Goal: Task Accomplishment & Management: Manage account settings

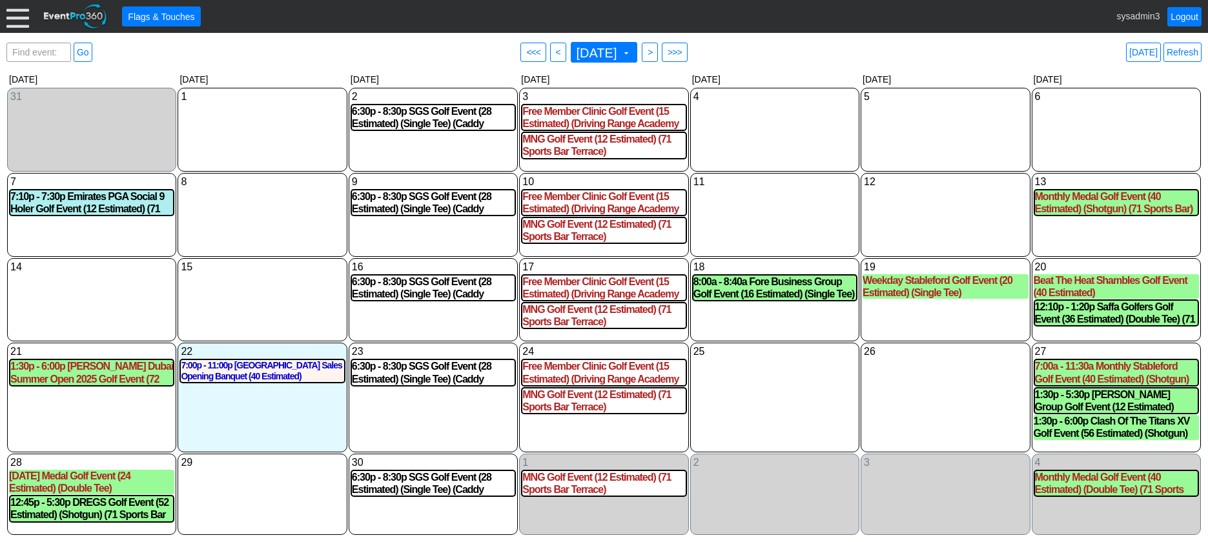
click at [15, 19] on div at bounding box center [17, 16] width 23 height 23
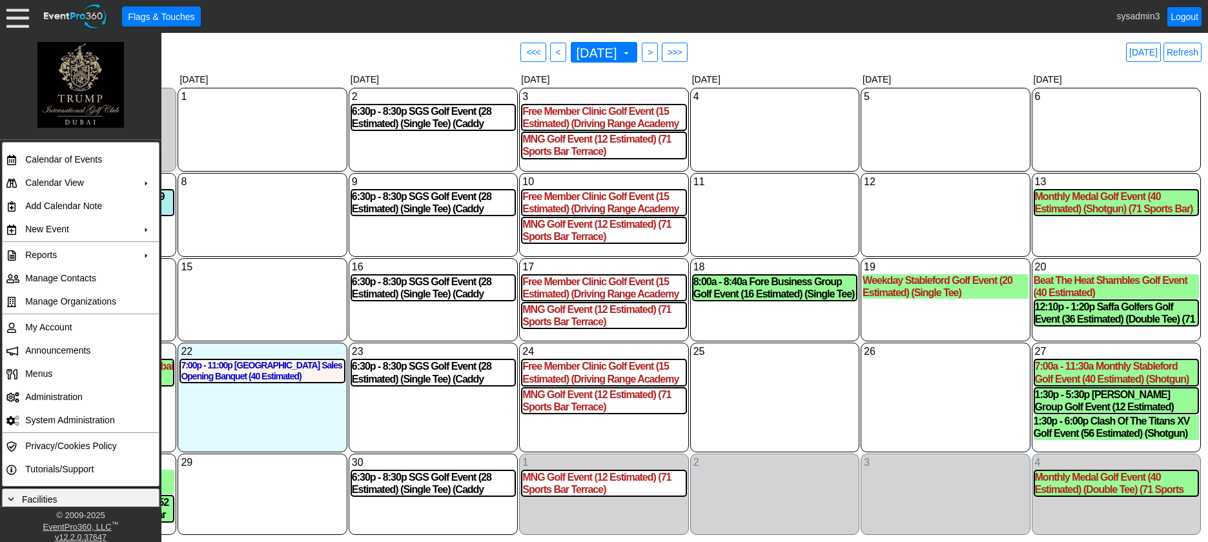
click at [249, 294] on div "15 Monday" at bounding box center [262, 300] width 169 height 84
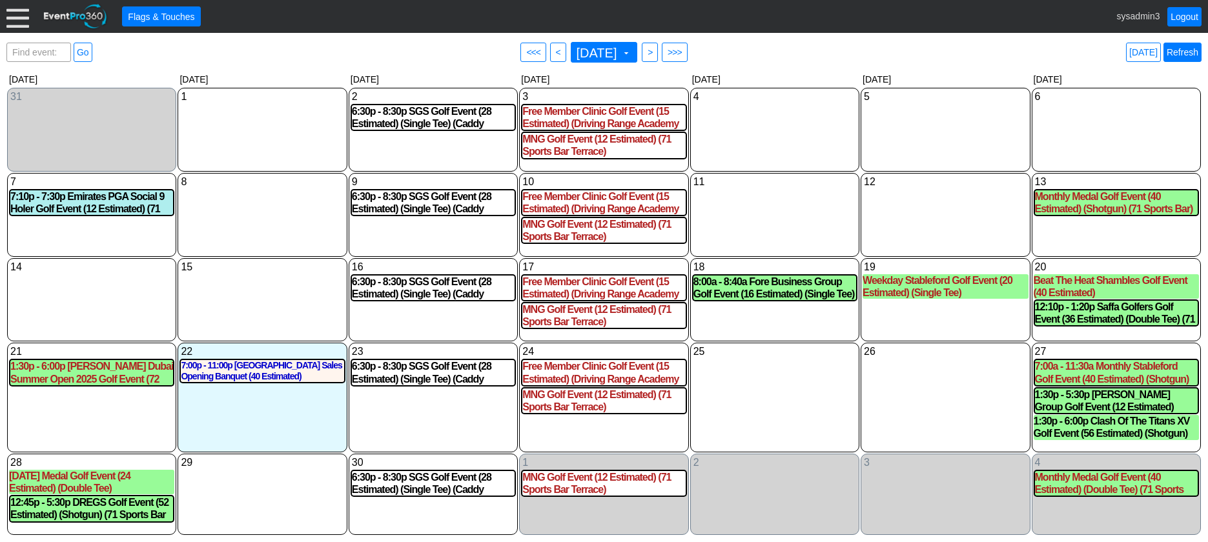
click at [1178, 56] on link "Refresh" at bounding box center [1182, 52] width 38 height 19
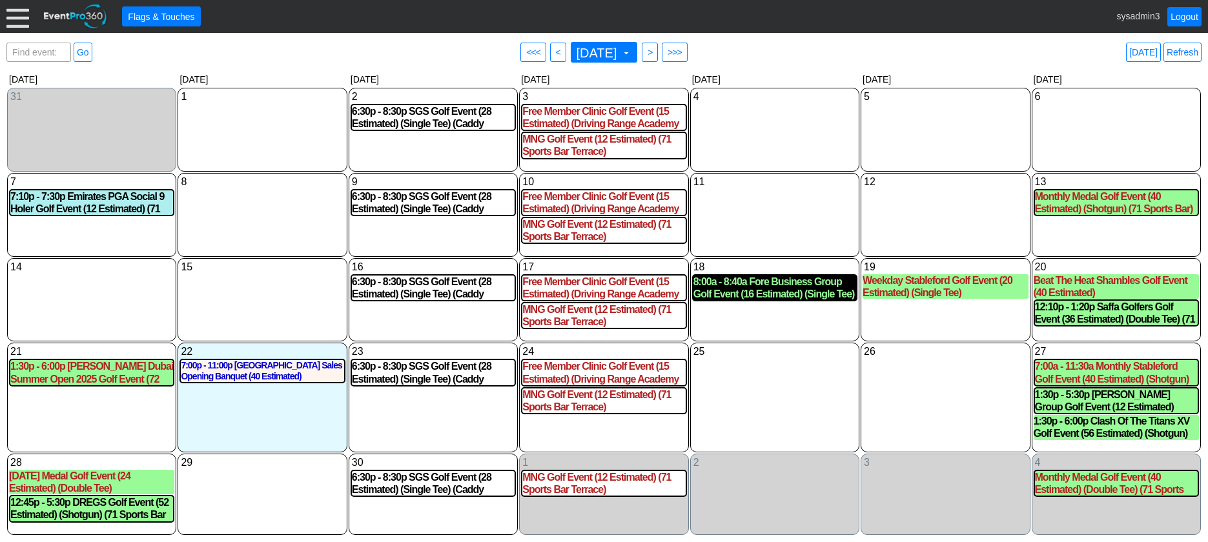
click at [758, 297] on div "8:00a - 8:40a Fore Business Group Golf Event (16 Estimated) (Single Tee) (Prato)" at bounding box center [774, 288] width 163 height 25
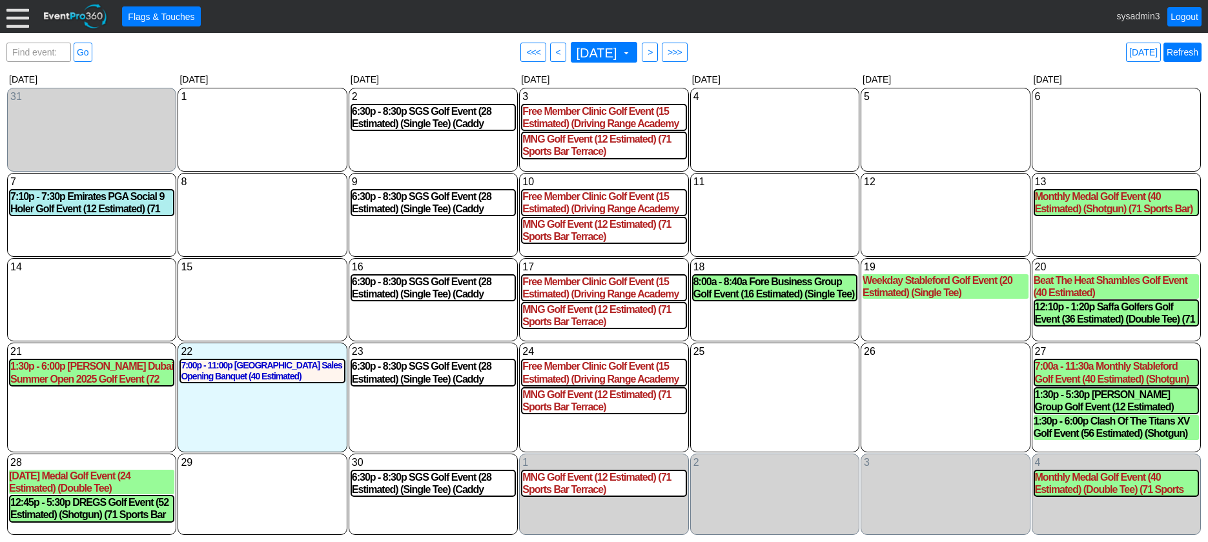
click at [1178, 51] on link "Refresh" at bounding box center [1182, 52] width 38 height 19
click at [13, 19] on div at bounding box center [17, 16] width 23 height 23
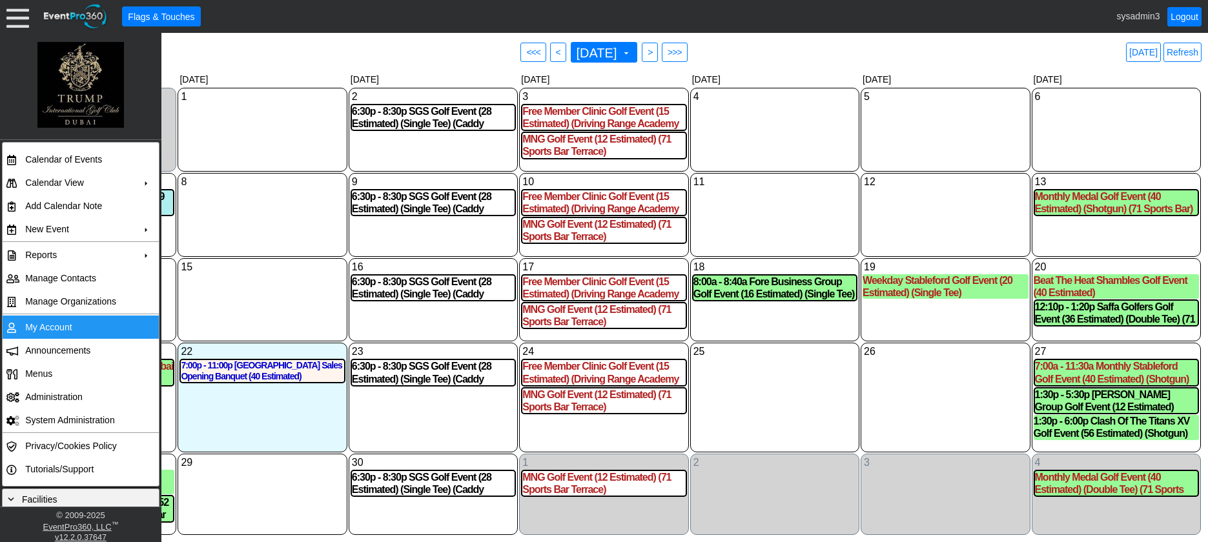
click at [46, 324] on td "My Account" at bounding box center [78, 327] width 116 height 23
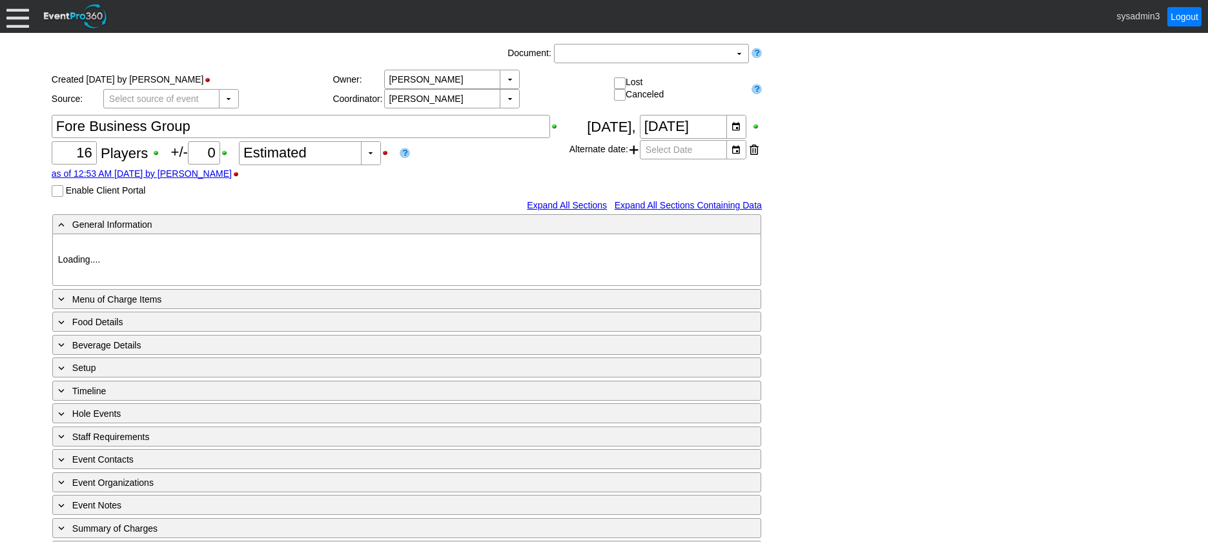
type input "[PERSON_NAME] [GEOGRAPHIC_DATA]"
type input "Corporate/Society"
type input "Individual"
type input "Single Tee"
type input "Gold"
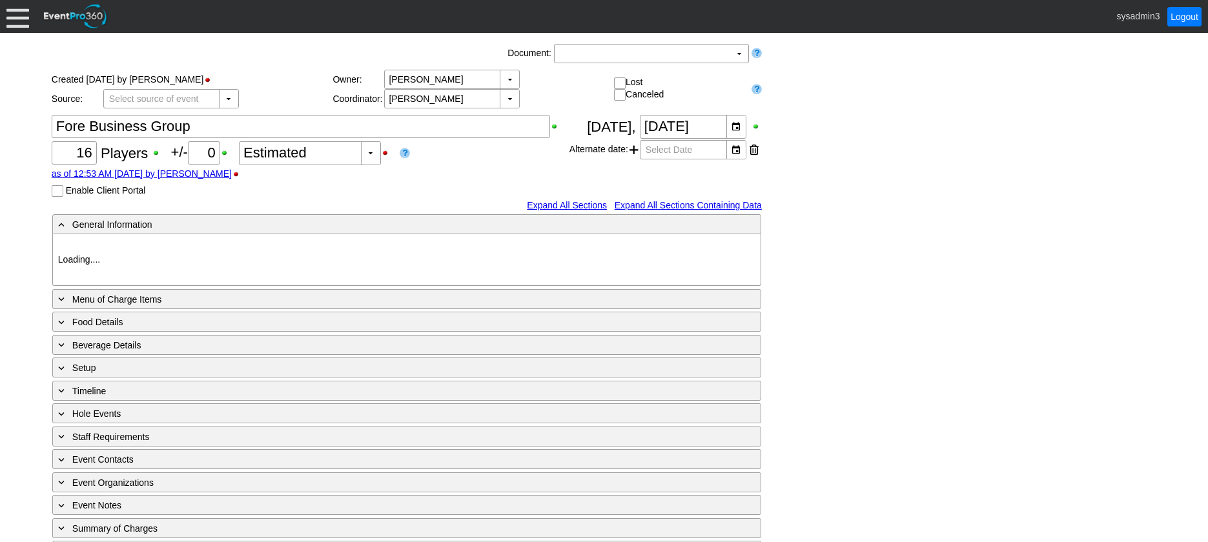
type input "Red"
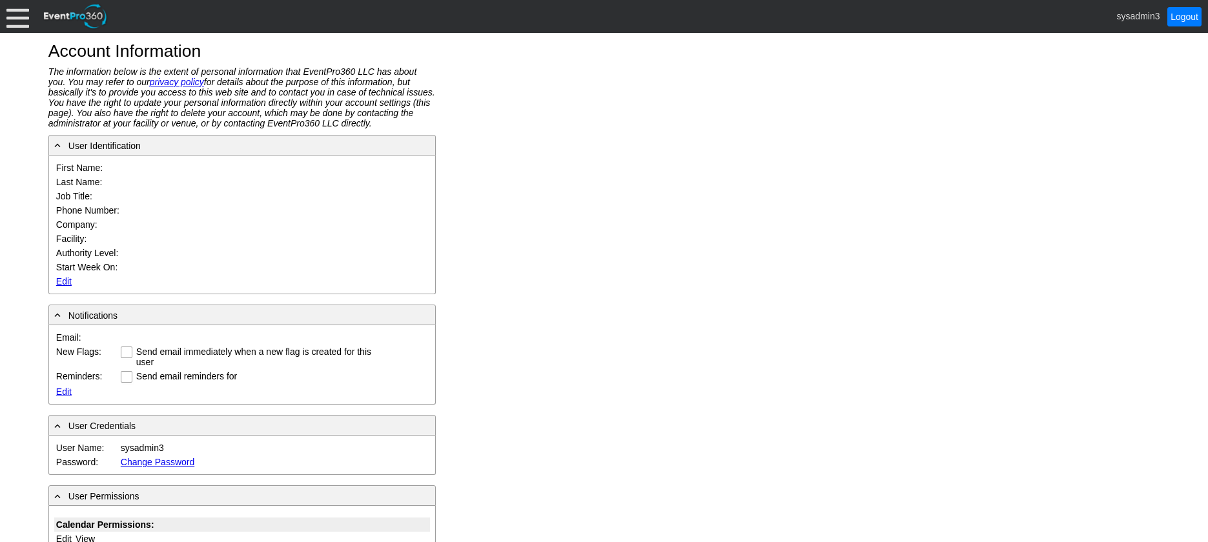
type input "System"
type input "Administrator"
type input "System Administrator"
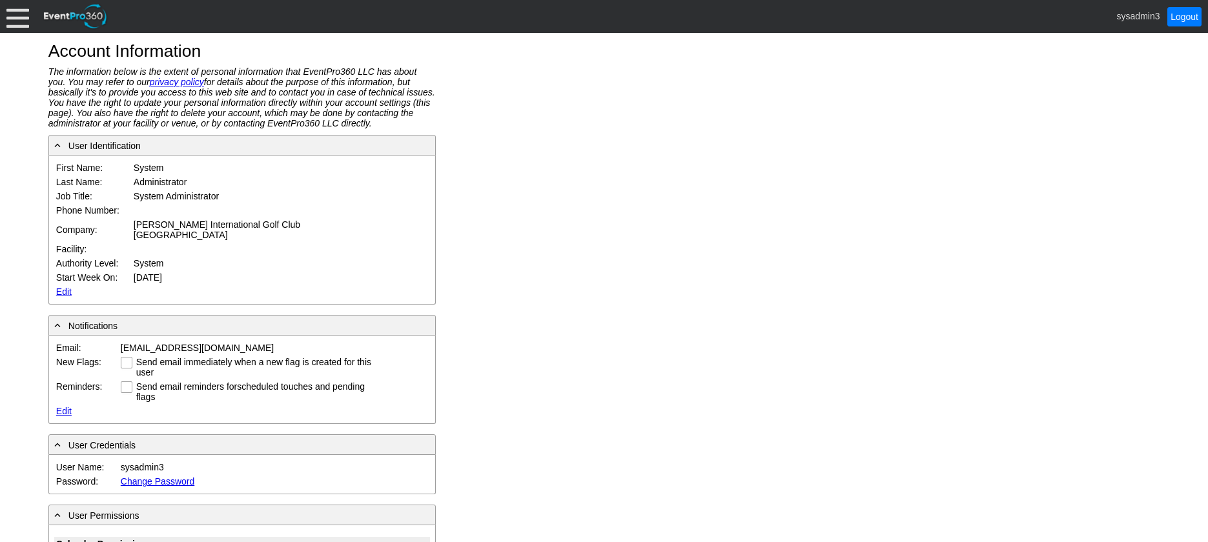
click at [63, 287] on link "Edit" at bounding box center [63, 292] width 15 height 10
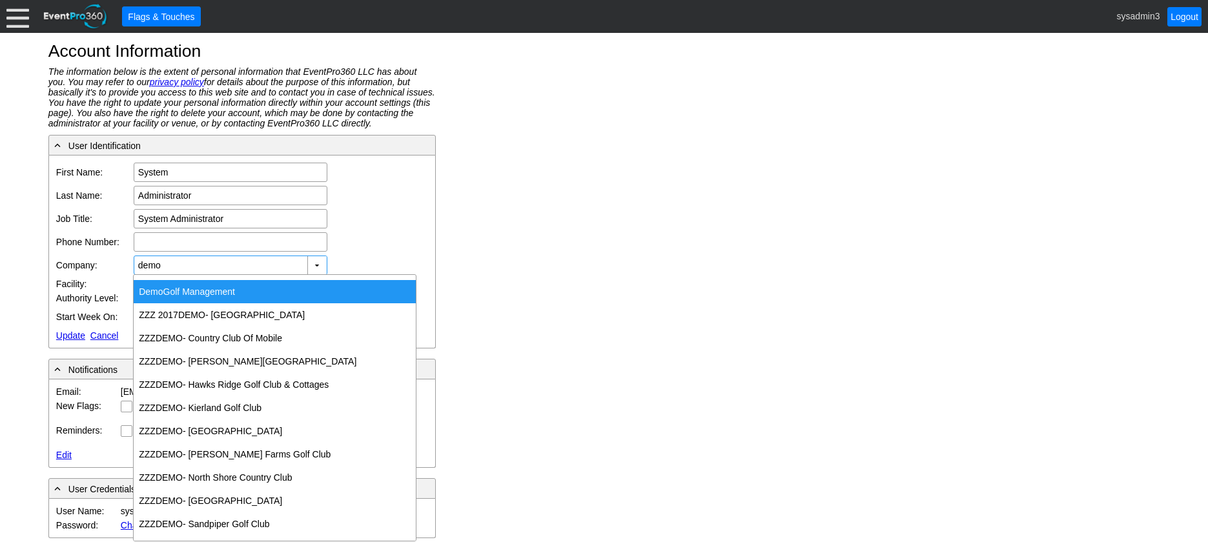
click at [220, 284] on div "Demo Golf Management" at bounding box center [275, 291] width 282 height 23
type input "Demo Golf Management"
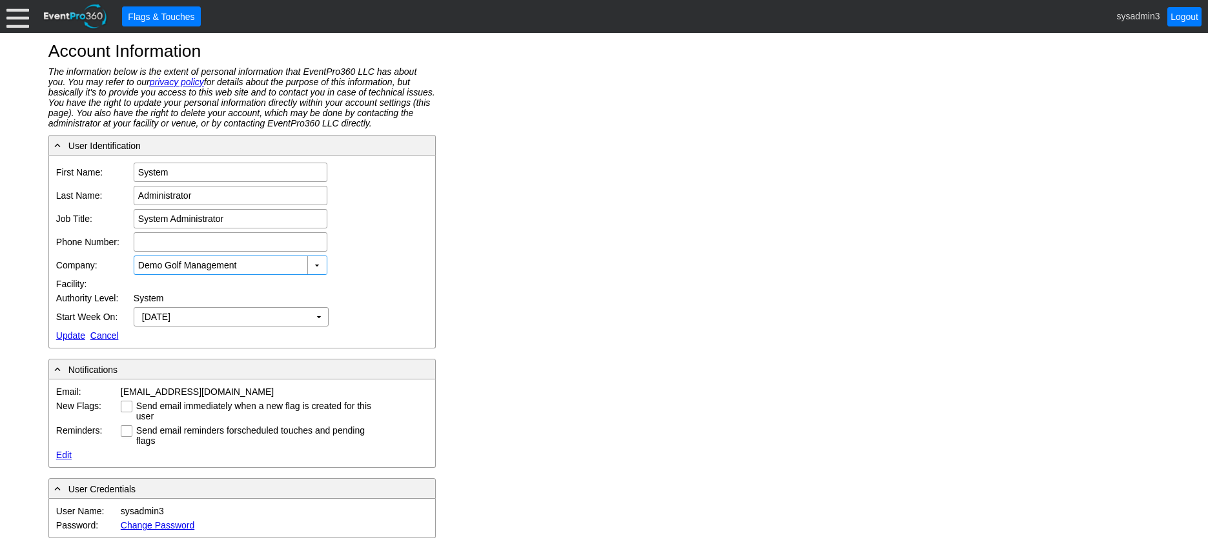
click at [70, 331] on link "Update" at bounding box center [70, 336] width 29 height 10
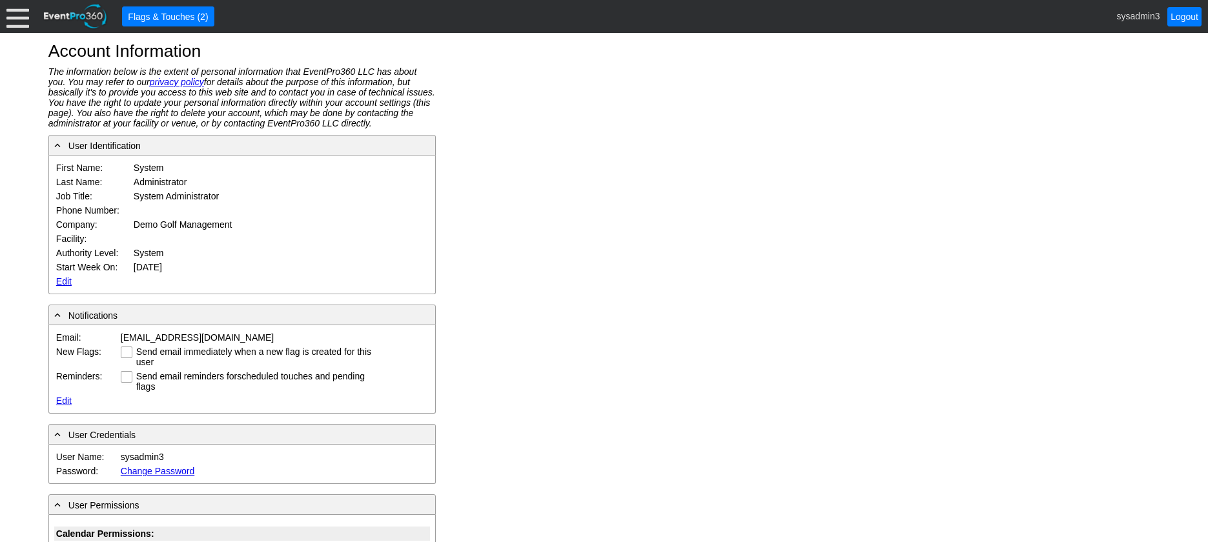
click at [18, 17] on div at bounding box center [17, 16] width 23 height 23
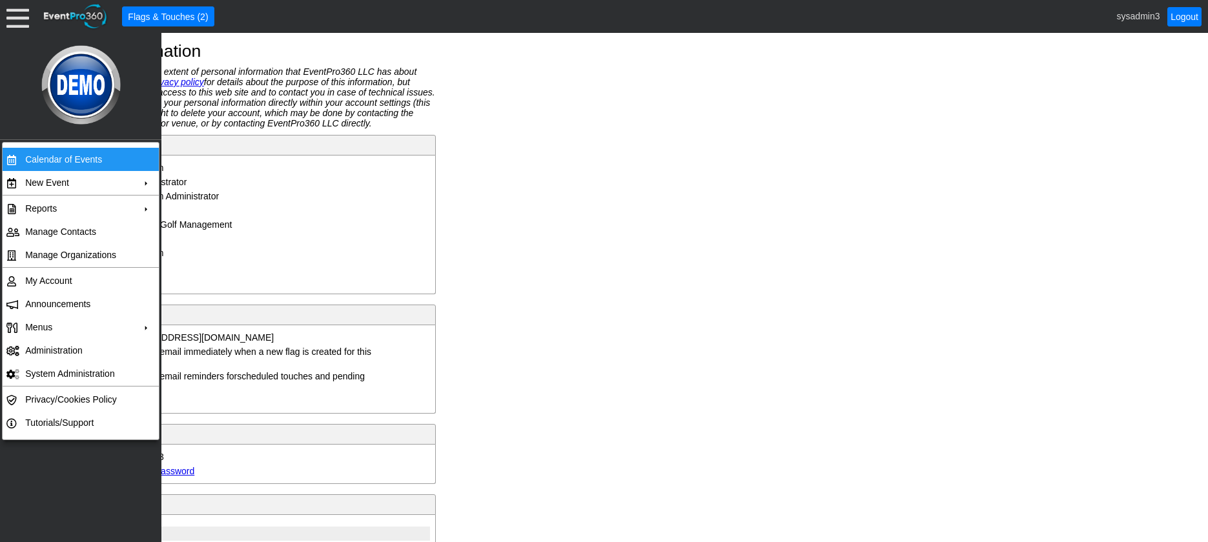
click at [46, 161] on td "Calendar of Events" at bounding box center [78, 159] width 116 height 23
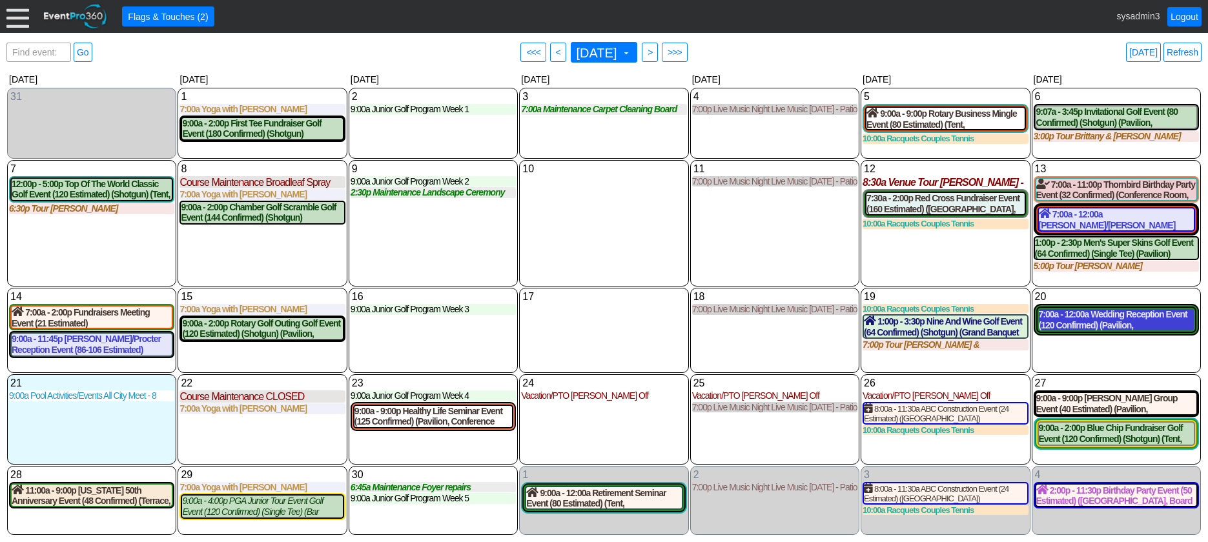
click at [1102, 323] on div "7:00a - 12:00a Wedding Reception Event (120 Confirmed) (Pavilion, [GEOGRAPHIC_D…" at bounding box center [1116, 320] width 155 height 22
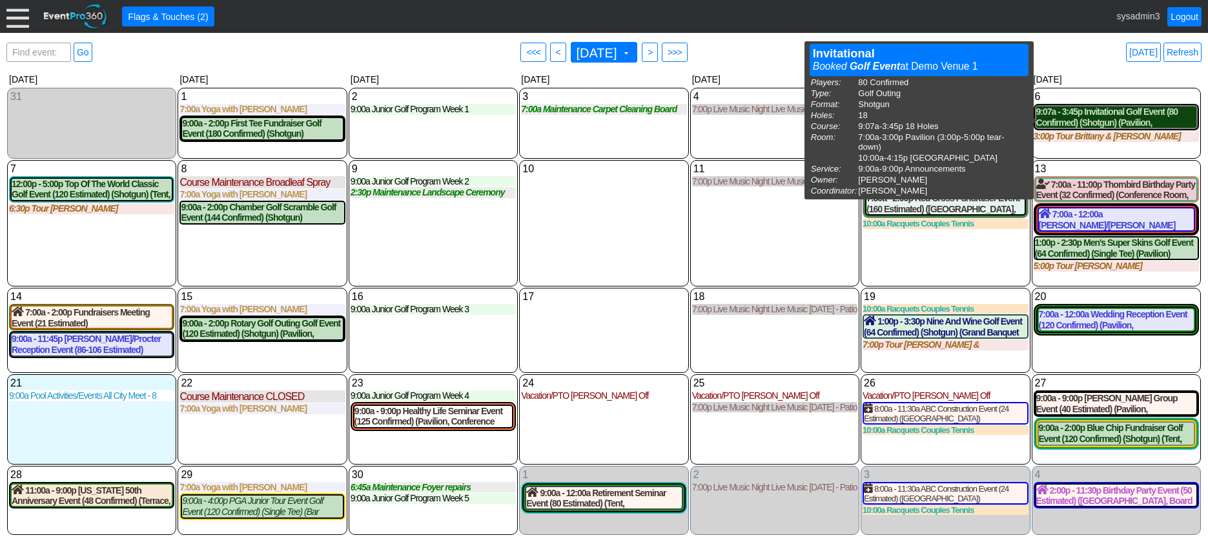
click at [1113, 120] on div "9:07a - 3:45p Invitational Golf Event (80 Confirmed) (Shotgun) (Pavilion, [GEOG…" at bounding box center [1116, 118] width 160 height 22
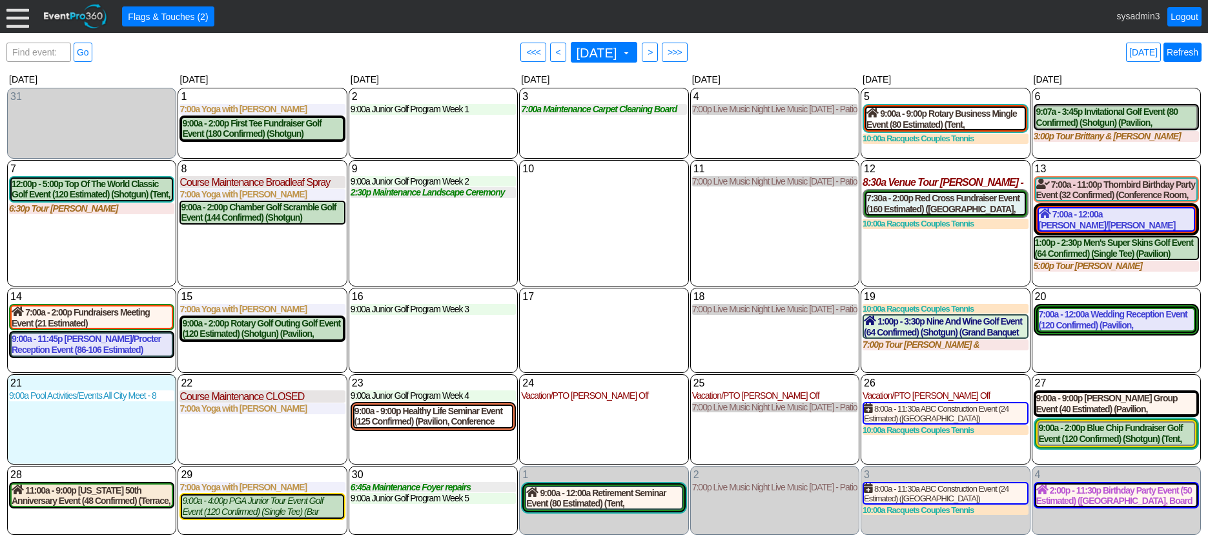
click at [1185, 48] on link "Refresh" at bounding box center [1182, 52] width 38 height 19
click at [1105, 326] on div "7:00a - 12:00a Wedding Reception Event (120 Confirmed) (Pavilion, West Room, Gr…" at bounding box center [1116, 320] width 155 height 22
click at [1131, 121] on div "9:07a - 3:45p Invitational Golf Event (80 Confirmed) (Shotgun) (Pavilion, East …" at bounding box center [1116, 118] width 160 height 22
click at [1178, 51] on link "Refresh" at bounding box center [1182, 52] width 38 height 19
click at [19, 14] on div at bounding box center [17, 16] width 23 height 23
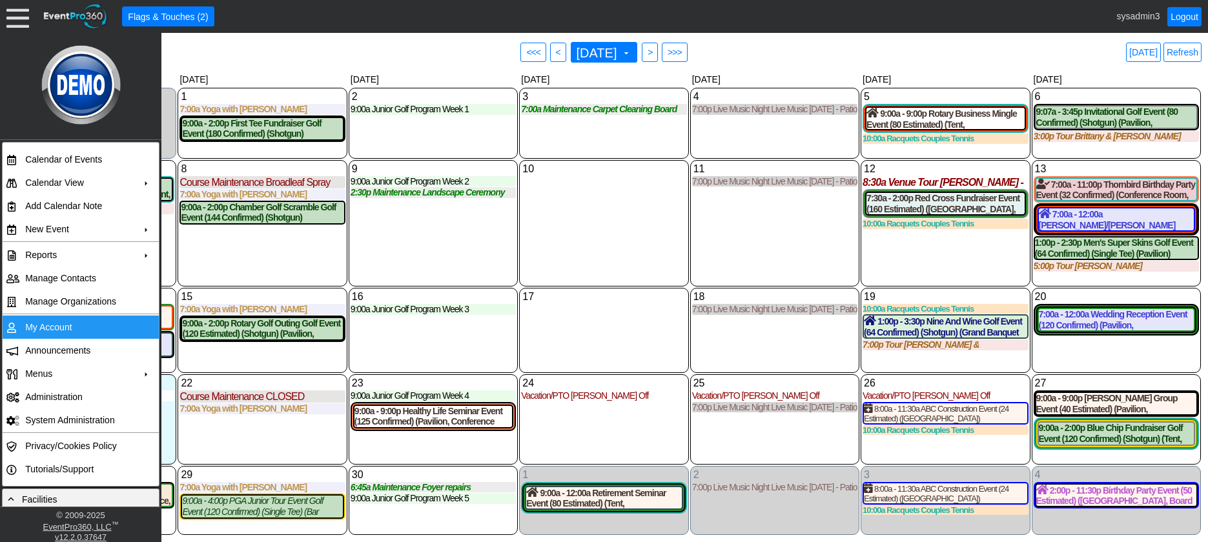
click at [71, 325] on td "My Account" at bounding box center [78, 327] width 116 height 23
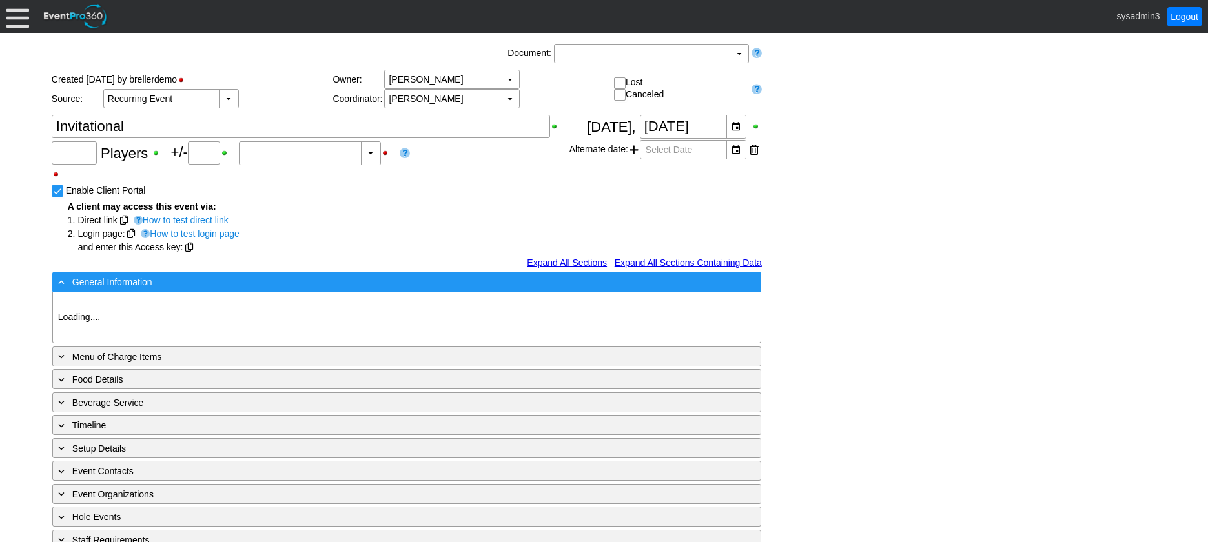
type input "80"
type input "Confirmed"
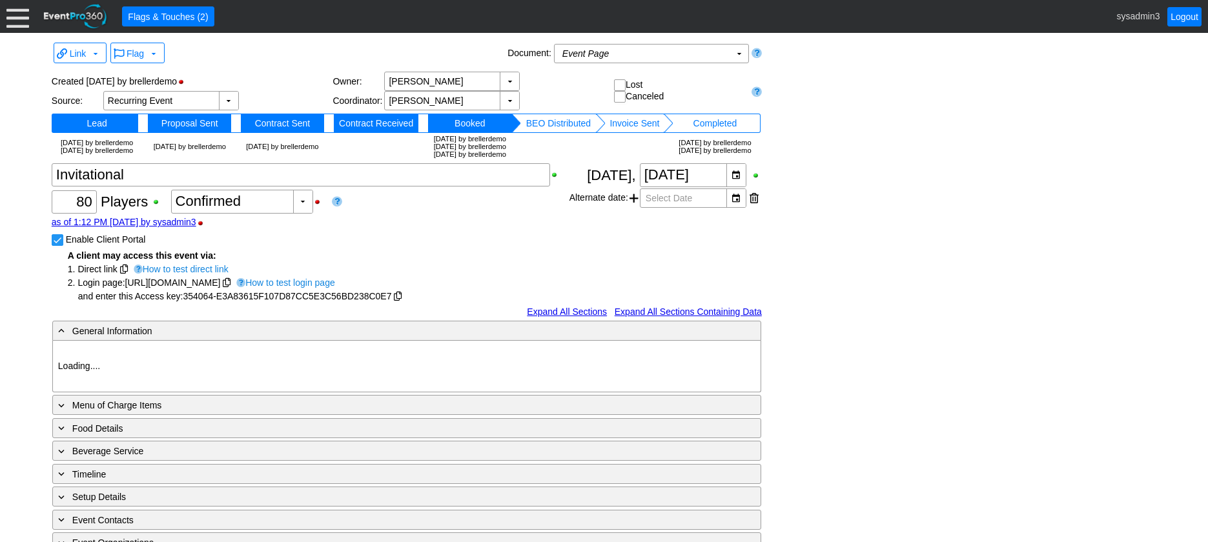
type input "Demo Venue 1"
type input "Golf Outing"
type input "Scramble"
type input "Shotgun"
type input "White"
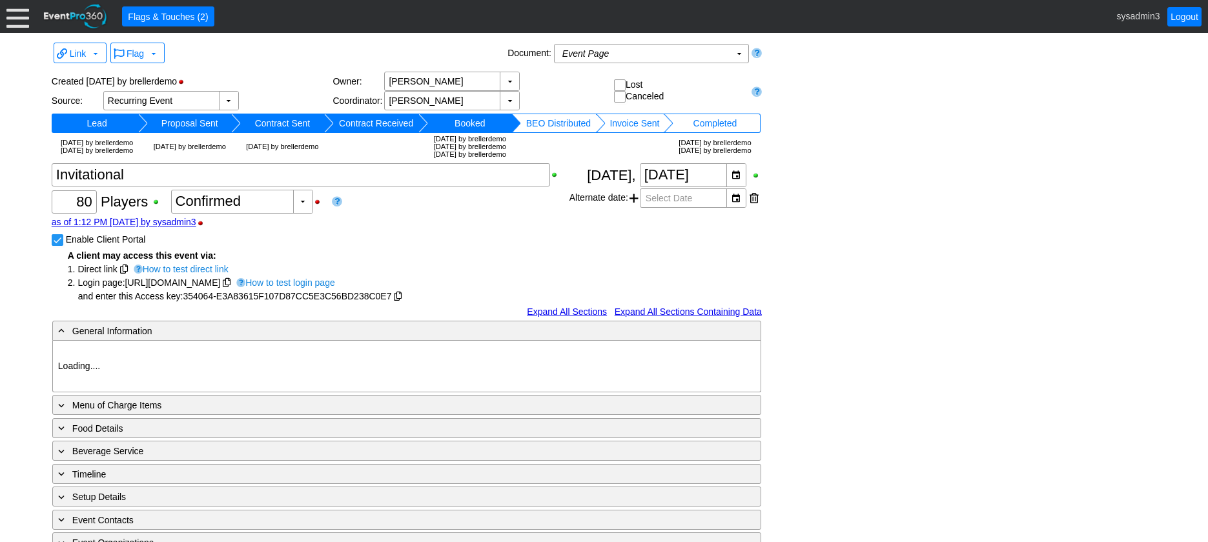
type input "Red"
type input "354064"
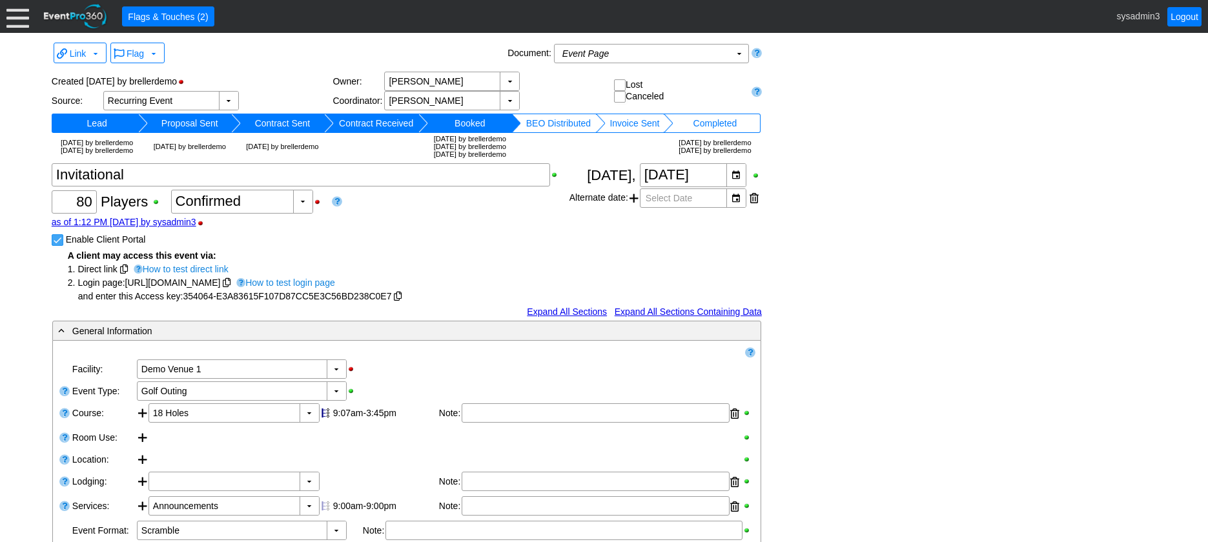
click at [57, 248] on input "Enable Client Portal" at bounding box center [58, 241] width 13 height 13
checkbox input "false"
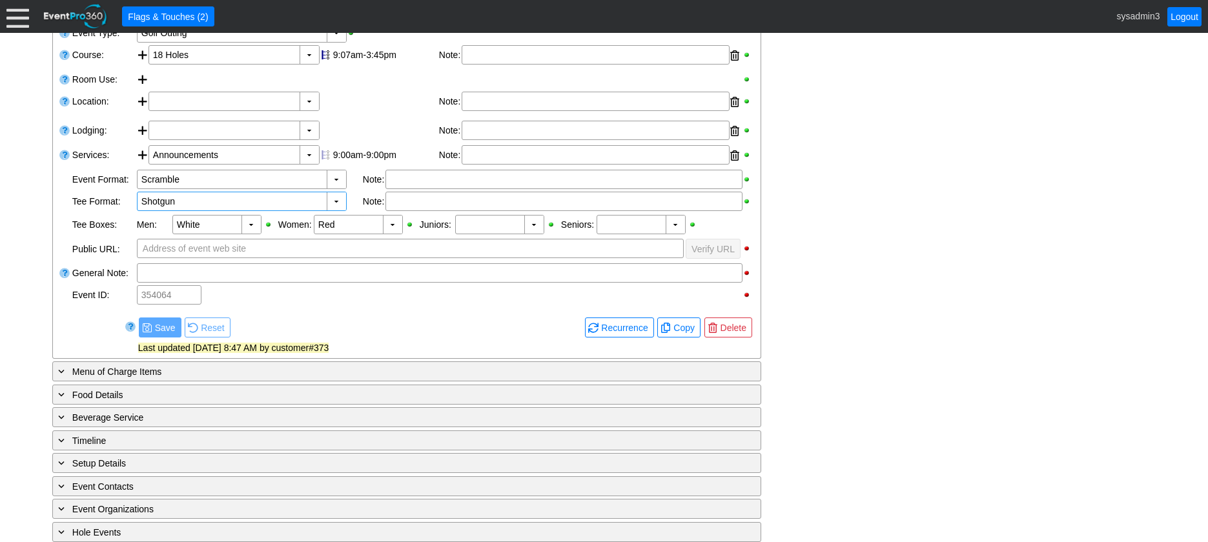
scroll to position [323, 0]
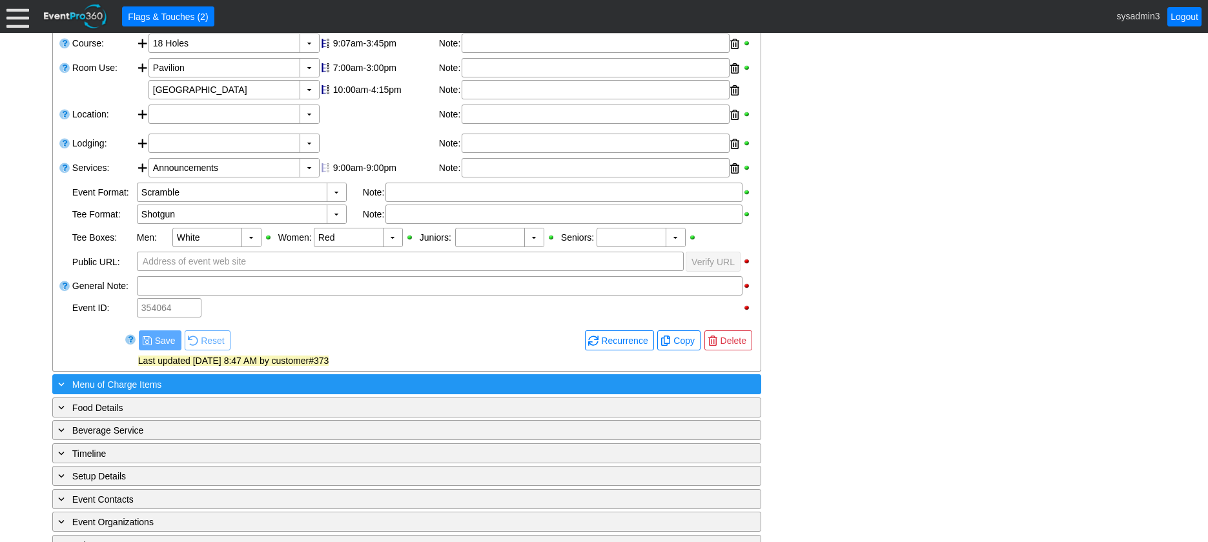
click at [241, 392] on div "+ Menu of Charge Items" at bounding box center [381, 384] width 650 height 15
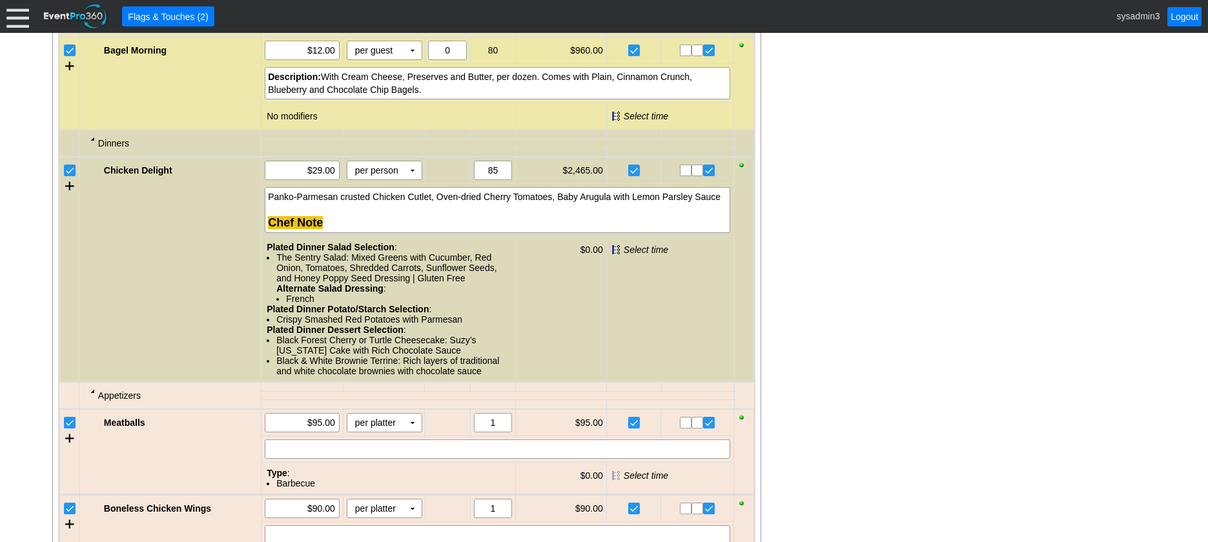
scroll to position [1033, 0]
click at [70, 177] on input "checkbox" at bounding box center [71, 170] width 13 height 13
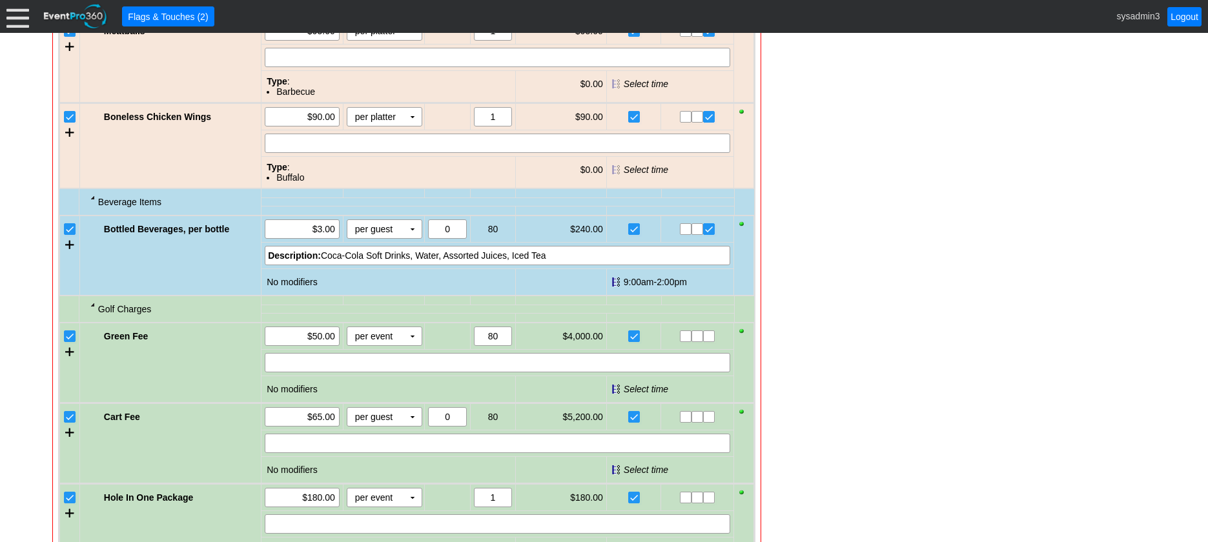
scroll to position [1420, 0]
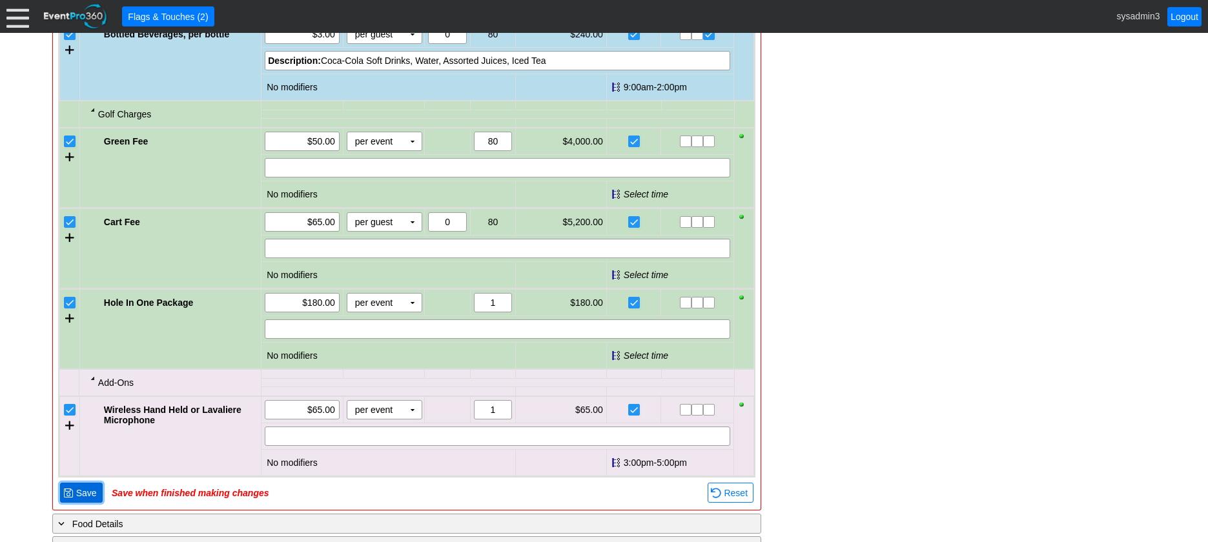
click at [94, 500] on span "Save" at bounding box center [87, 493] width 26 height 13
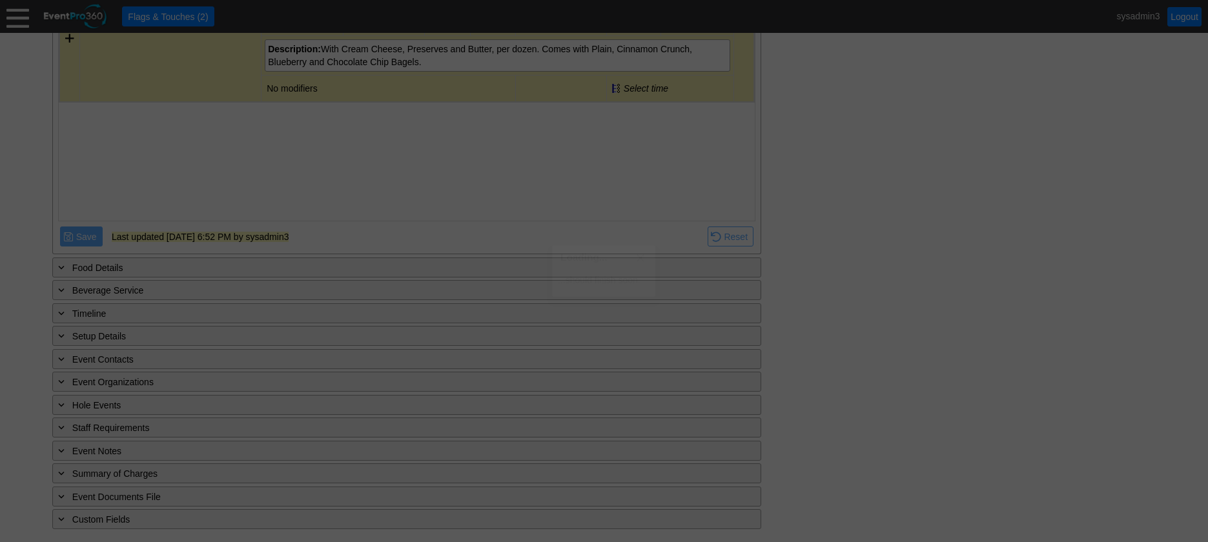
scroll to position [743, 0]
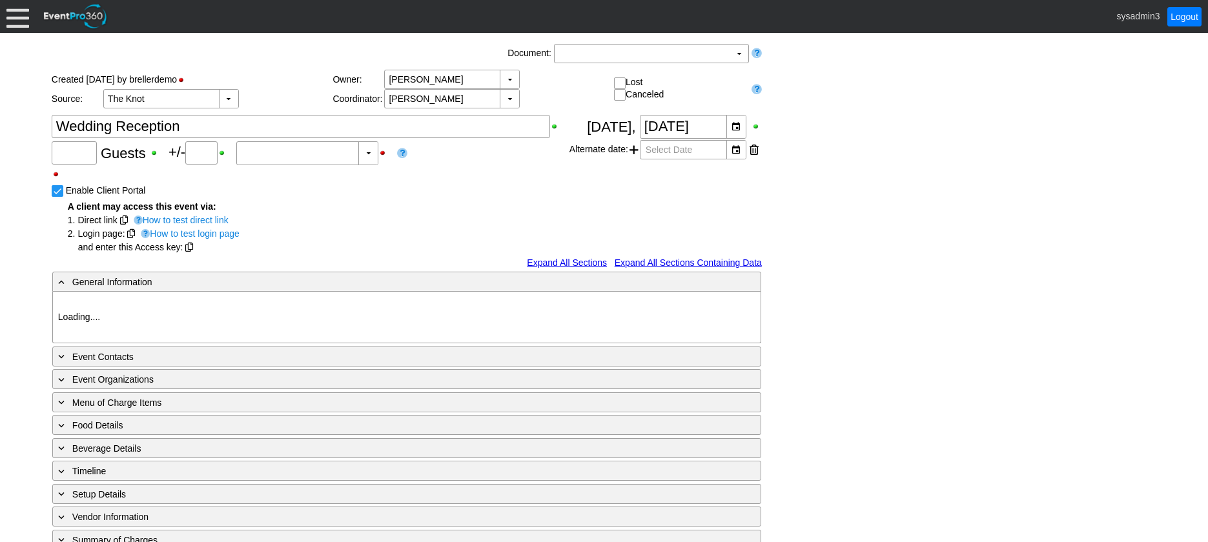
type input "120"
type input "Confirmed"
type input "Demo Venue 1"
type input "Wedding"
type input "[URL][DOMAIN_NAME]"
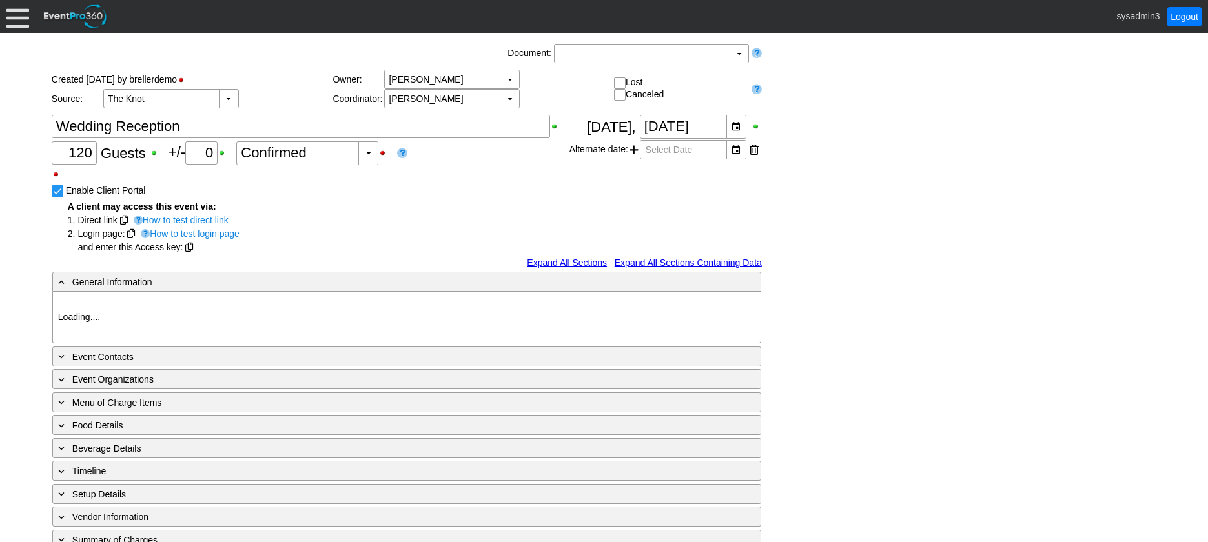
type input "675609"
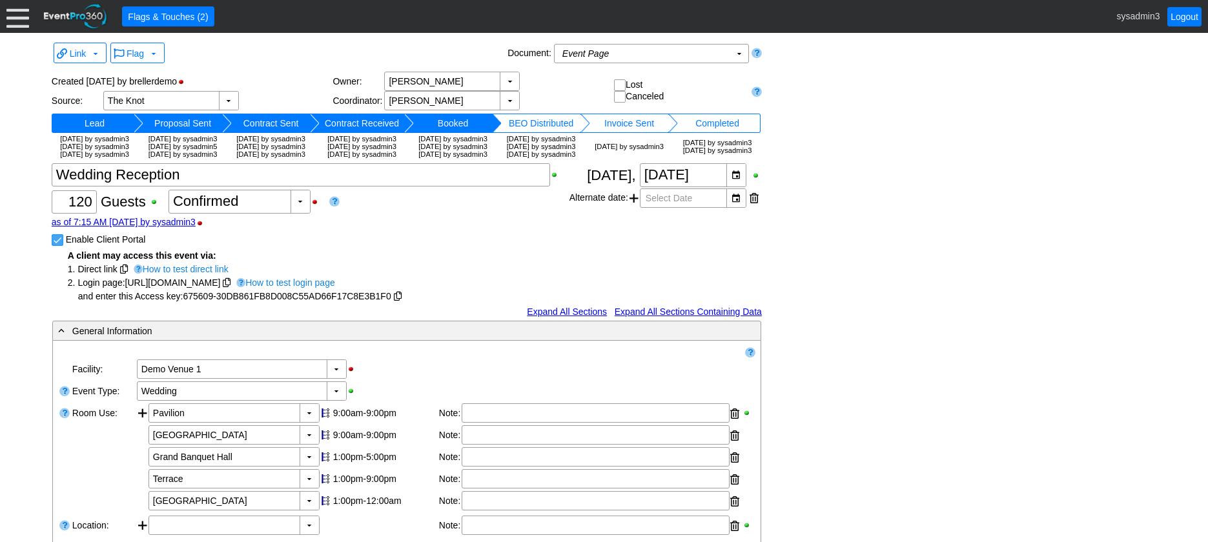
click at [57, 248] on input "Enable Client Portal" at bounding box center [58, 241] width 13 height 13
checkbox input "false"
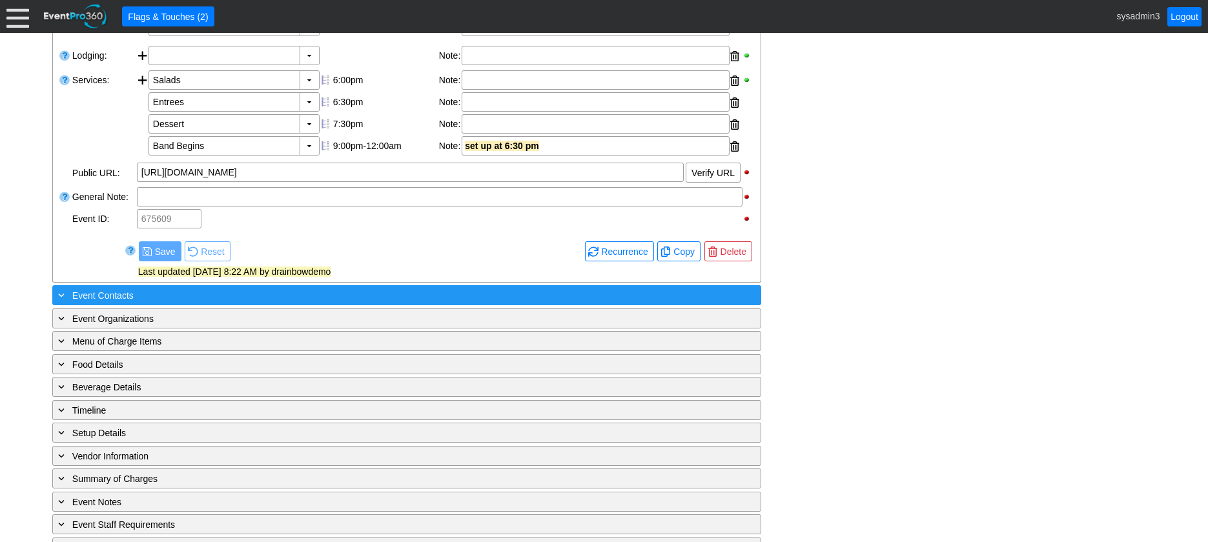
click at [249, 303] on div "+ Event Contacts" at bounding box center [381, 295] width 650 height 15
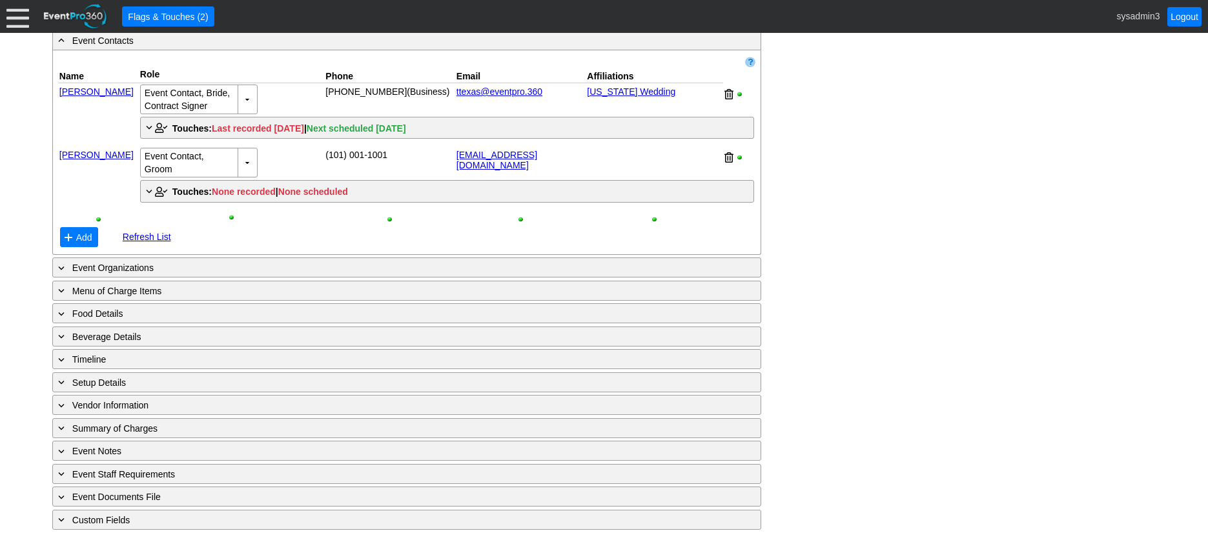
scroll to position [700, 0]
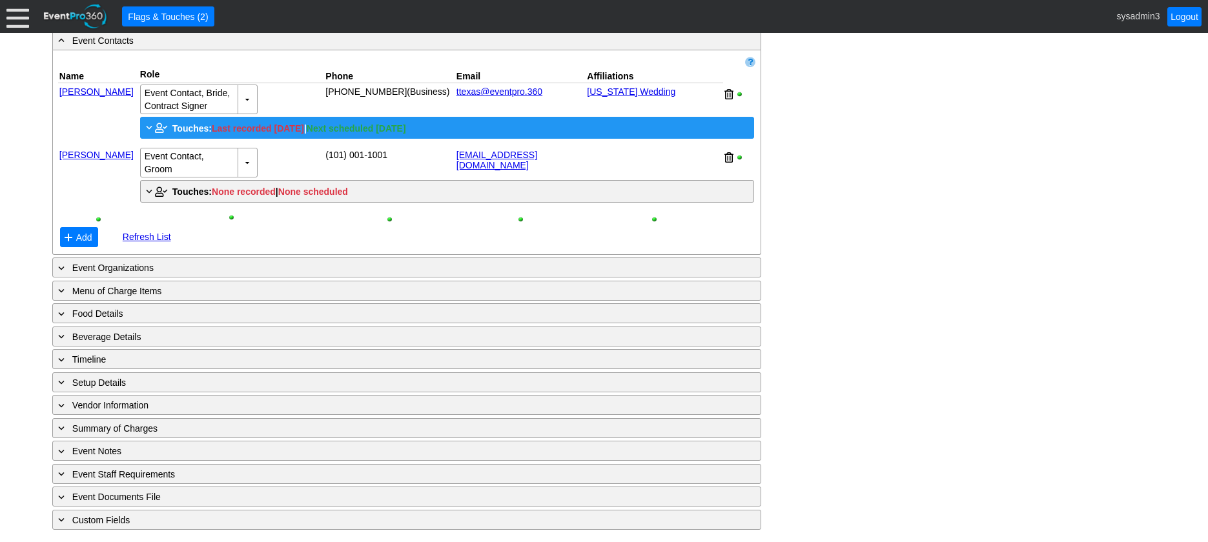
click at [190, 136] on div "+ Touches: Last recorded 2/8/2024 | Next scheduled 12/9/2025" at bounding box center [447, 127] width 608 height 15
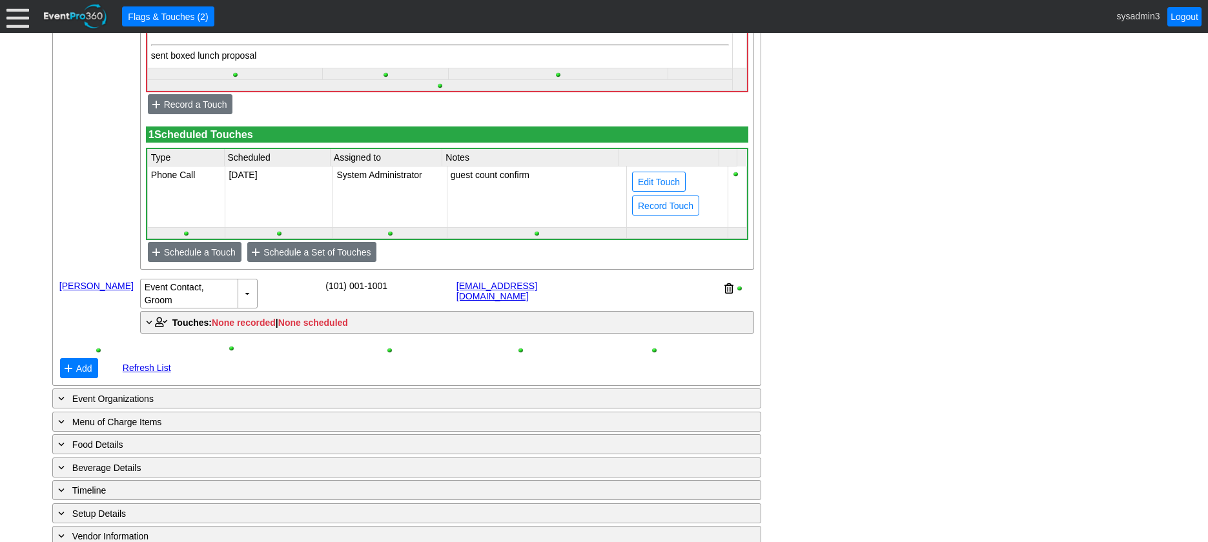
scroll to position [1087, 0]
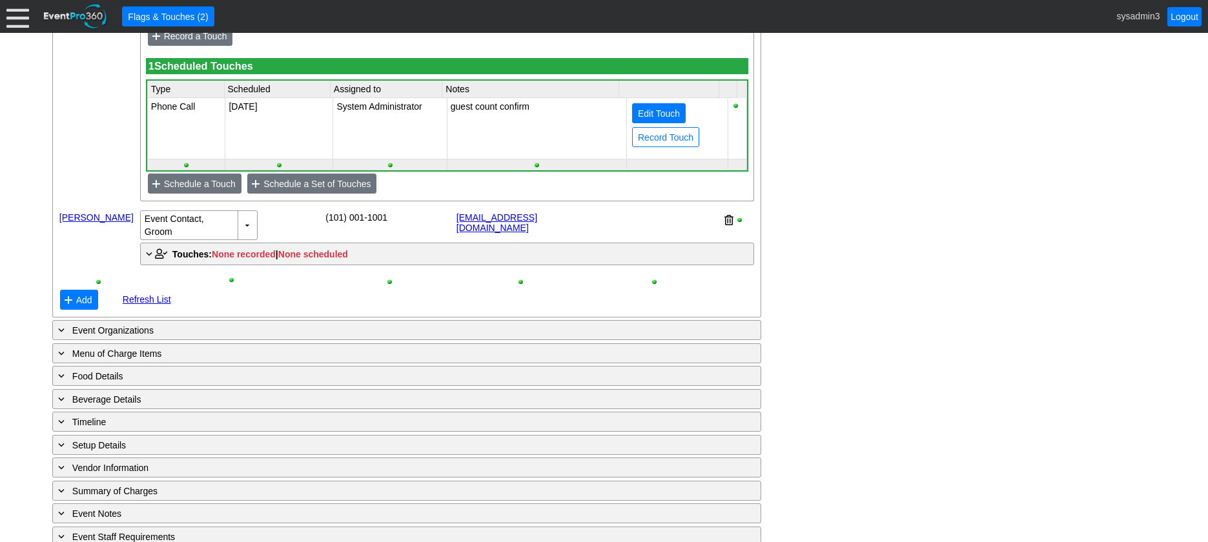
click at [660, 120] on span "Edit Touch" at bounding box center [658, 113] width 47 height 13
type input "Phone Call"
type input "12/9/2025"
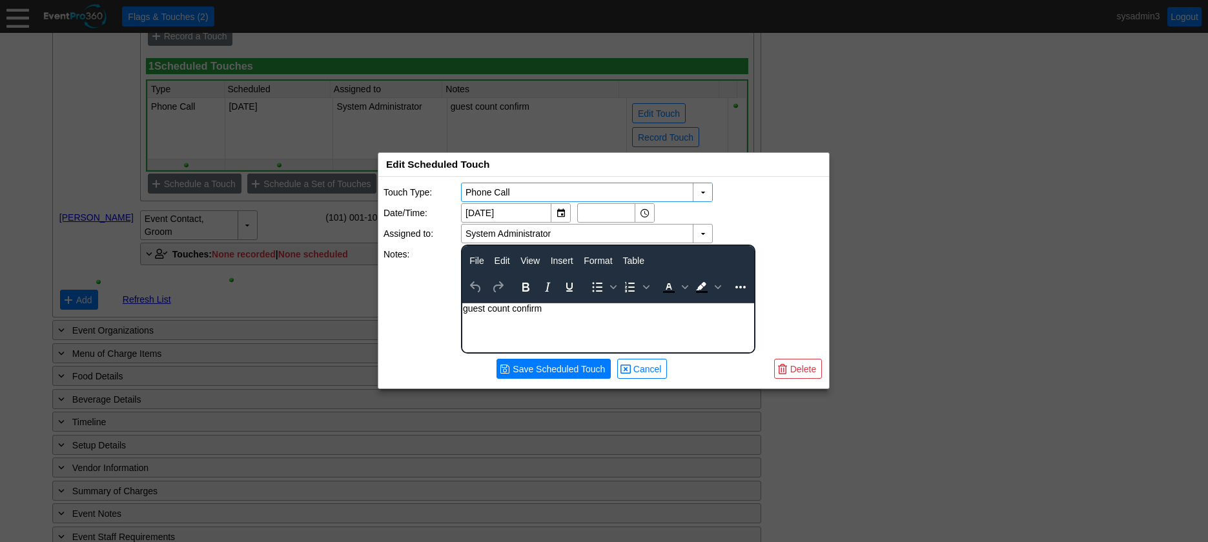
scroll to position [0, 0]
click at [812, 365] on span "Delete" at bounding box center [803, 369] width 31 height 13
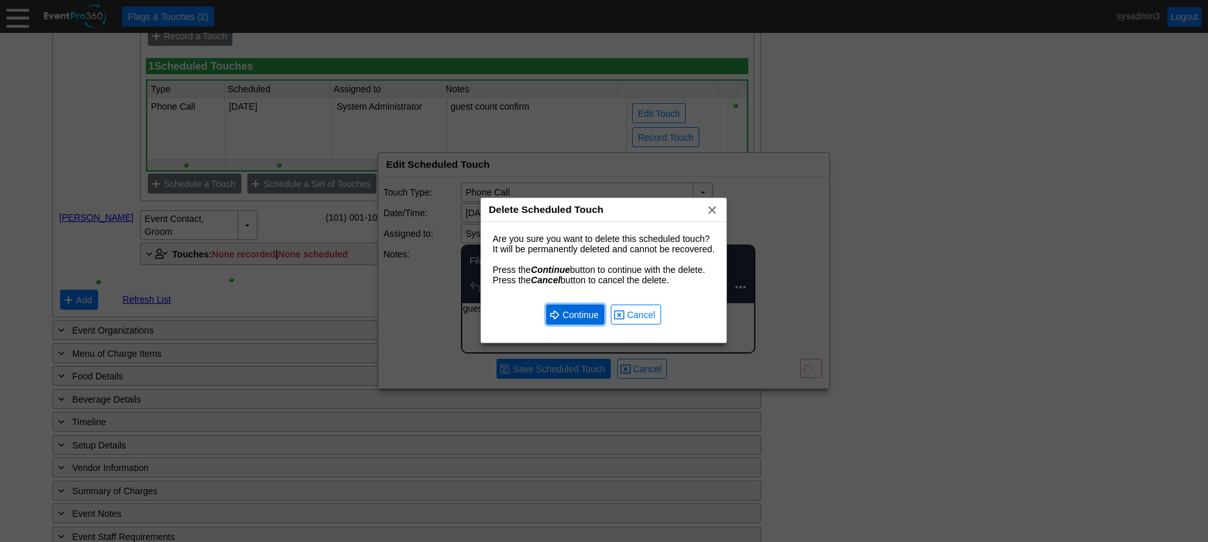
click at [561, 306] on span "● Continue" at bounding box center [575, 315] width 58 height 20
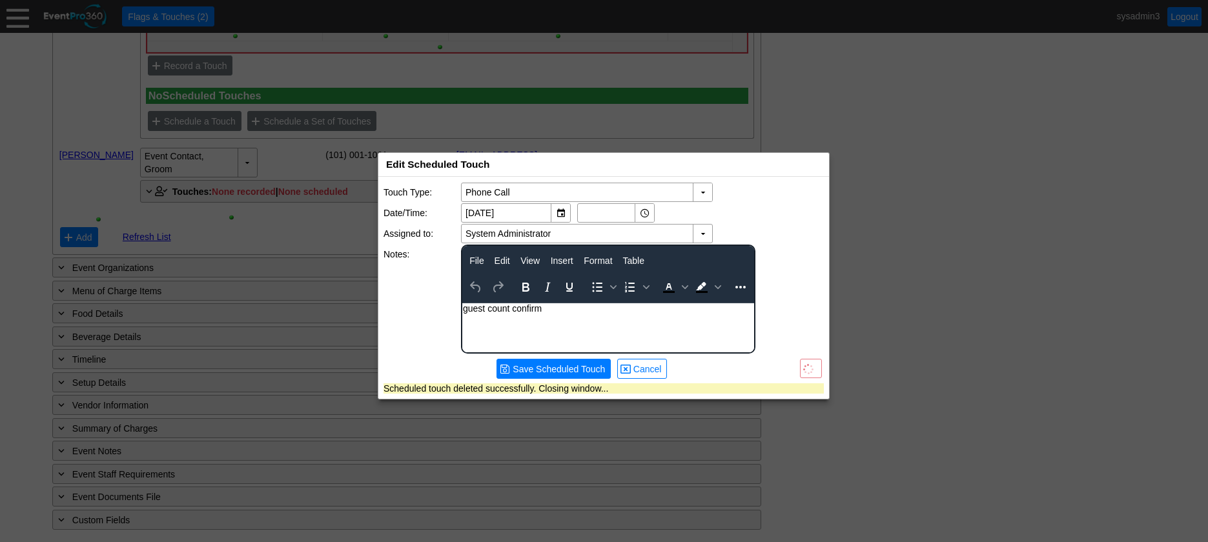
scroll to position [1081, 0]
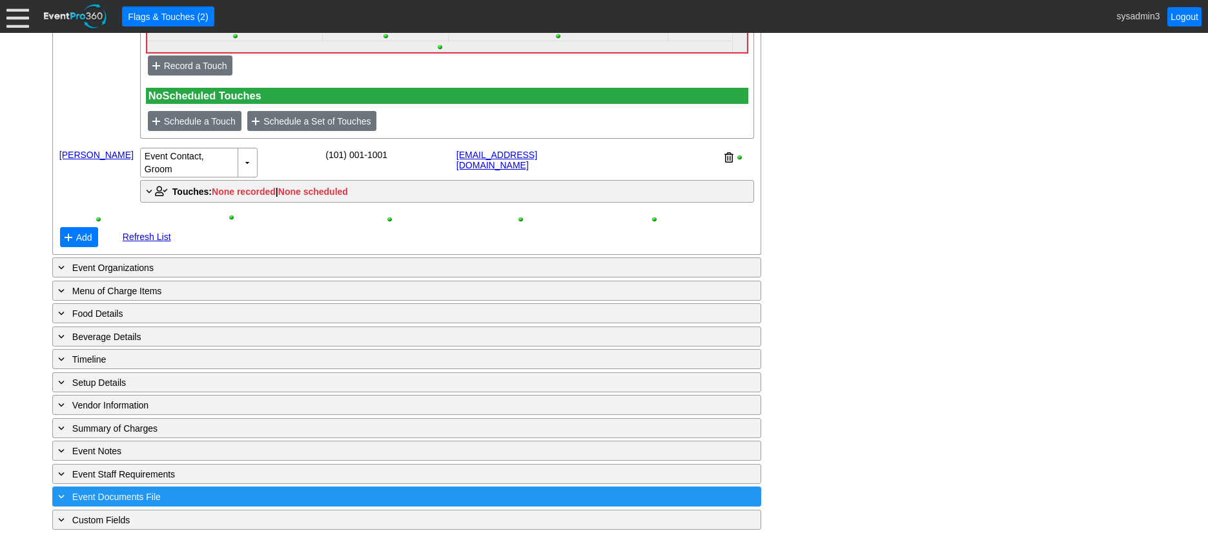
click at [271, 500] on div "+ Event Documents File" at bounding box center [381, 496] width 650 height 15
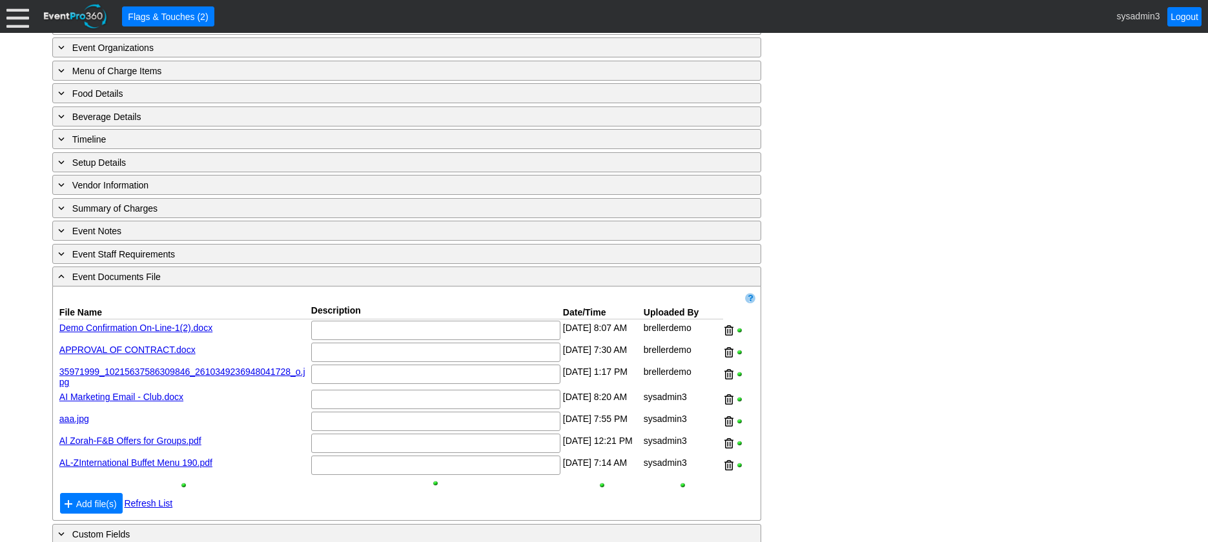
scroll to position [1319, 0]
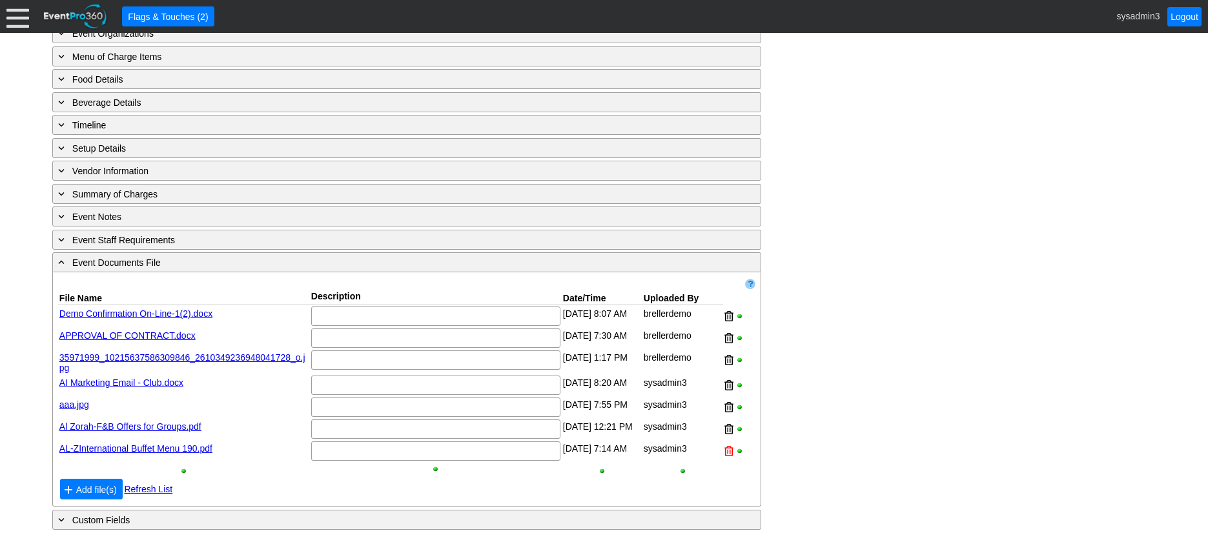
click at [730, 451] on div at bounding box center [728, 451] width 9 height 19
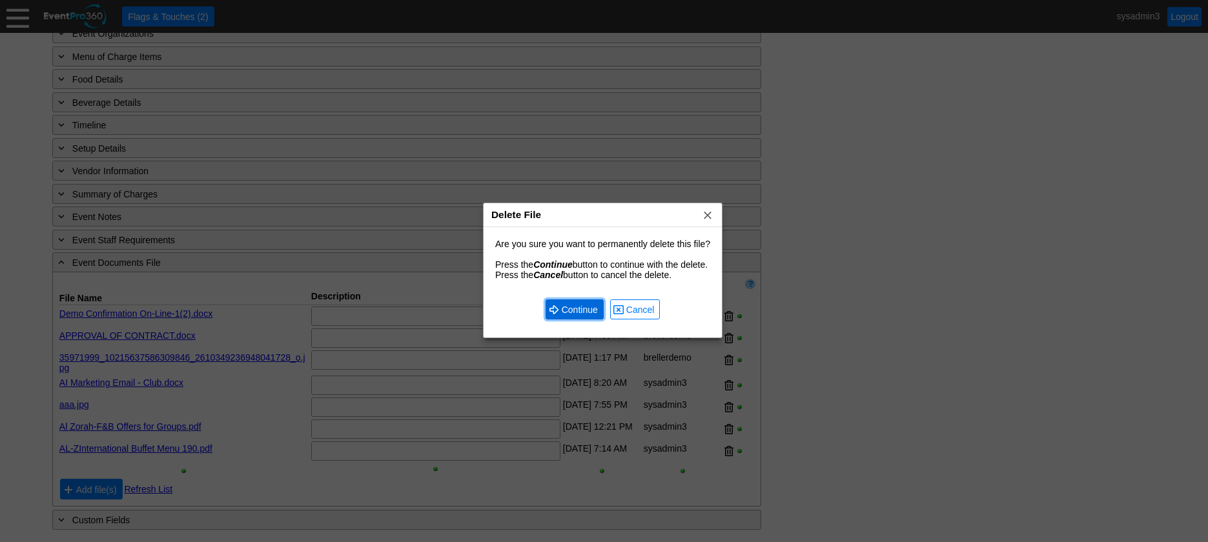
click at [569, 302] on span "● Continue" at bounding box center [575, 310] width 58 height 20
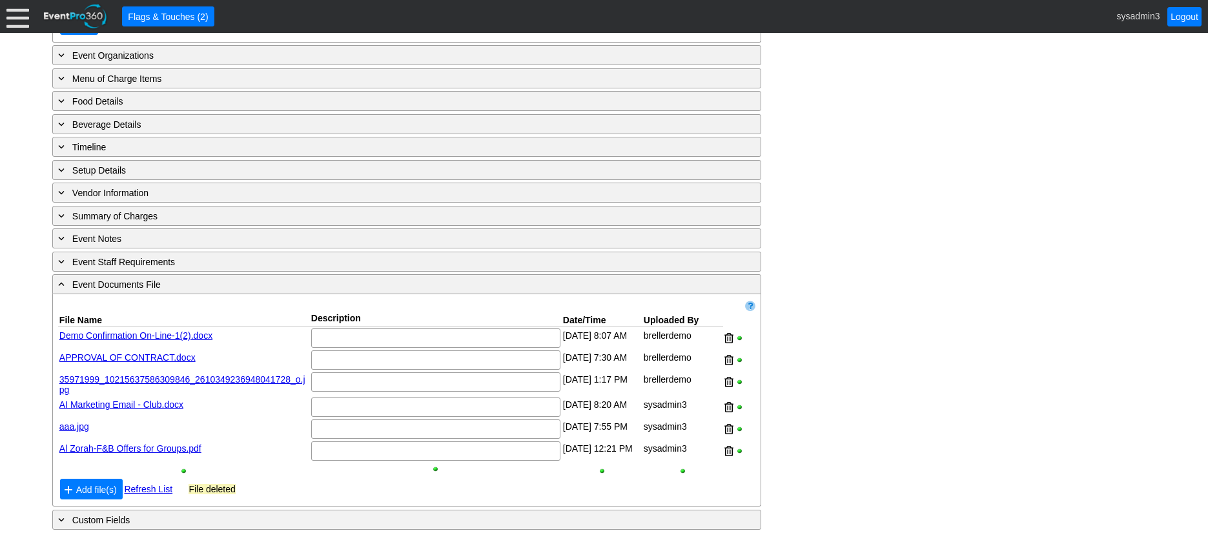
scroll to position [1297, 0]
click at [727, 445] on div at bounding box center [728, 451] width 9 height 19
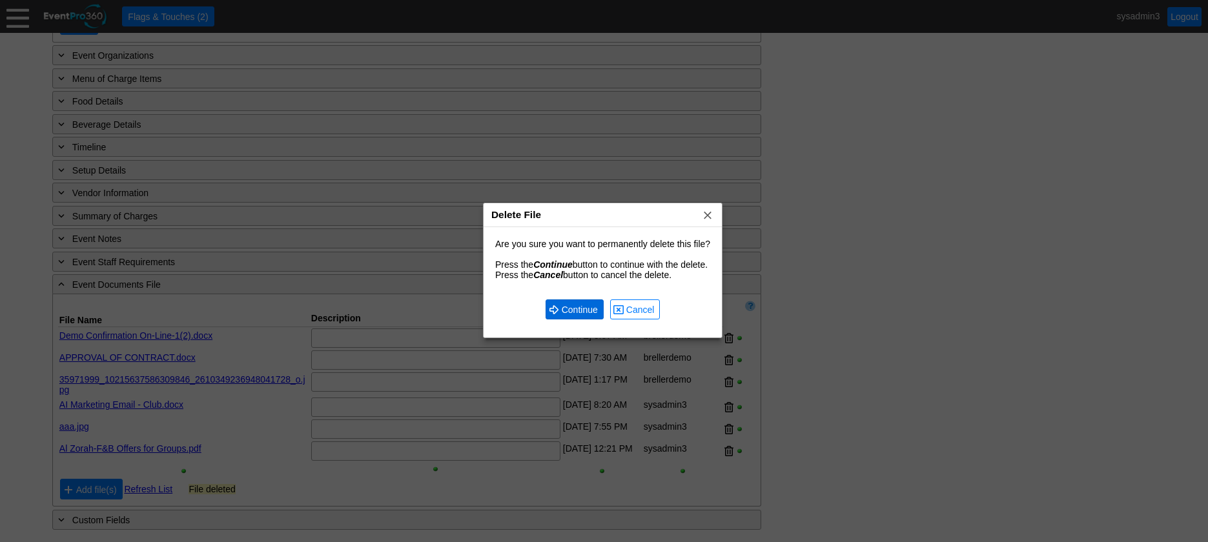
click at [573, 302] on span "● Continue" at bounding box center [575, 310] width 58 height 20
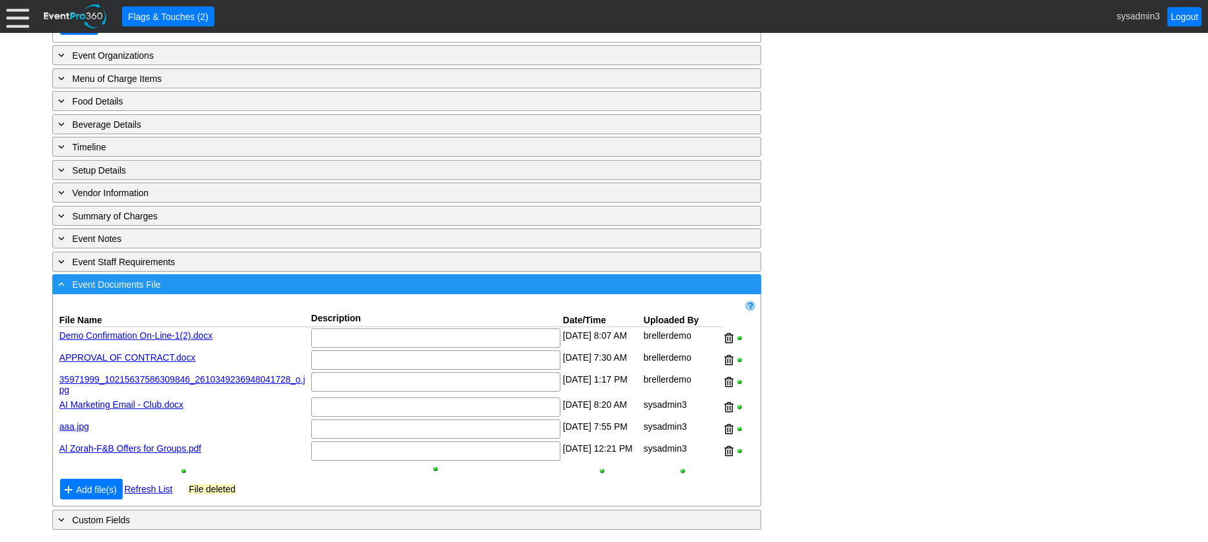
scroll to position [1272, 0]
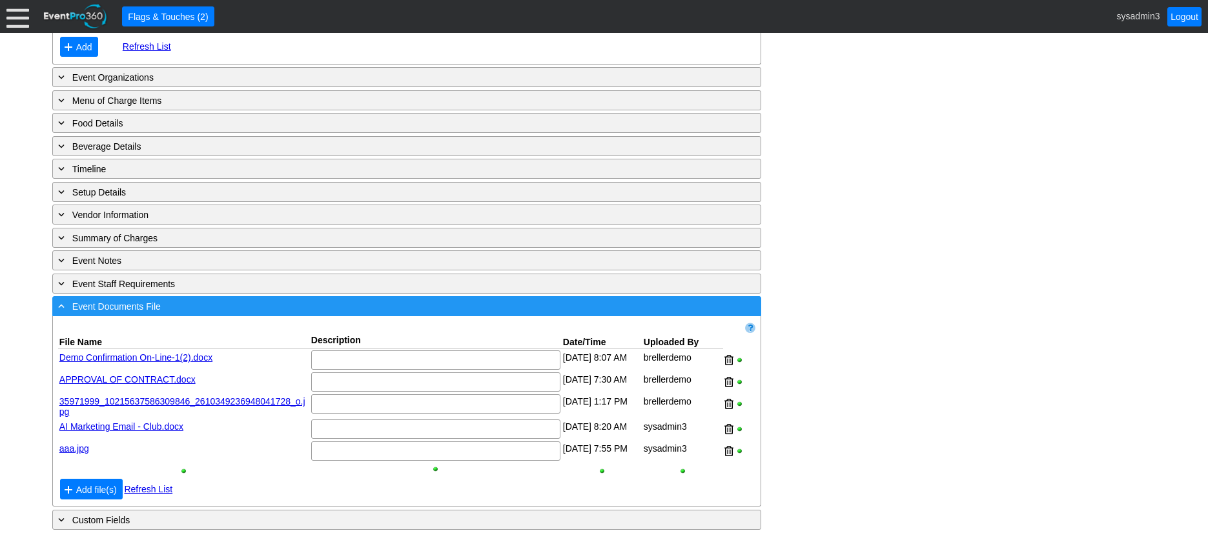
click at [286, 309] on div "- Event Documents File" at bounding box center [381, 306] width 650 height 15
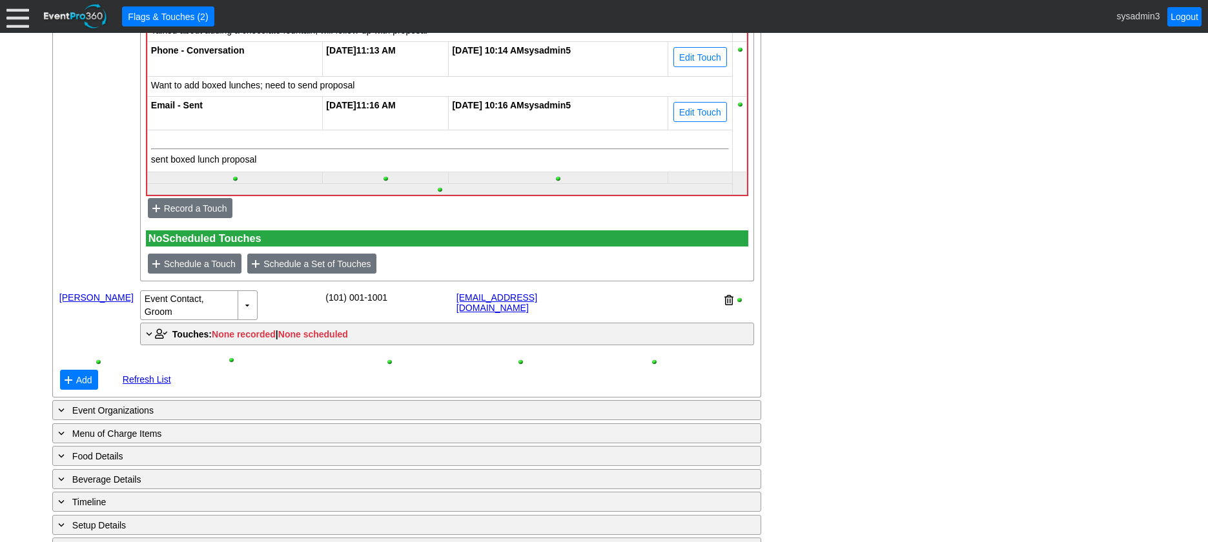
scroll to position [759, 0]
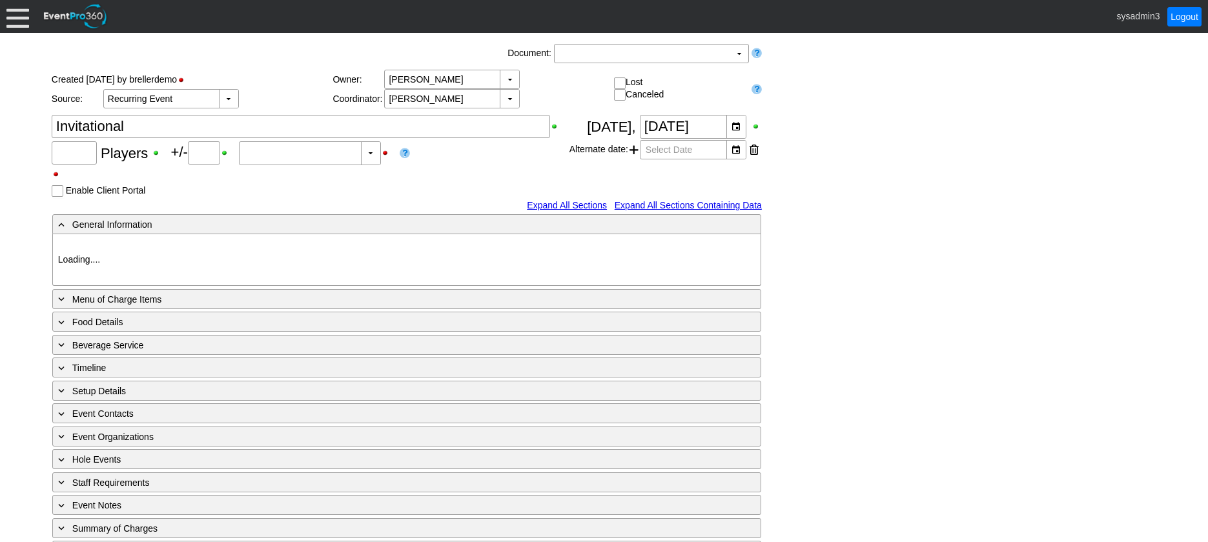
type input "80"
type input "Confirmed"
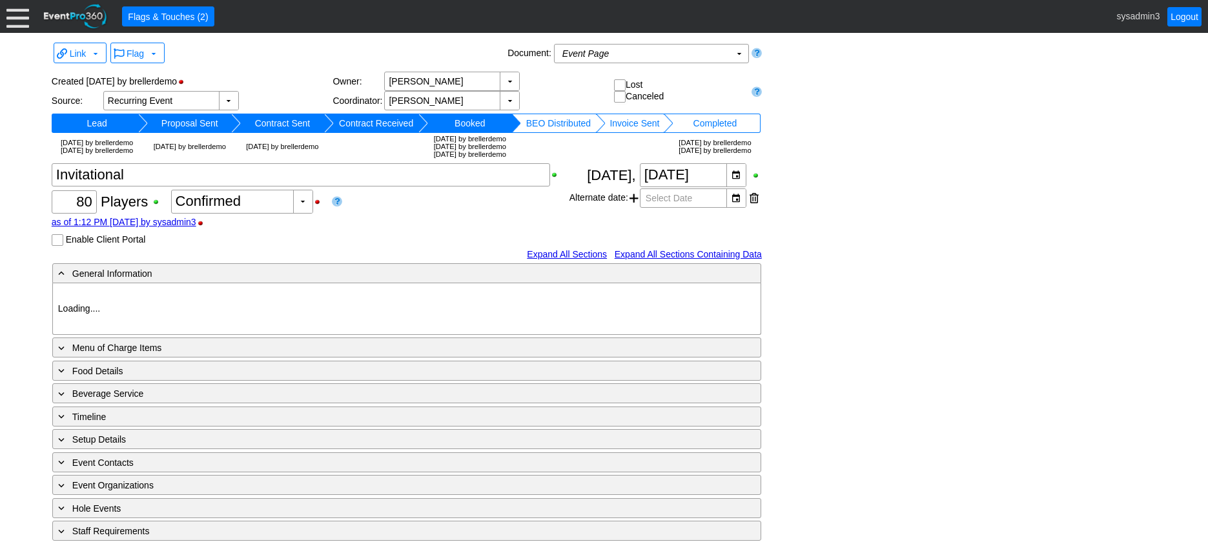
type input "Demo Venue 1"
type input "Golf Outing"
type input "Scramble"
type input "Shotgun"
type input "White"
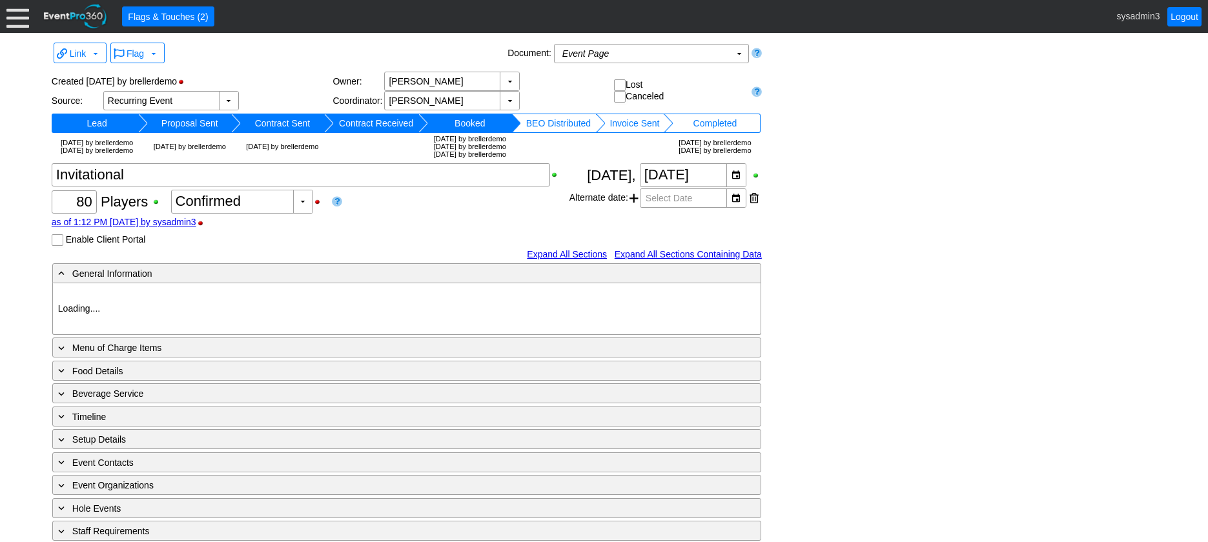
type input "Red"
type input "354064"
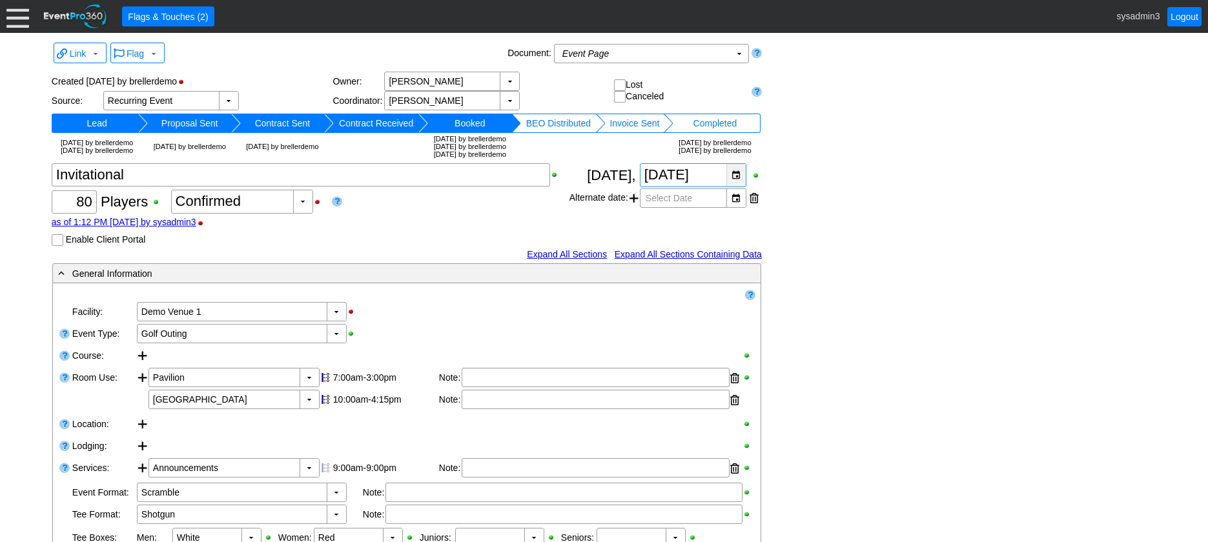
click at [739, 187] on div "▼" at bounding box center [735, 175] width 19 height 23
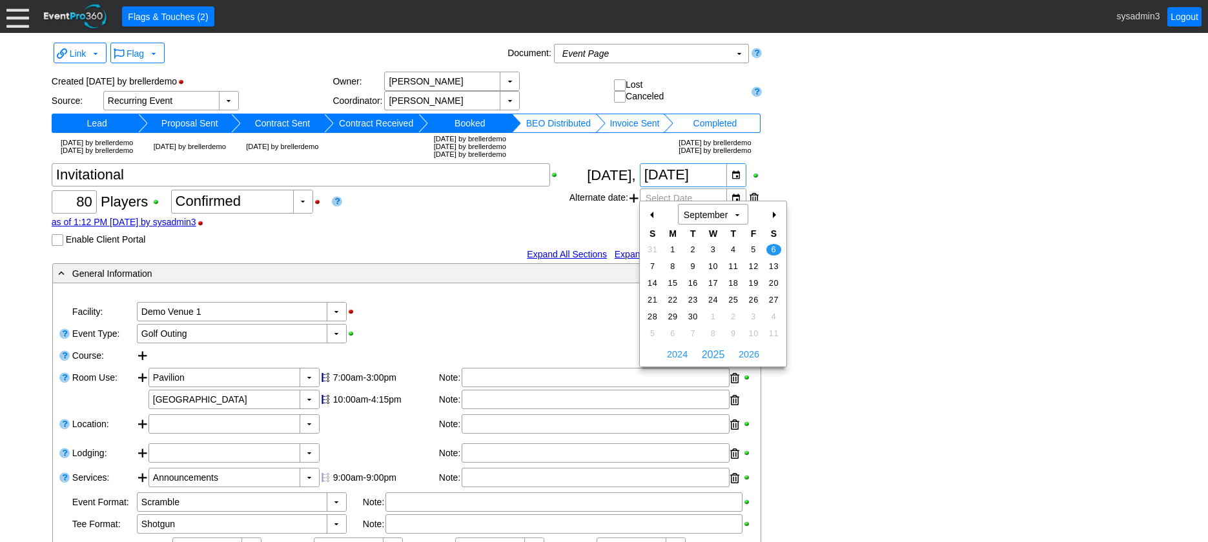
scroll to position [43, 0]
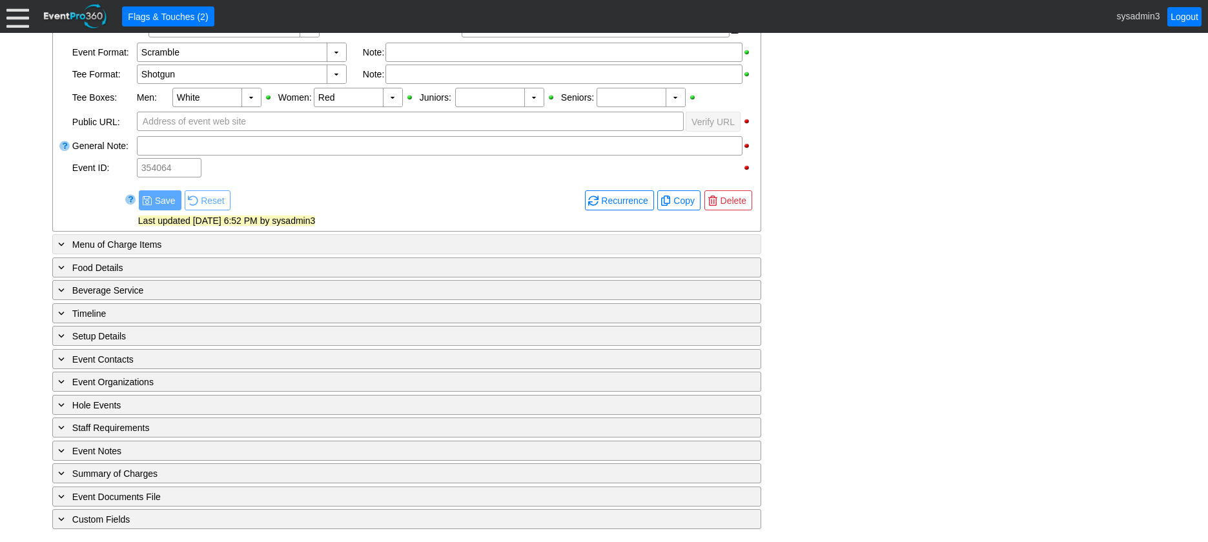
scroll to position [467, 0]
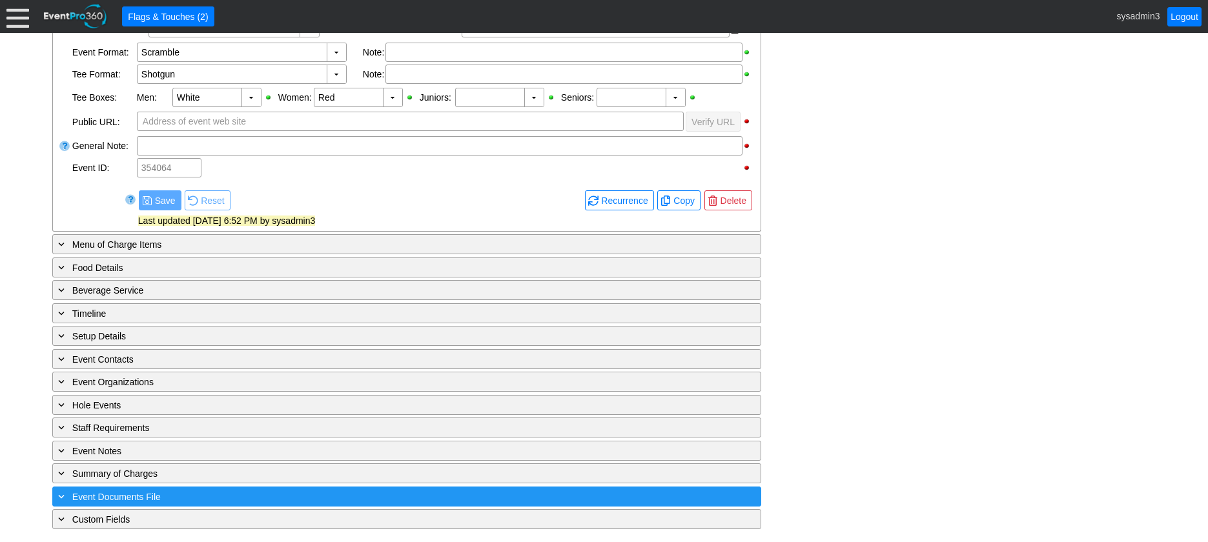
click at [297, 494] on div "+ Event Documents File" at bounding box center [381, 496] width 650 height 15
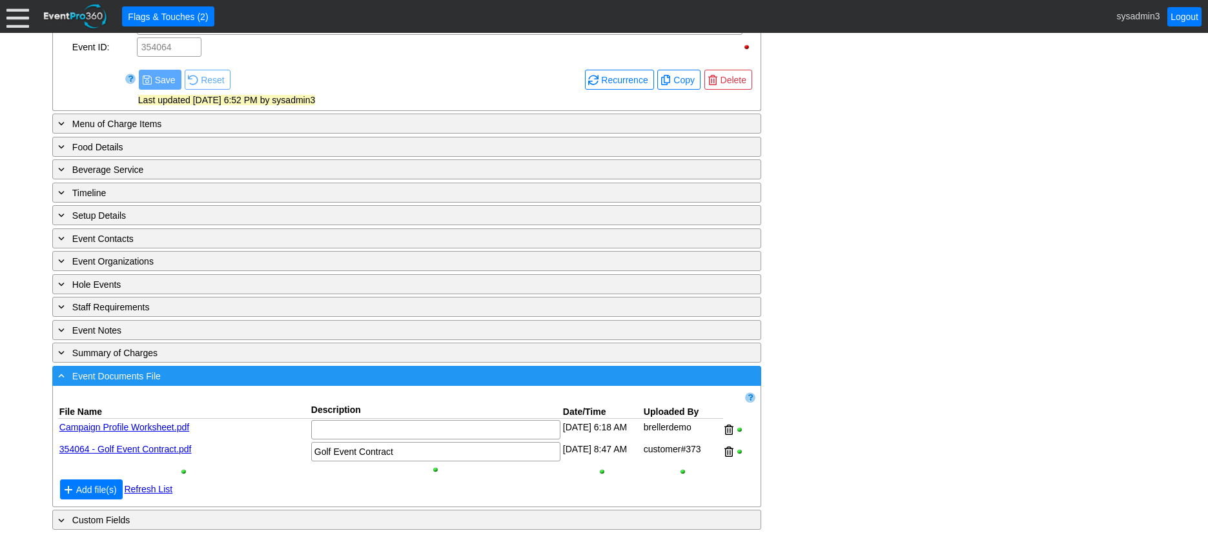
scroll to position [588, 0]
click at [300, 368] on div "- Event Documents File" at bounding box center [381, 375] width 650 height 15
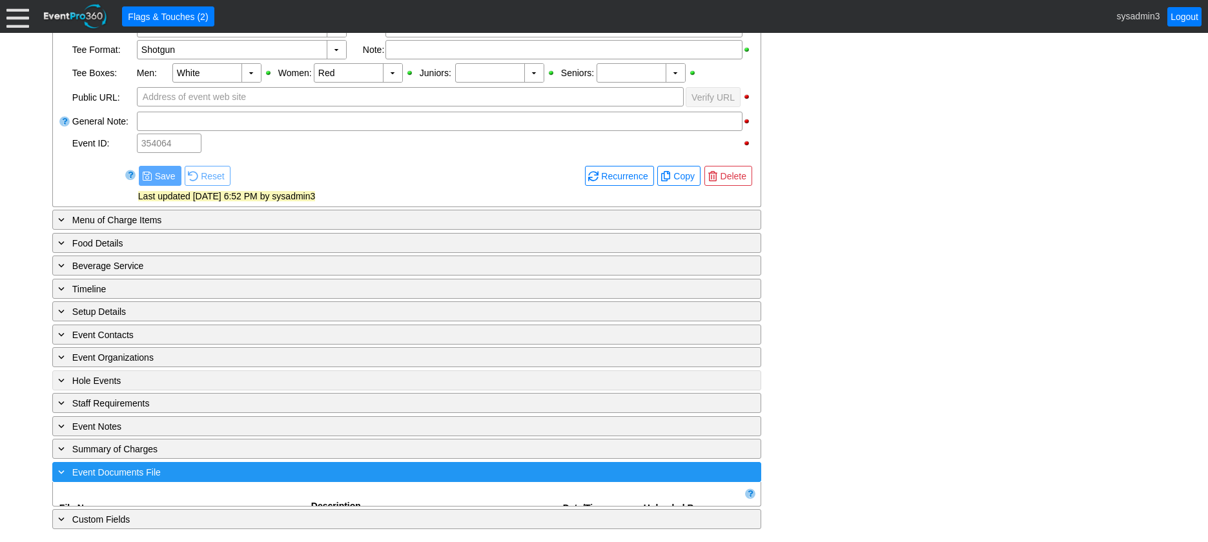
scroll to position [467, 0]
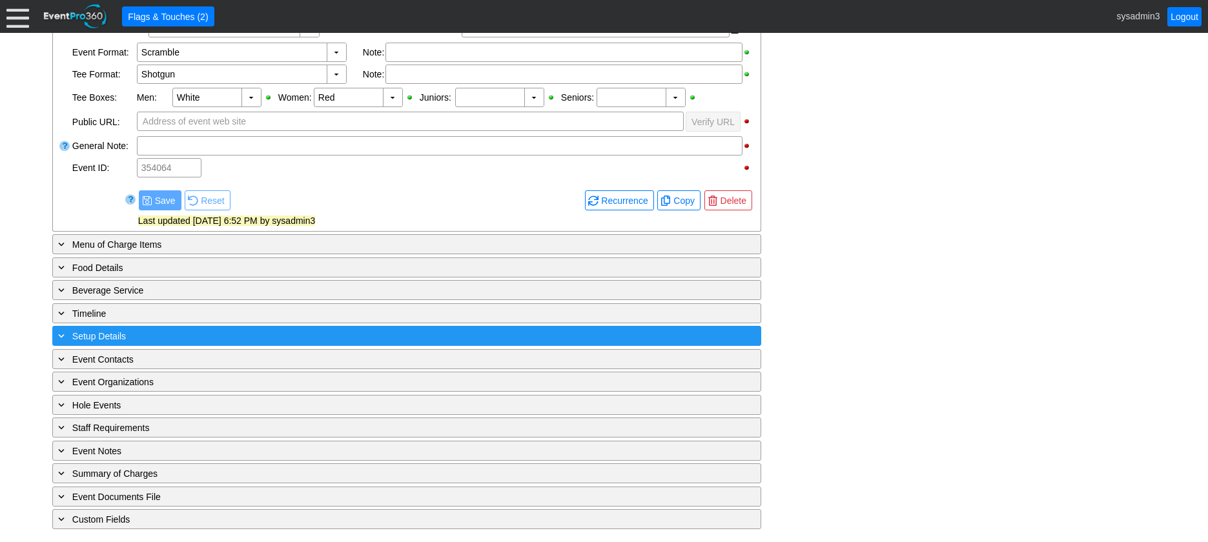
click at [265, 338] on div "+ Setup Details" at bounding box center [381, 336] width 650 height 15
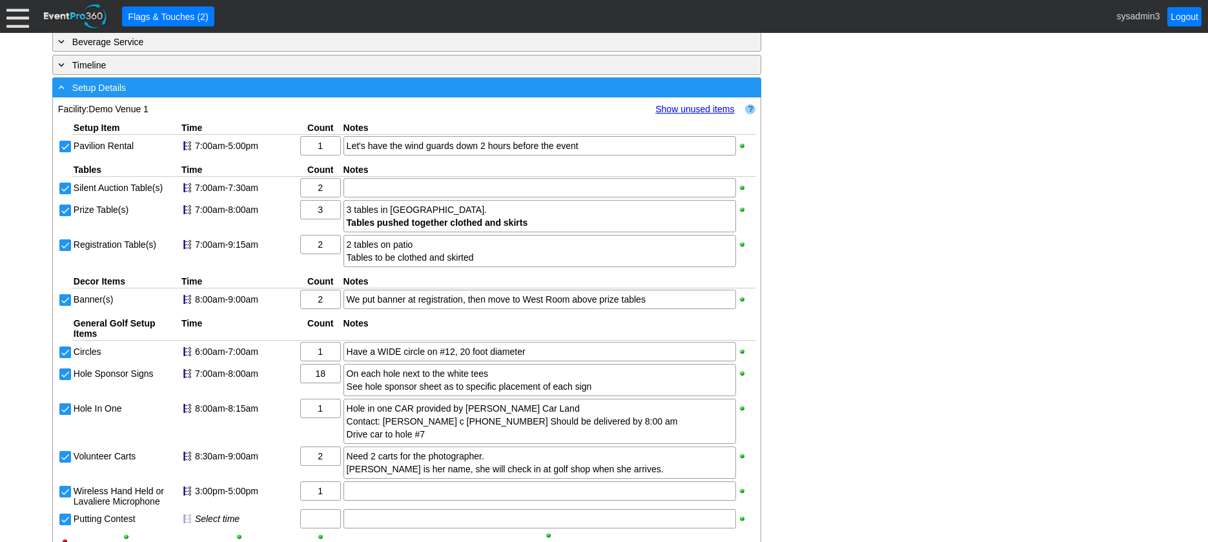
scroll to position [782, 0]
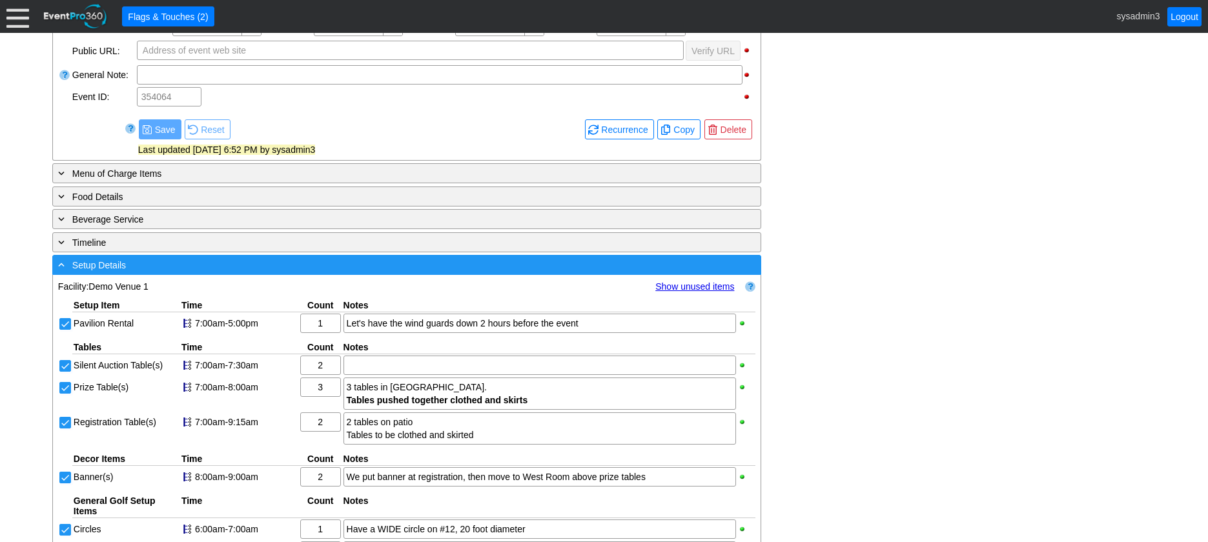
click at [270, 272] on div "- Setup Details" at bounding box center [381, 265] width 650 height 15
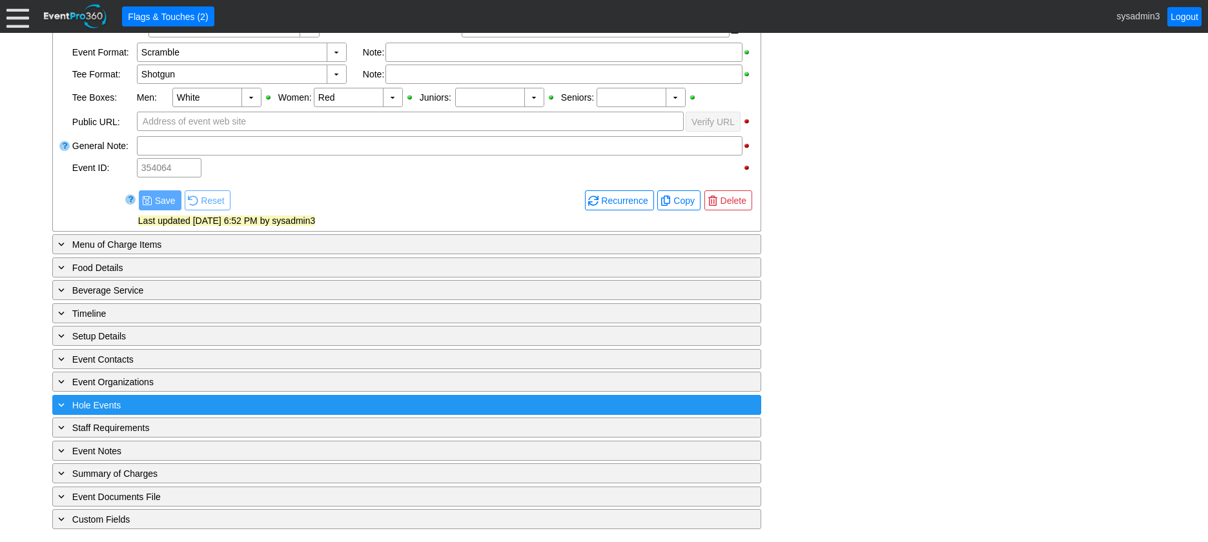
click at [256, 405] on div "+ Hole Events" at bounding box center [381, 405] width 650 height 15
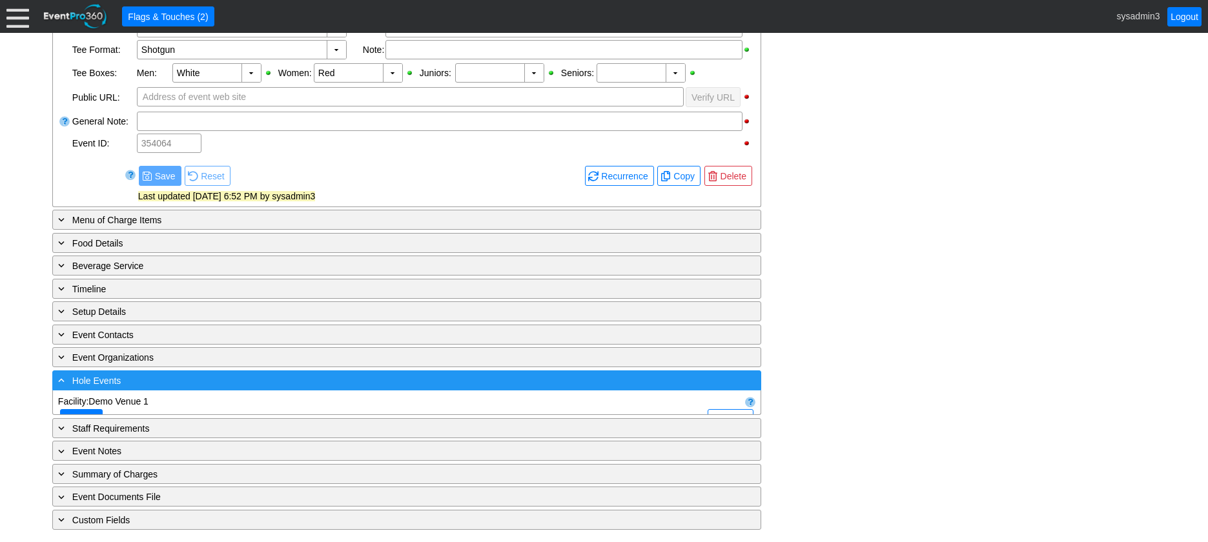
scroll to position [524, 0]
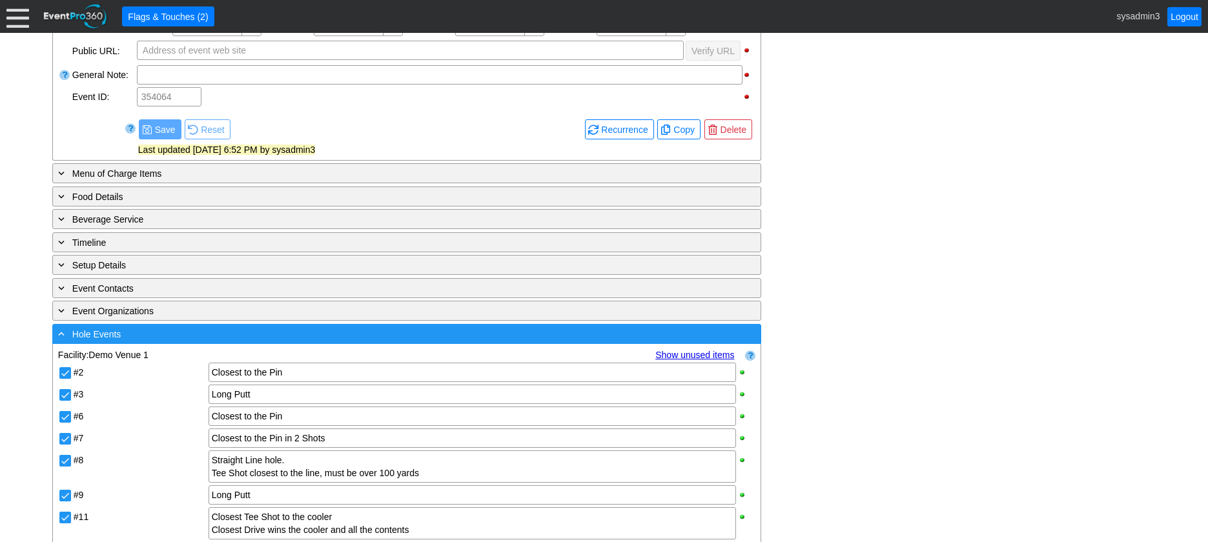
click at [277, 342] on div "- Hole Events" at bounding box center [381, 334] width 650 height 15
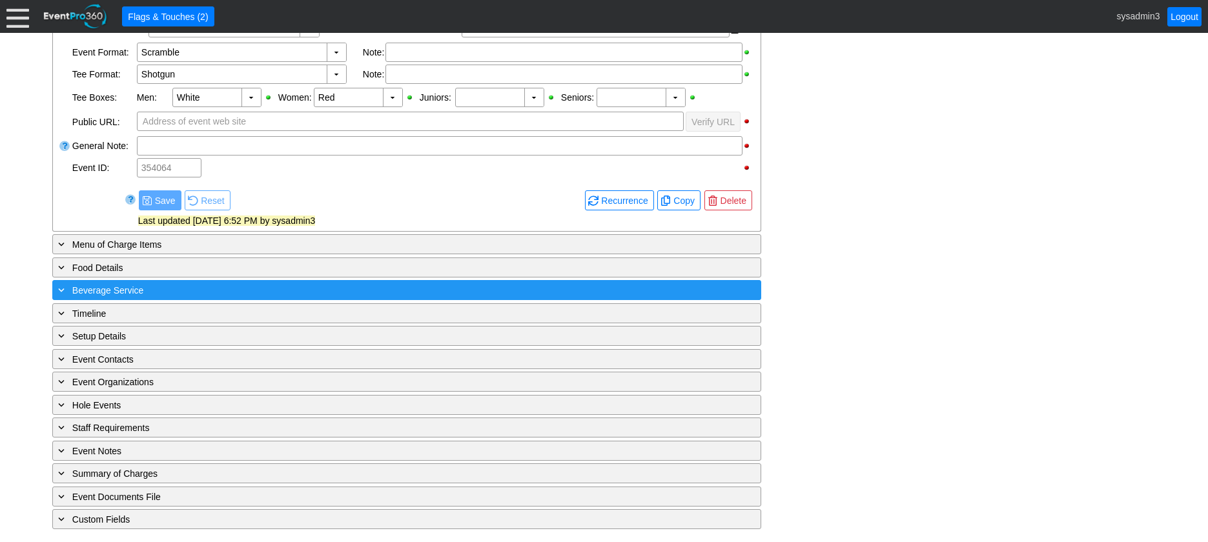
scroll to position [467, 0]
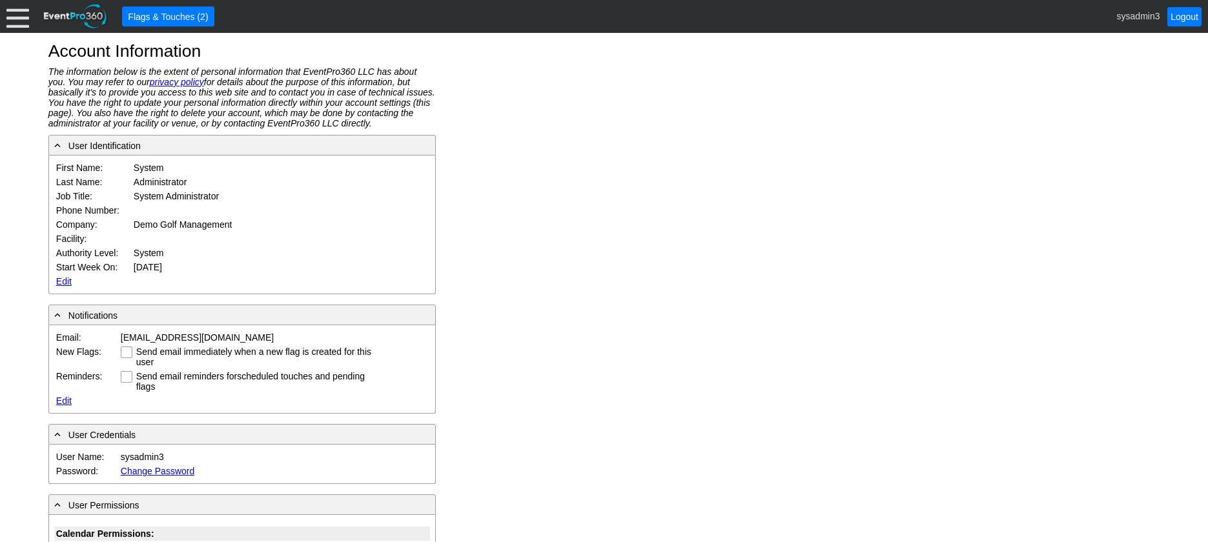
click at [65, 280] on link "Edit" at bounding box center [63, 281] width 15 height 10
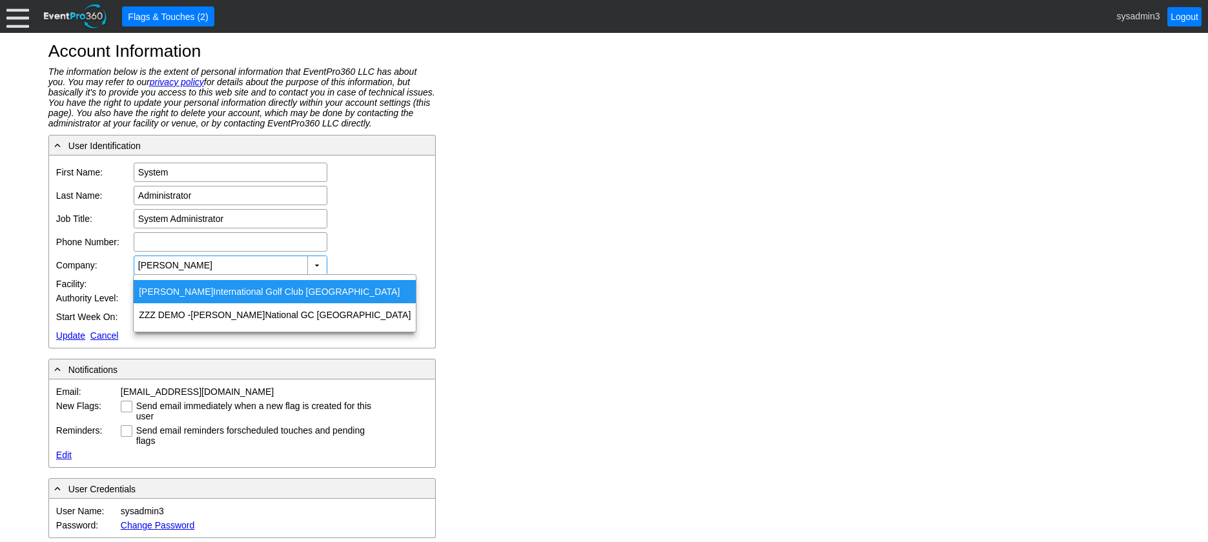
click at [183, 292] on div "[PERSON_NAME] International Golf Club [GEOGRAPHIC_DATA]" at bounding box center [275, 291] width 282 height 23
type input "[PERSON_NAME] International Golf Club [GEOGRAPHIC_DATA]"
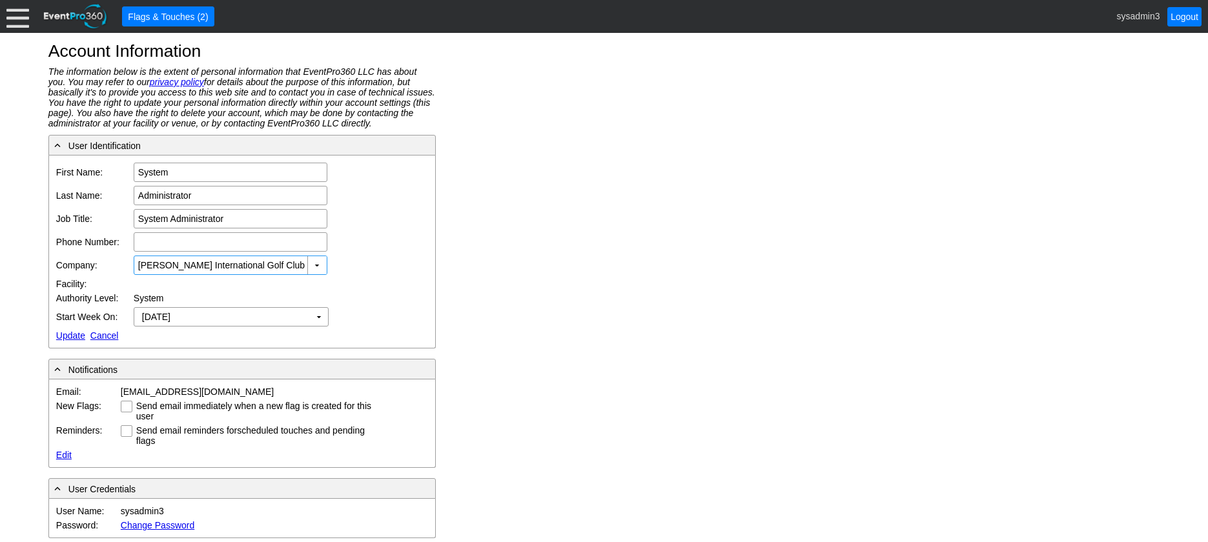
click at [69, 334] on link "Update" at bounding box center [70, 336] width 29 height 10
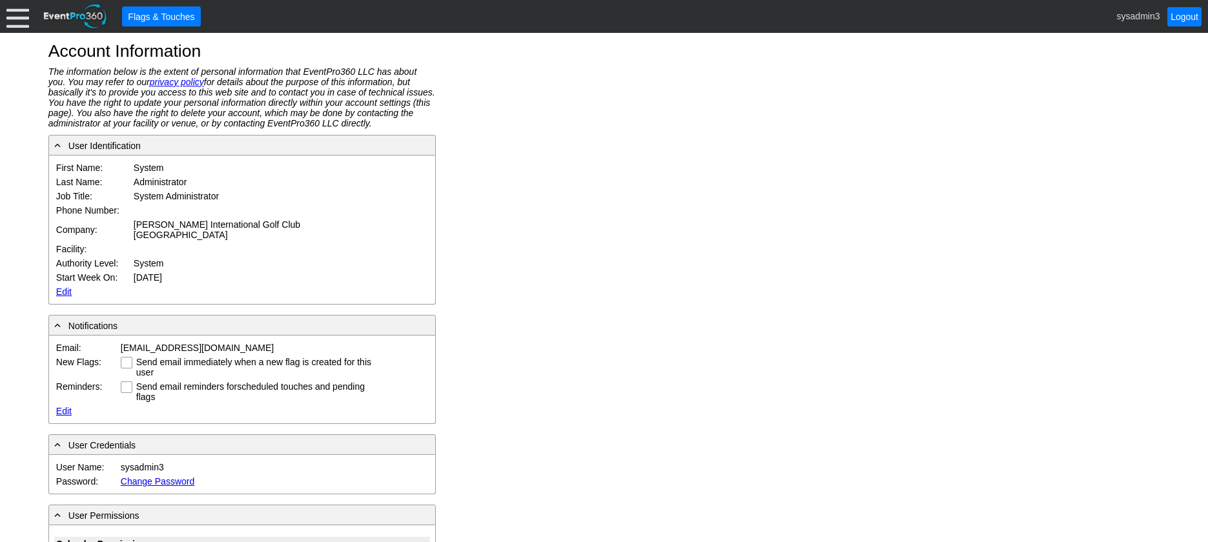
click at [27, 19] on div at bounding box center [17, 16] width 23 height 23
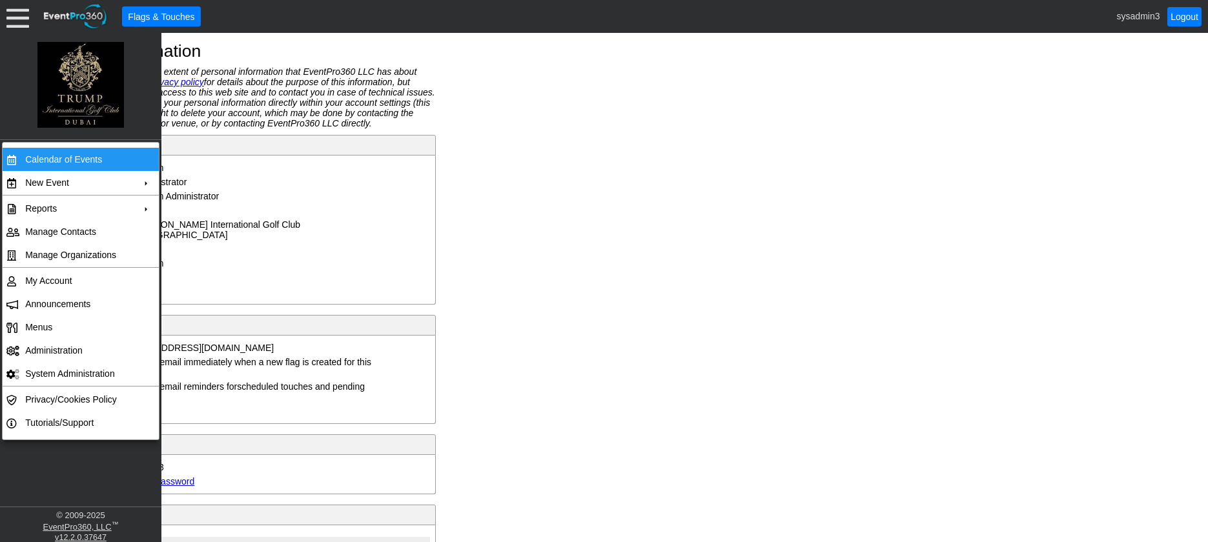
click at [59, 152] on td "Calendar of Events" at bounding box center [78, 159] width 116 height 23
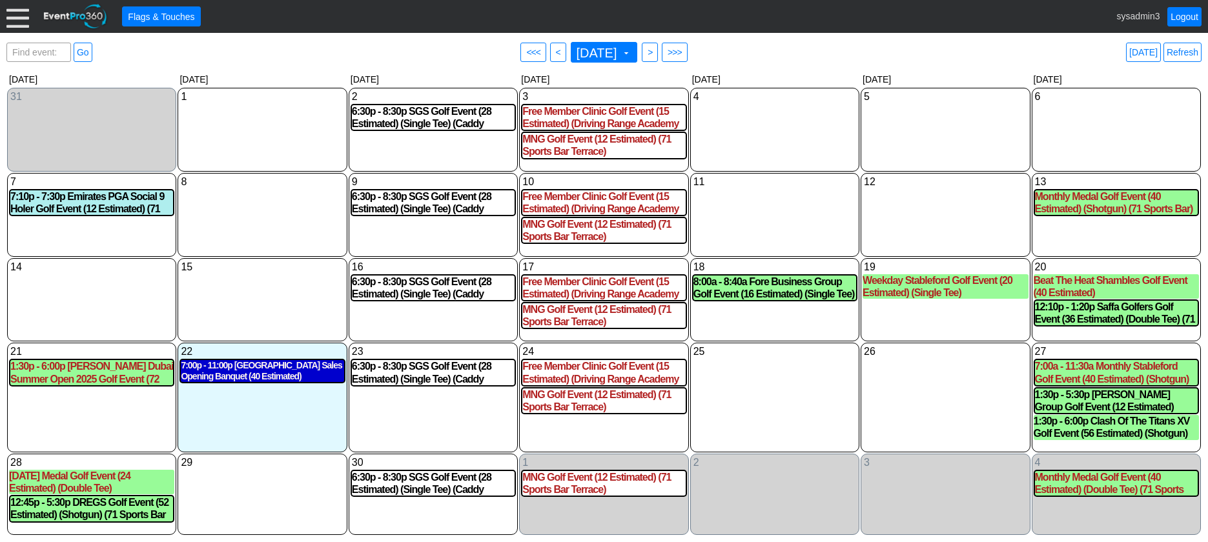
click at [263, 376] on div "7:00p - 11:00p [GEOGRAPHIC_DATA] Sales Opening Banquet (40 Estimated) ([GEOGRAP…" at bounding box center [262, 371] width 163 height 22
click at [1189, 58] on link "Refresh" at bounding box center [1182, 52] width 38 height 19
click at [1187, 53] on link "Refresh" at bounding box center [1182, 52] width 38 height 19
click at [1191, 12] on link "Logout" at bounding box center [1184, 16] width 34 height 19
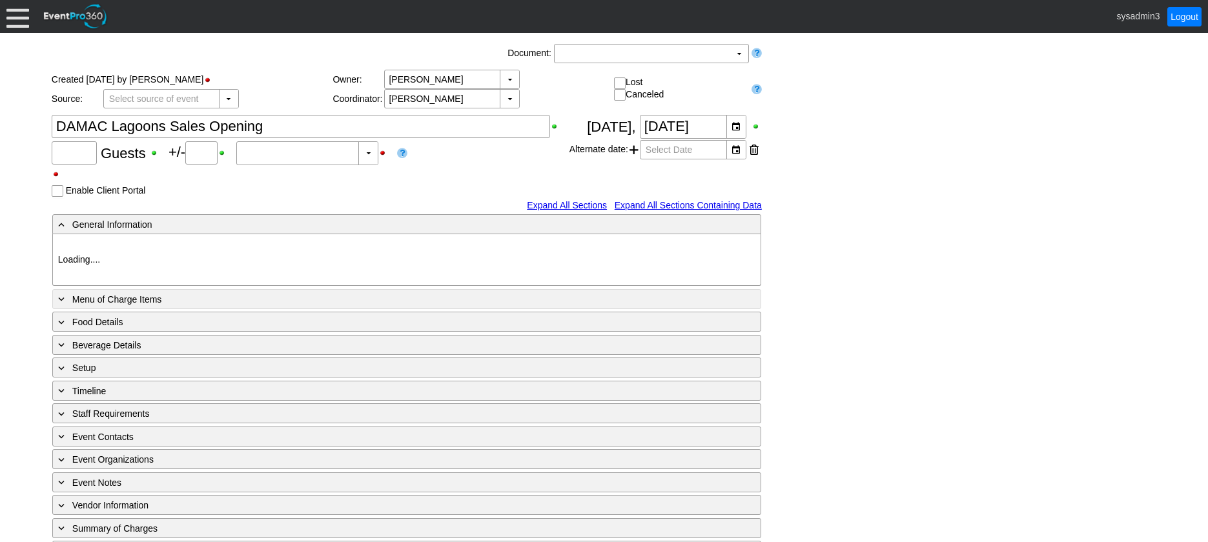
type input "40"
type input "0"
type input "Estimated"
type input "[PERSON_NAME] [GEOGRAPHIC_DATA]"
type input "Dinner"
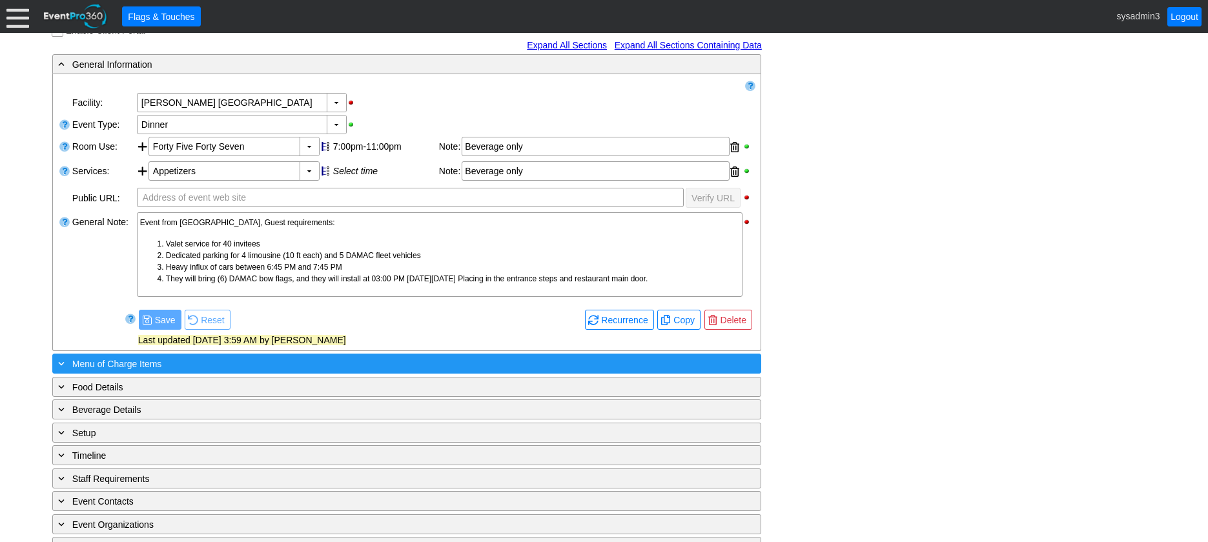
click at [269, 368] on div "+ Menu of Charge Items" at bounding box center [381, 363] width 650 height 15
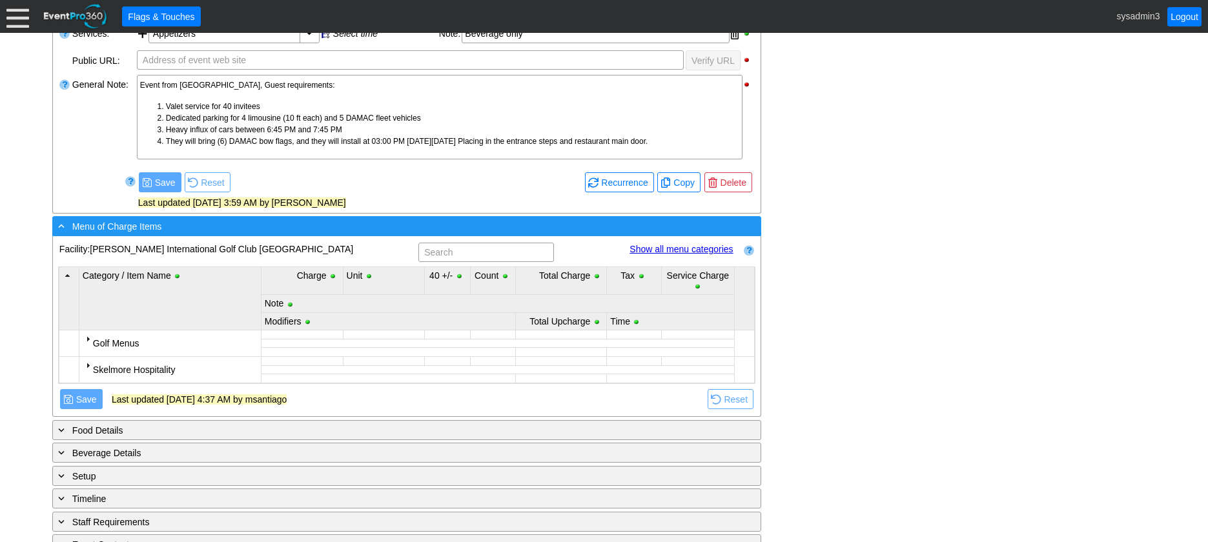
scroll to position [452, 0]
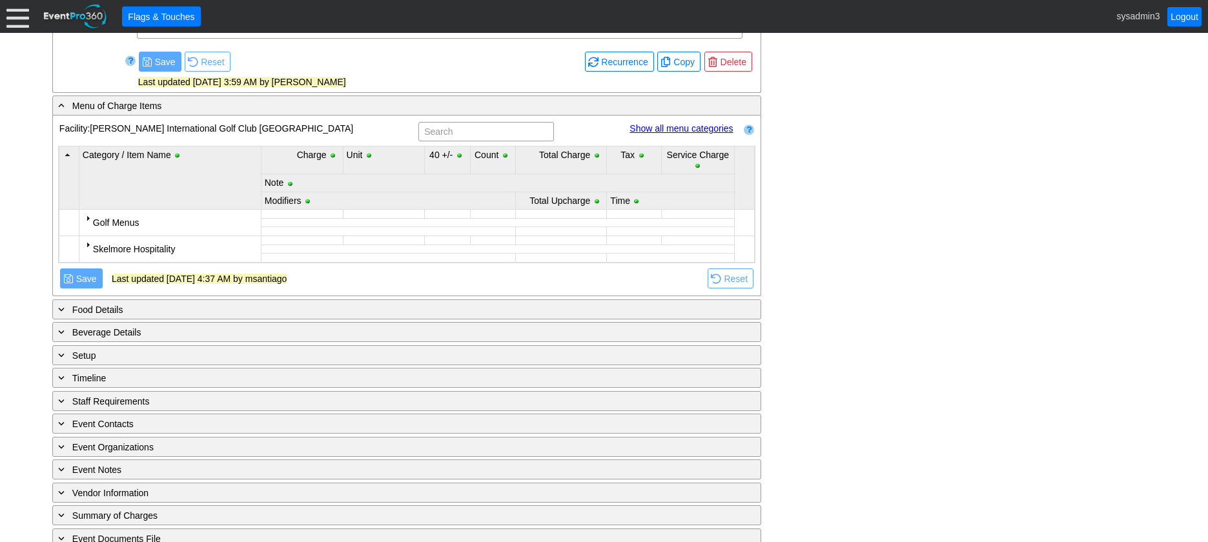
click at [88, 218] on div at bounding box center [88, 218] width 10 height 10
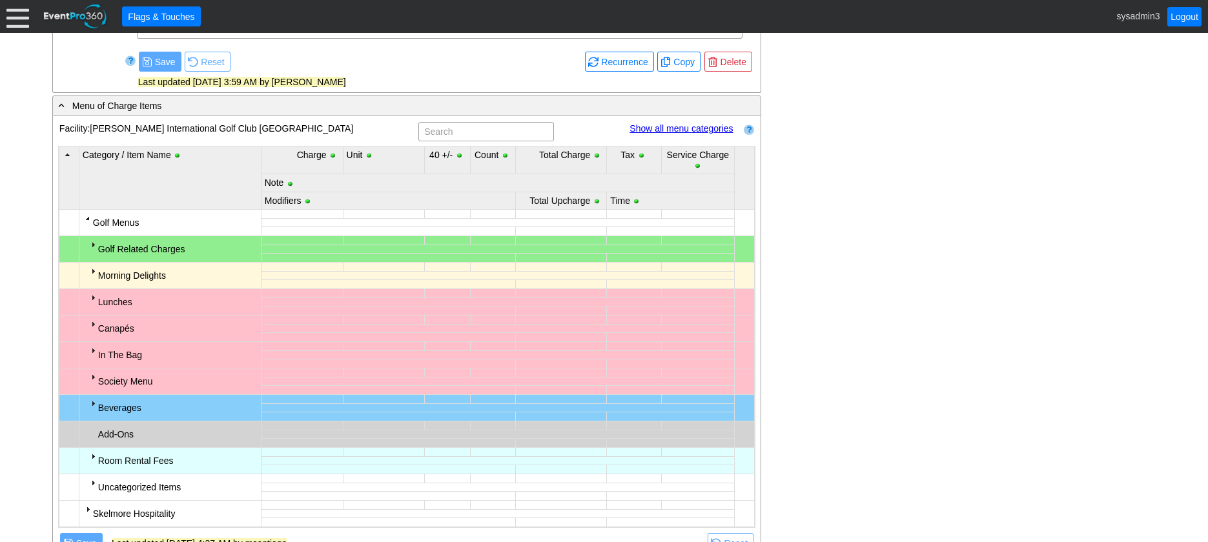
click at [88, 218] on div at bounding box center [88, 218] width 10 height 10
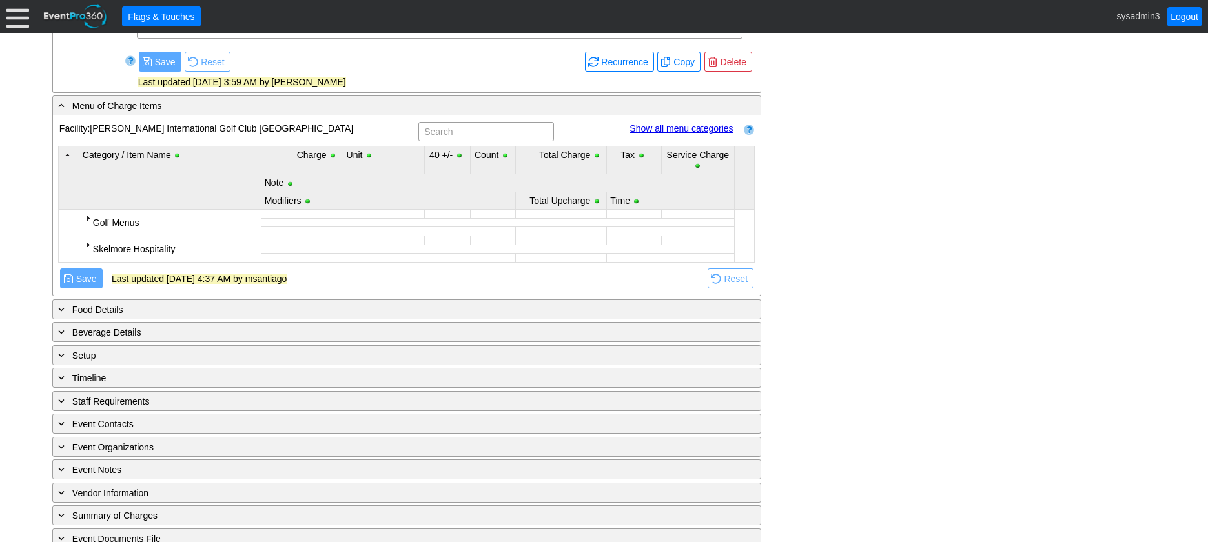
click at [90, 245] on div at bounding box center [88, 245] width 10 height 10
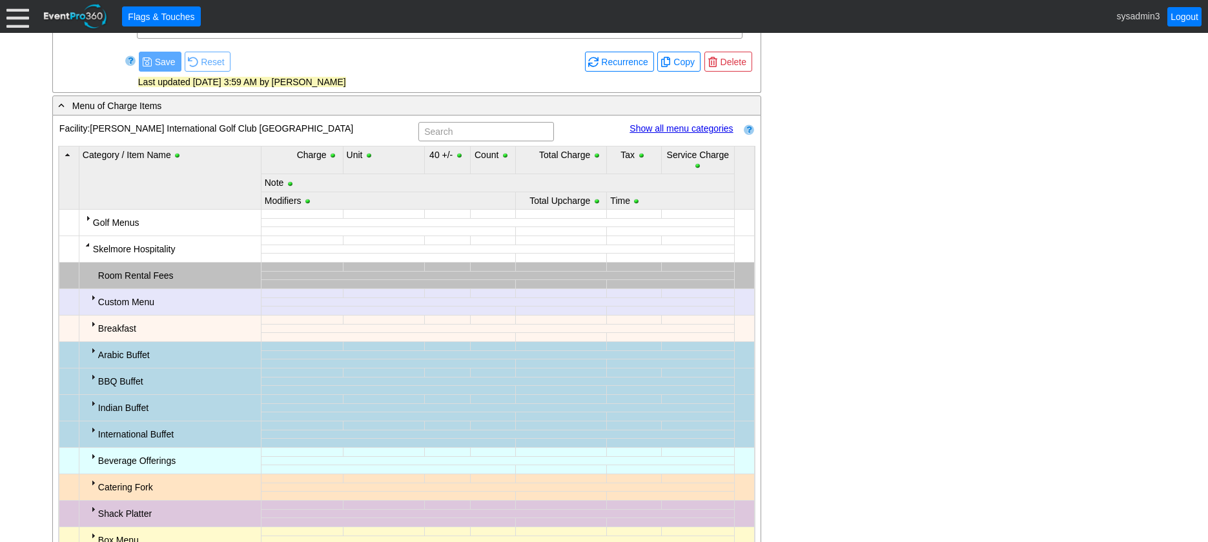
click at [90, 245] on div at bounding box center [88, 245] width 10 height 10
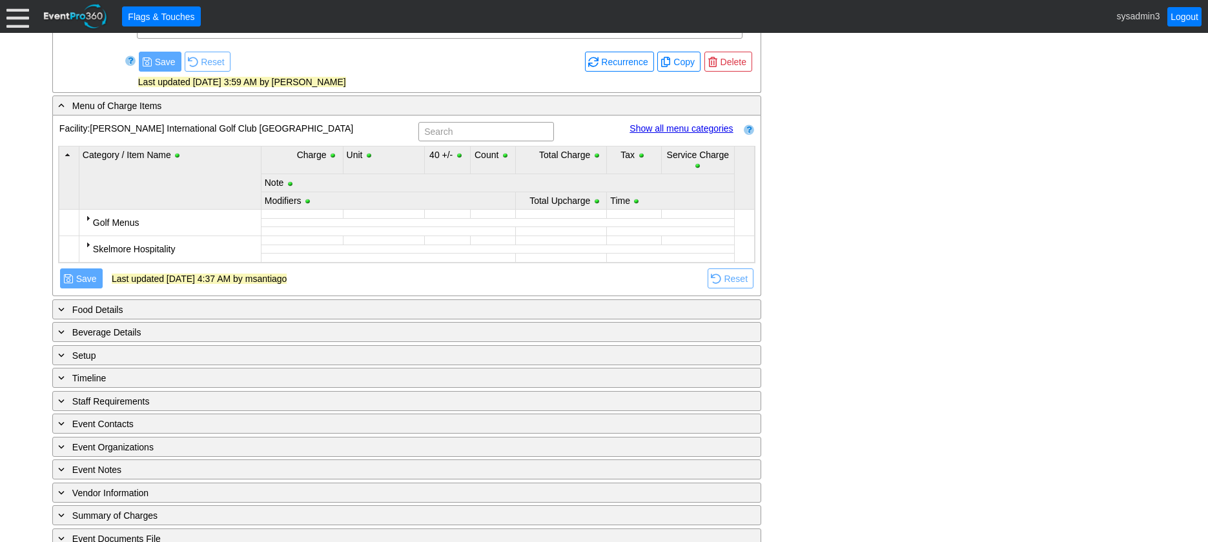
click at [90, 245] on div at bounding box center [88, 245] width 10 height 10
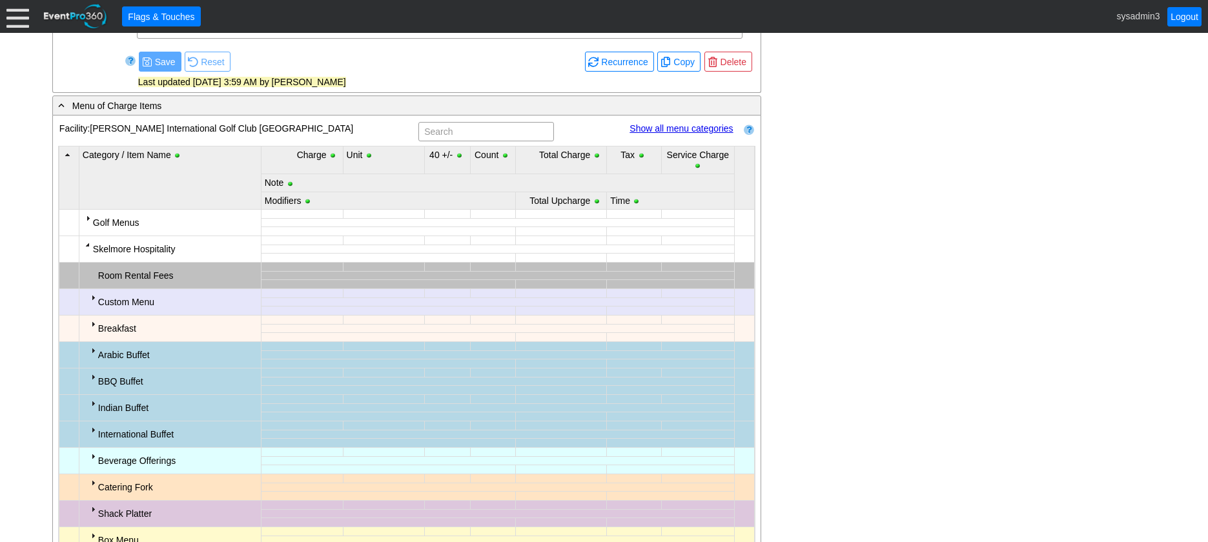
click at [87, 245] on div at bounding box center [88, 245] width 10 height 10
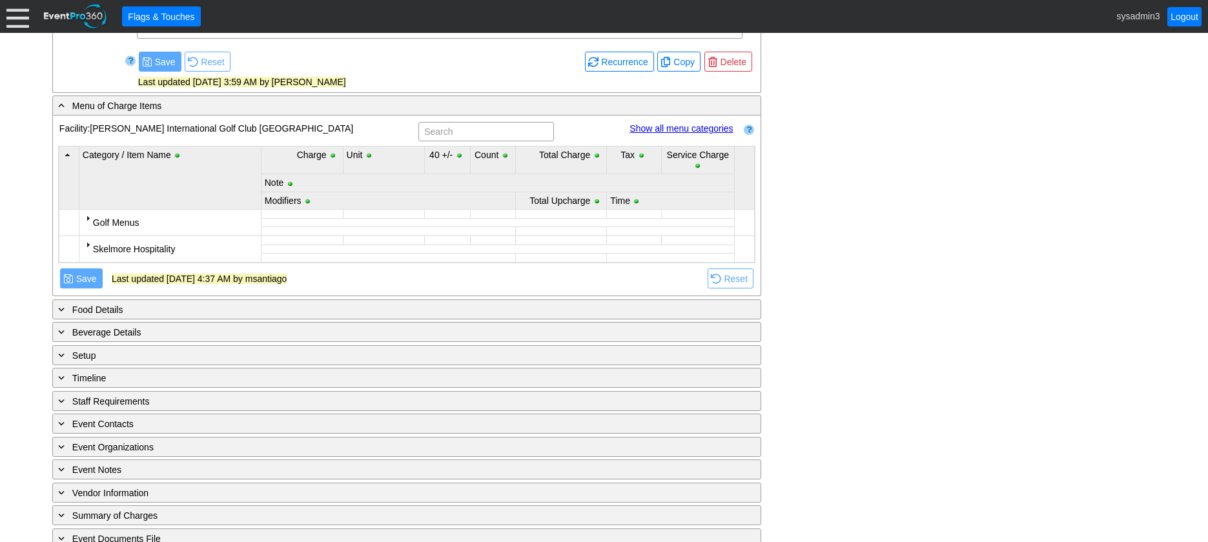
click at [87, 221] on div at bounding box center [88, 218] width 10 height 10
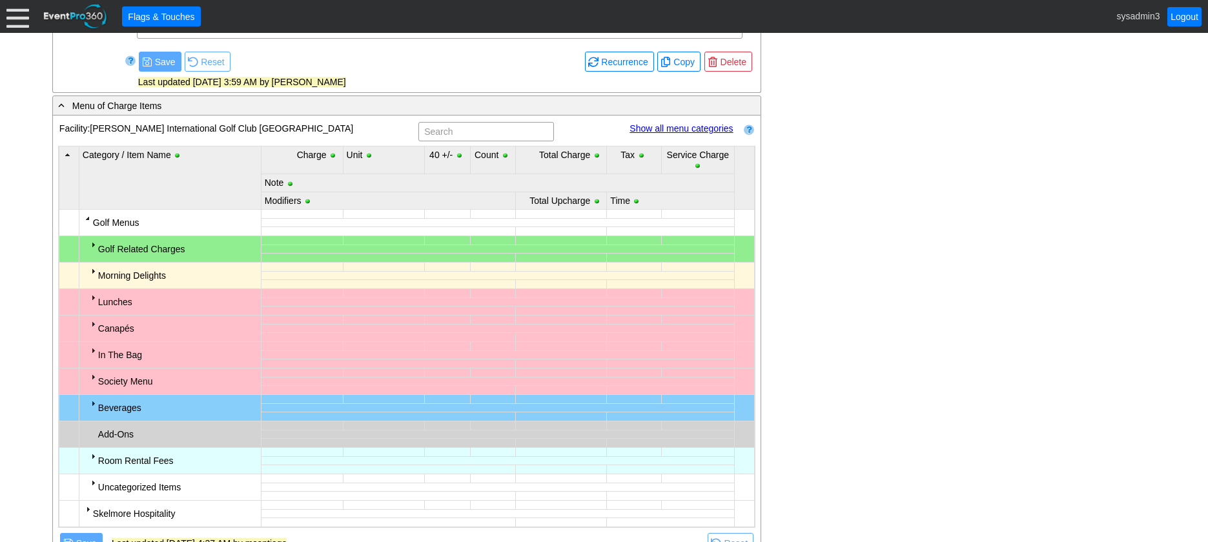
click at [94, 298] on div at bounding box center [93, 297] width 10 height 10
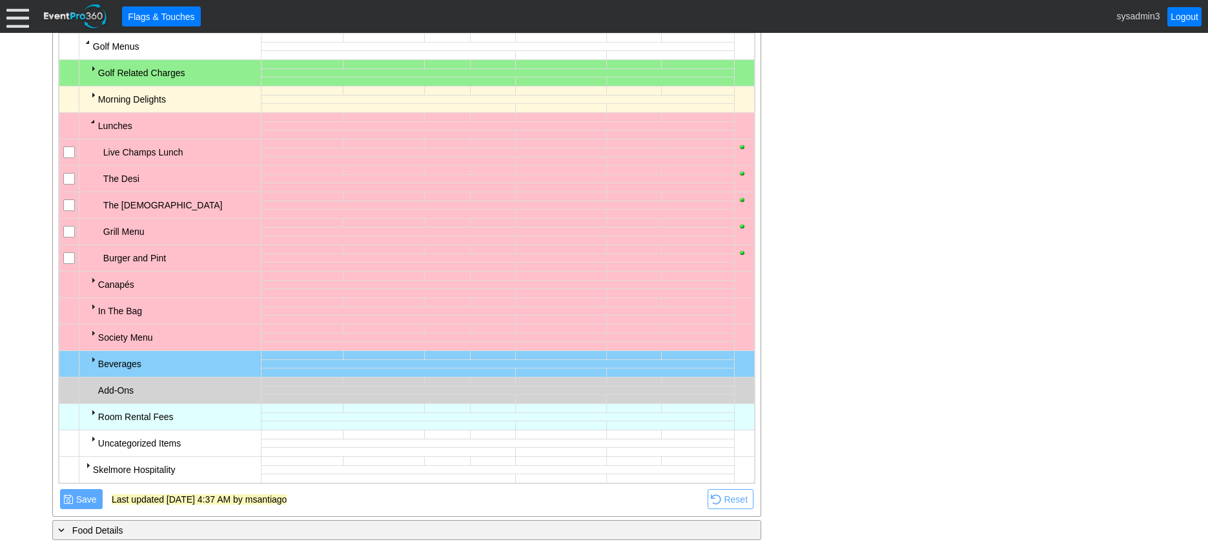
scroll to position [646, 0]
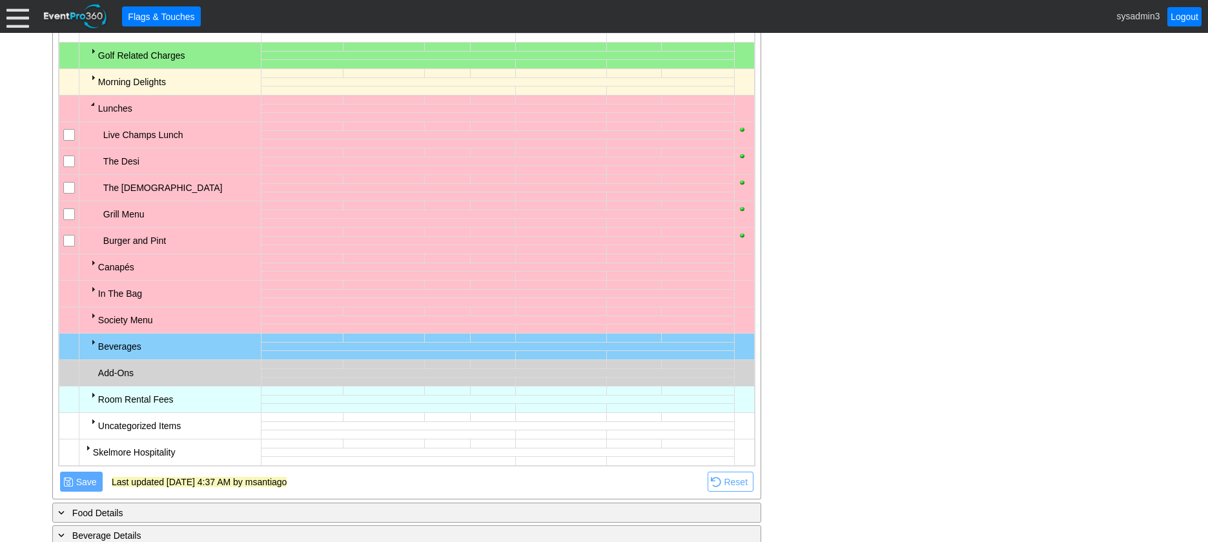
click at [94, 264] on div at bounding box center [93, 263] width 10 height 10
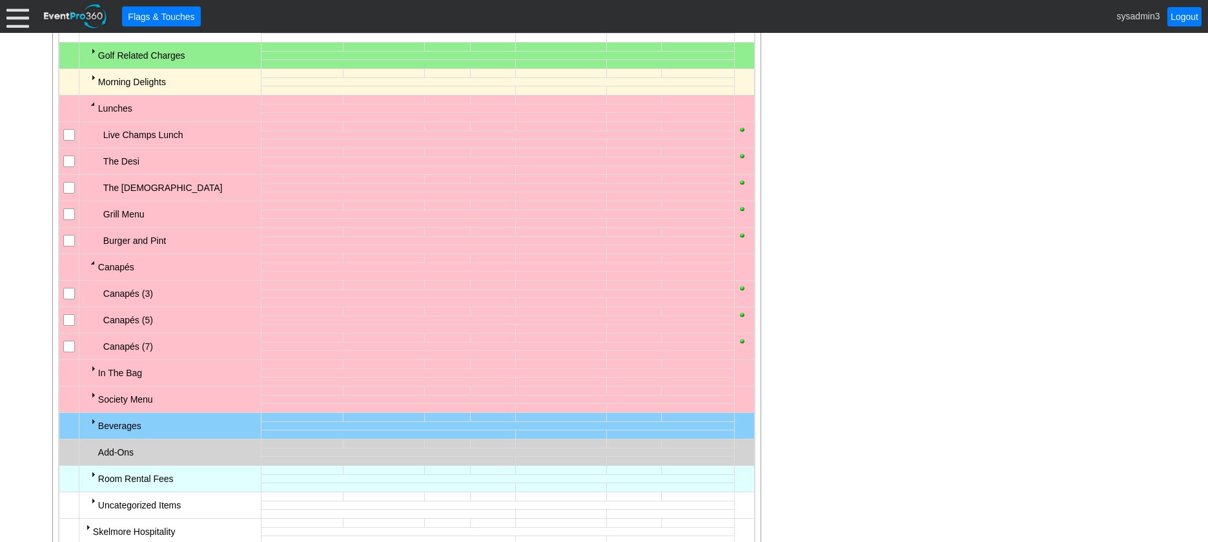
click at [94, 264] on div at bounding box center [93, 263] width 10 height 10
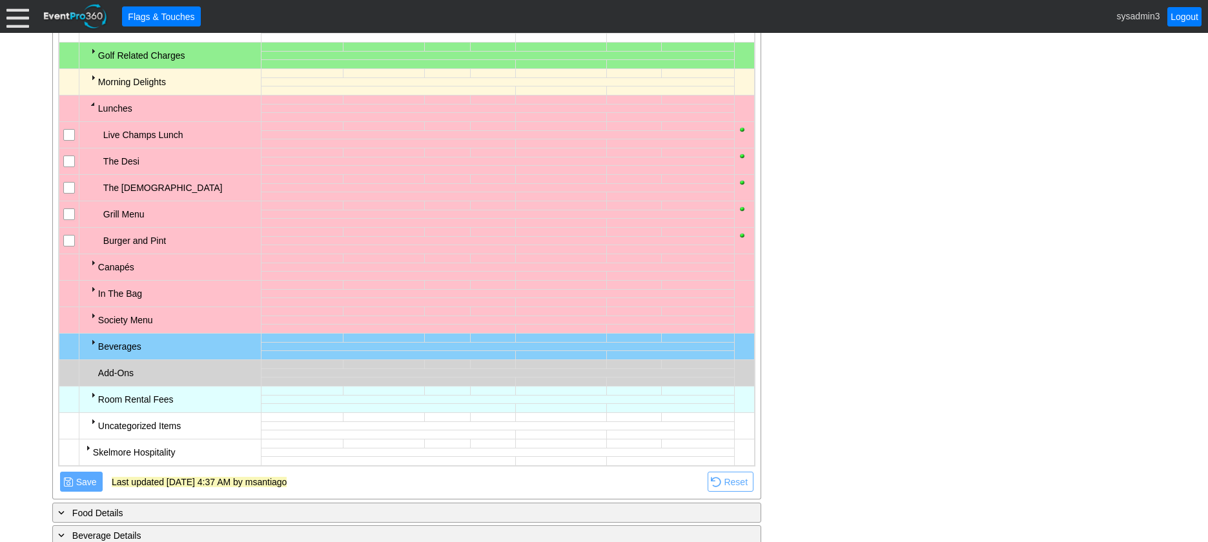
click at [92, 290] on div at bounding box center [93, 289] width 10 height 10
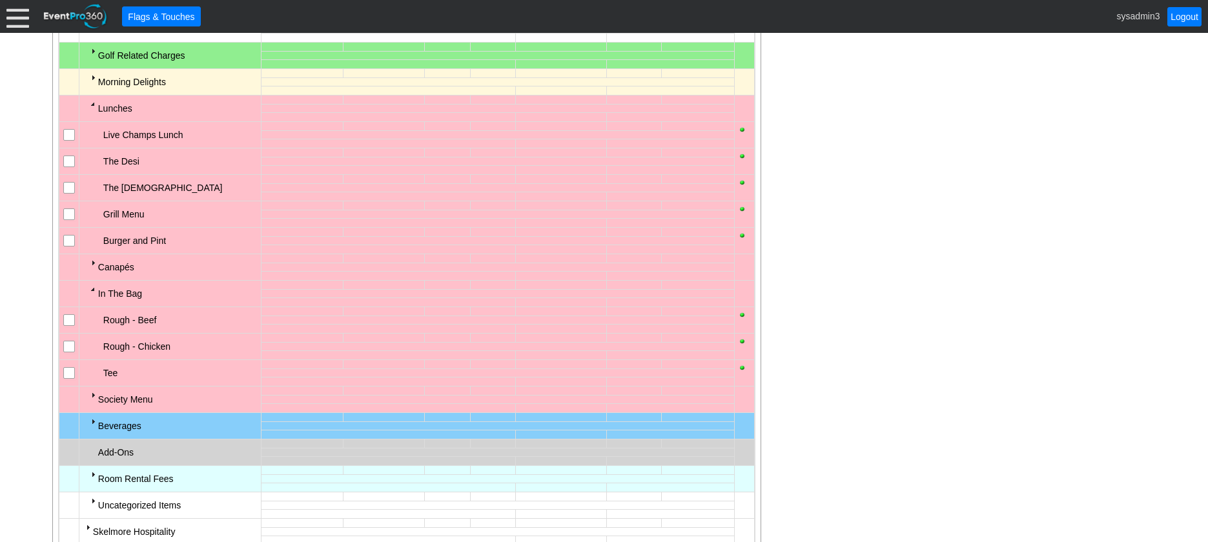
click at [92, 290] on div at bounding box center [93, 289] width 10 height 10
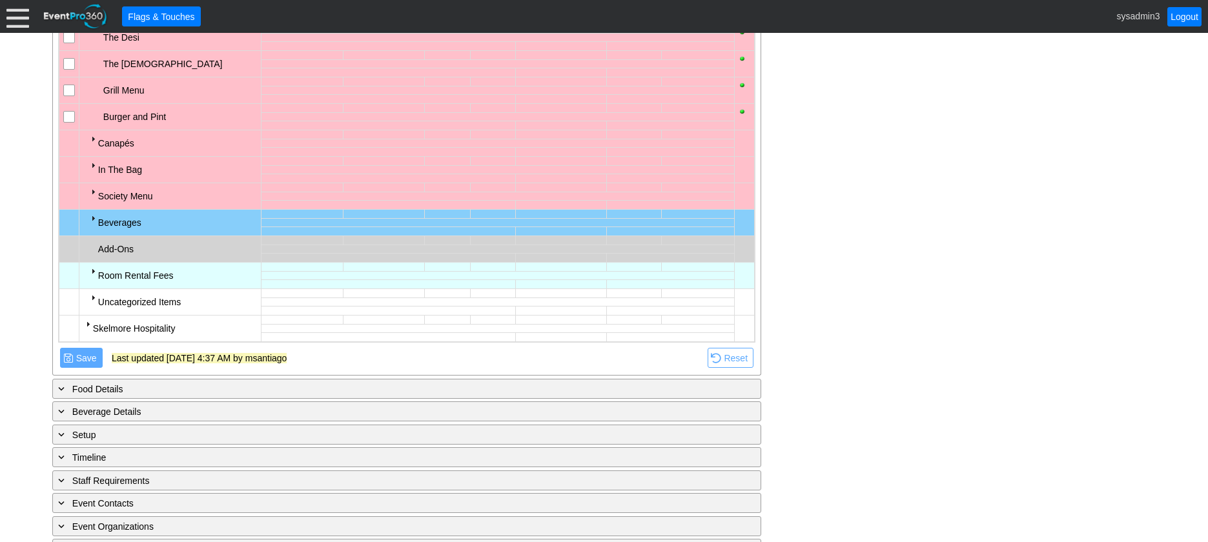
scroll to position [775, 0]
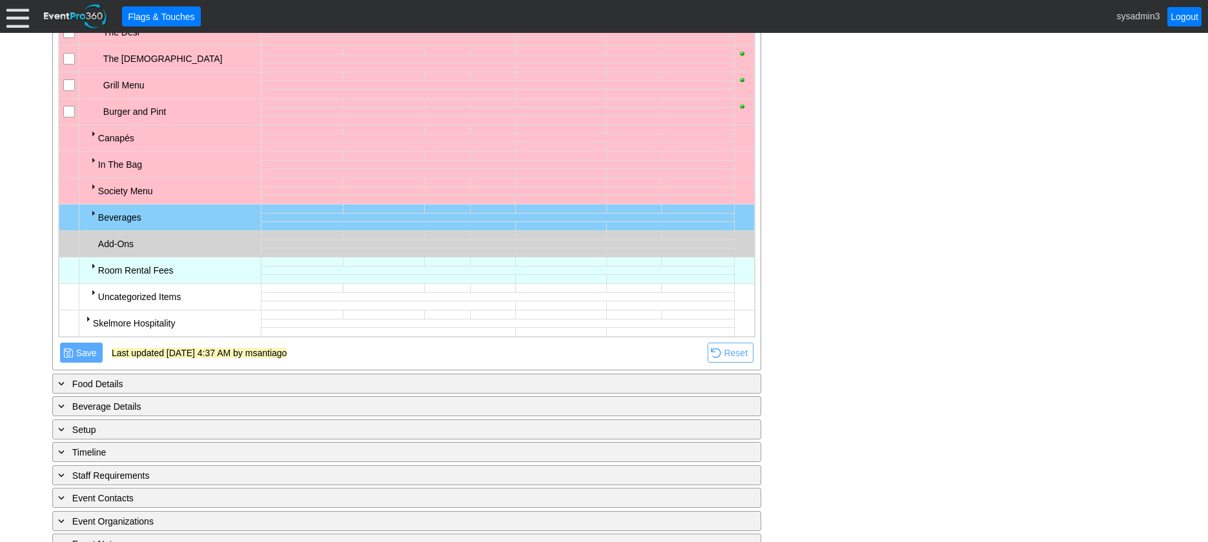
click at [88, 262] on div at bounding box center [93, 266] width 10 height 10
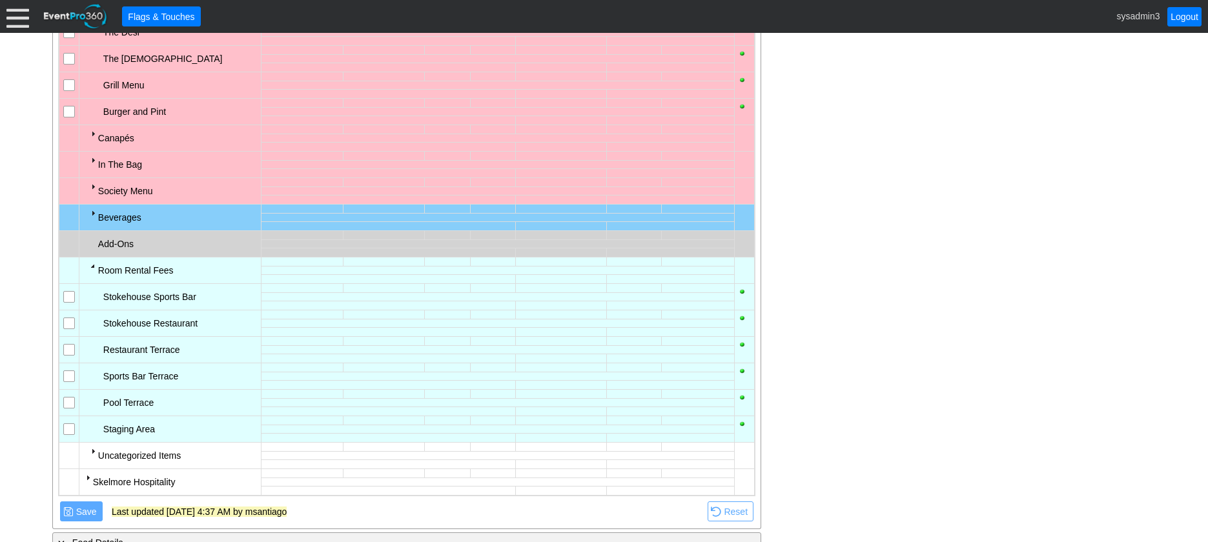
click at [88, 262] on div at bounding box center [93, 266] width 10 height 10
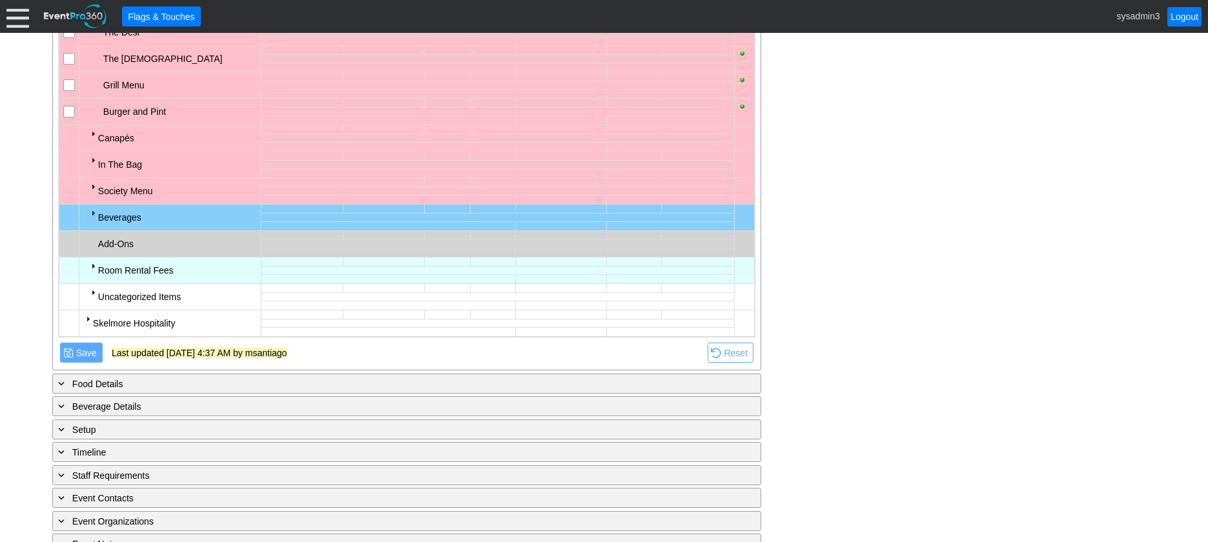
scroll to position [517, 0]
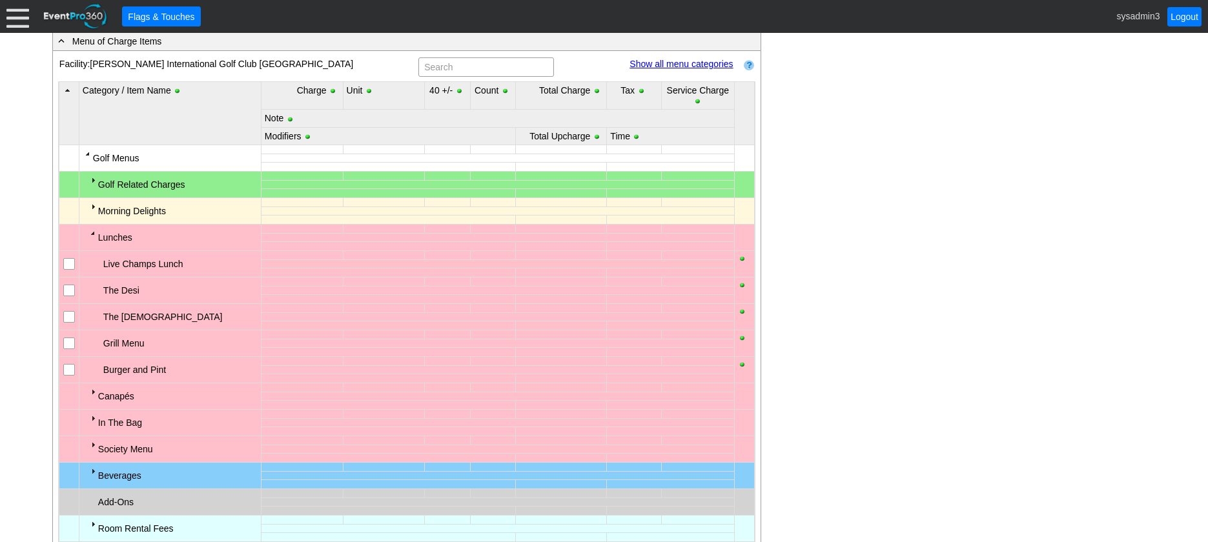
click at [93, 232] on div at bounding box center [93, 233] width 10 height 10
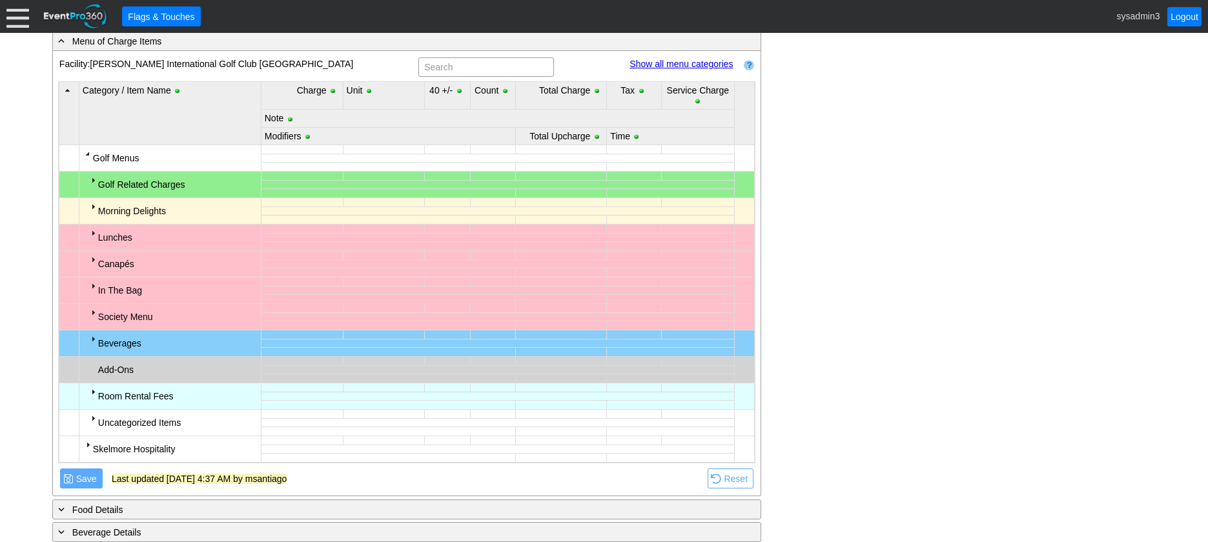
click at [92, 209] on div at bounding box center [93, 206] width 10 height 10
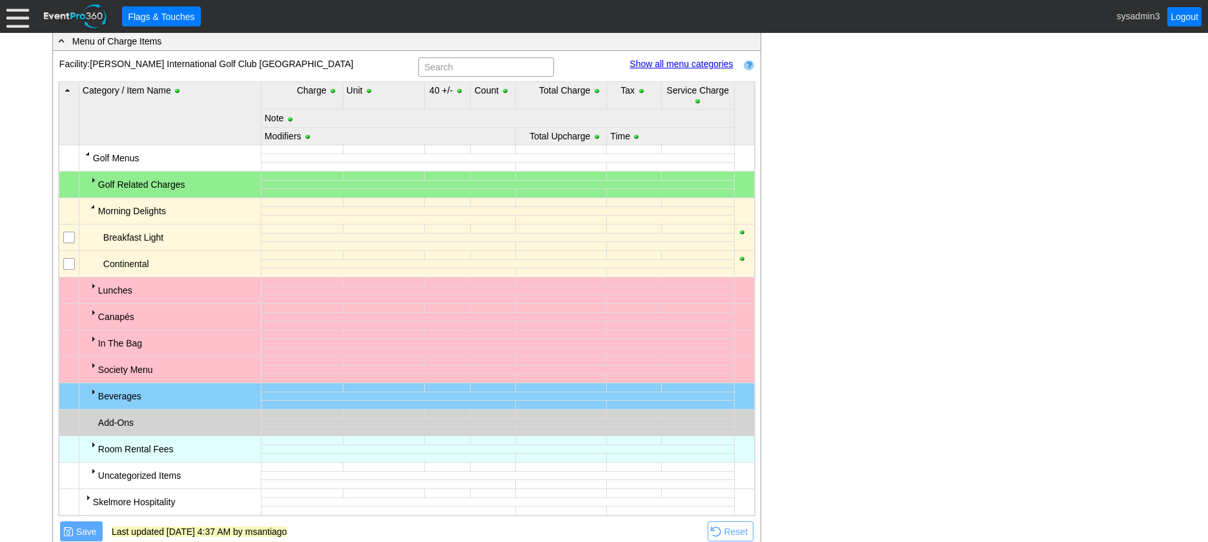
click at [92, 207] on div at bounding box center [93, 206] width 10 height 10
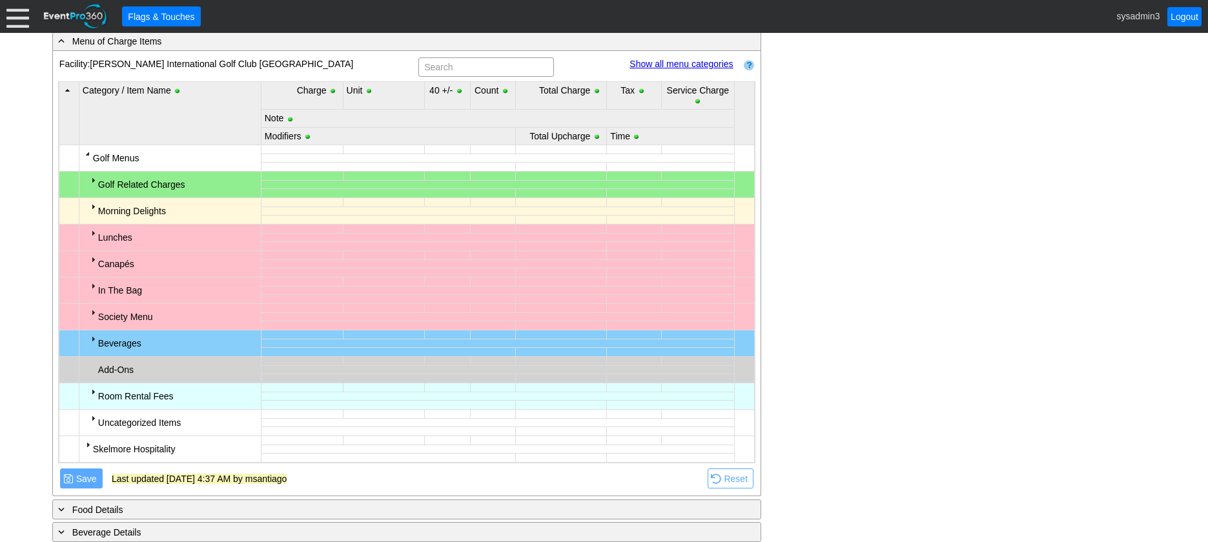
click at [90, 449] on div at bounding box center [88, 445] width 10 height 10
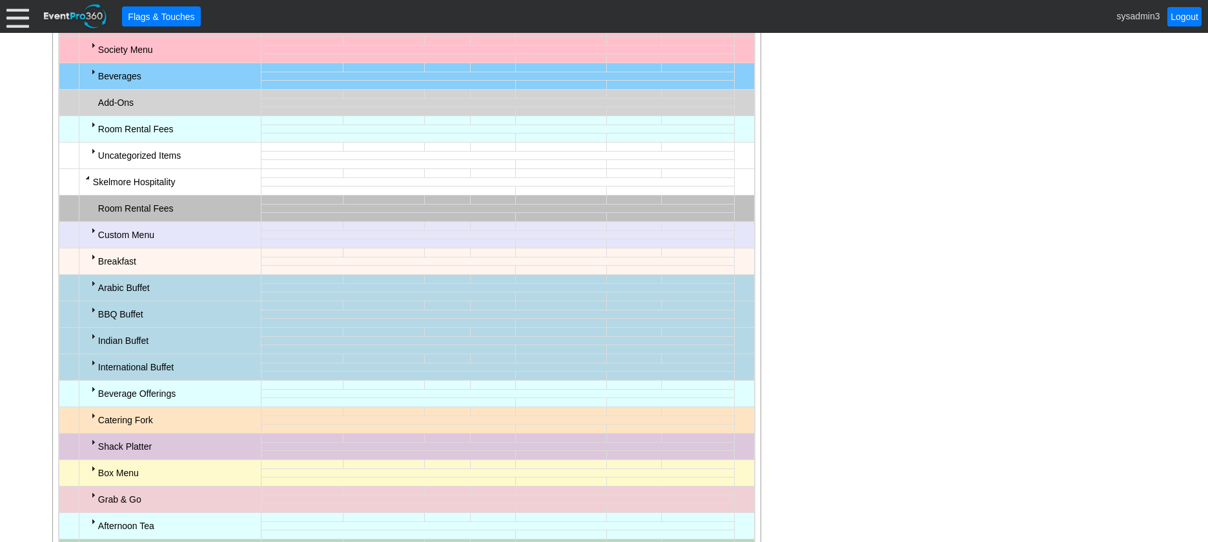
scroll to position [710, 0]
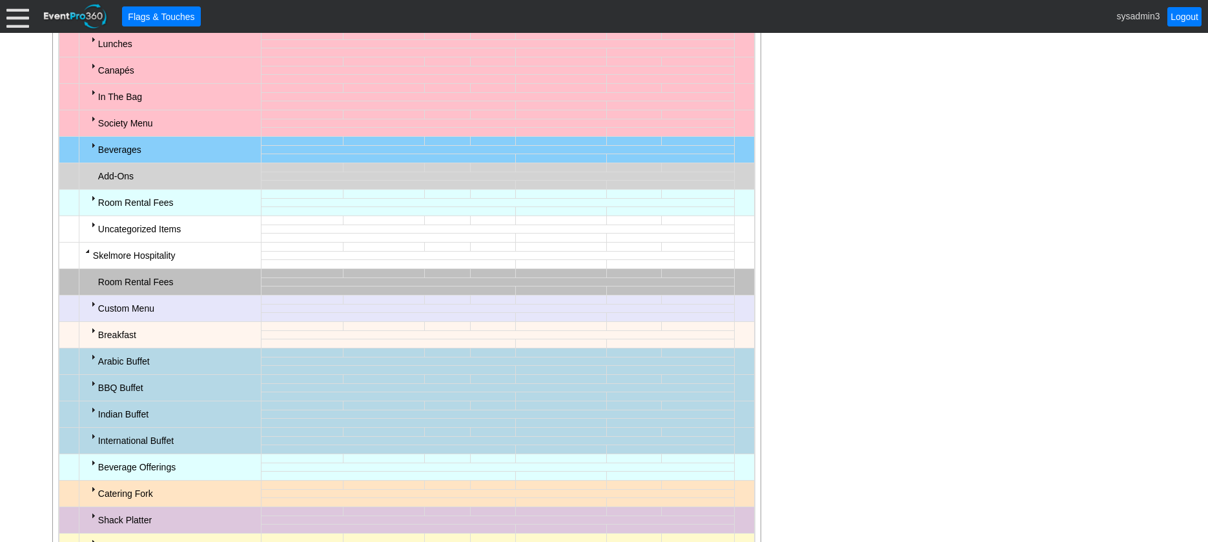
click at [87, 248] on div at bounding box center [88, 251] width 10 height 10
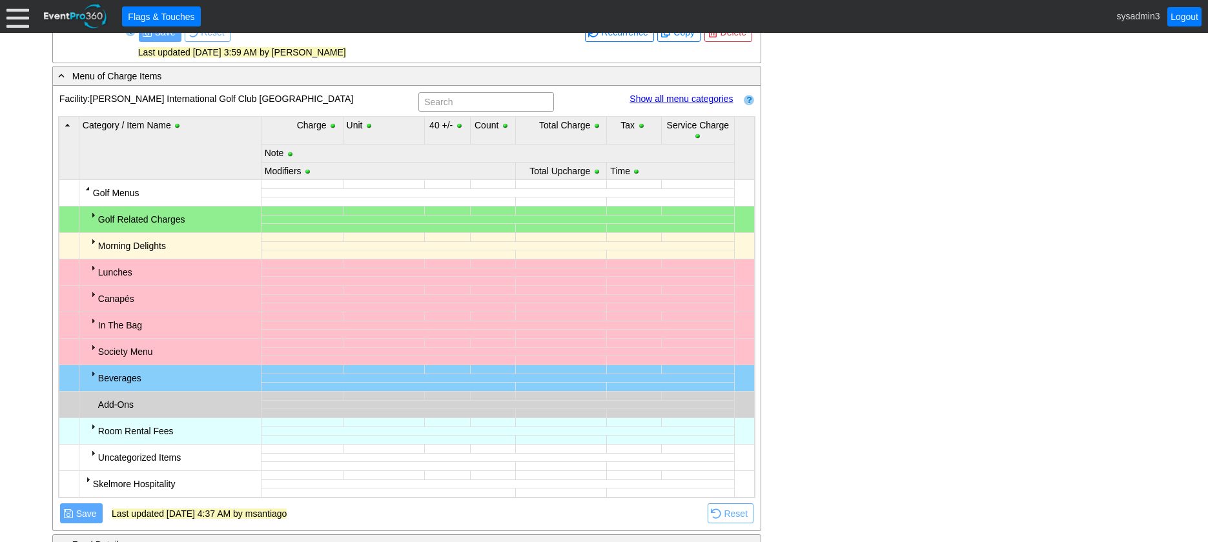
scroll to position [452, 0]
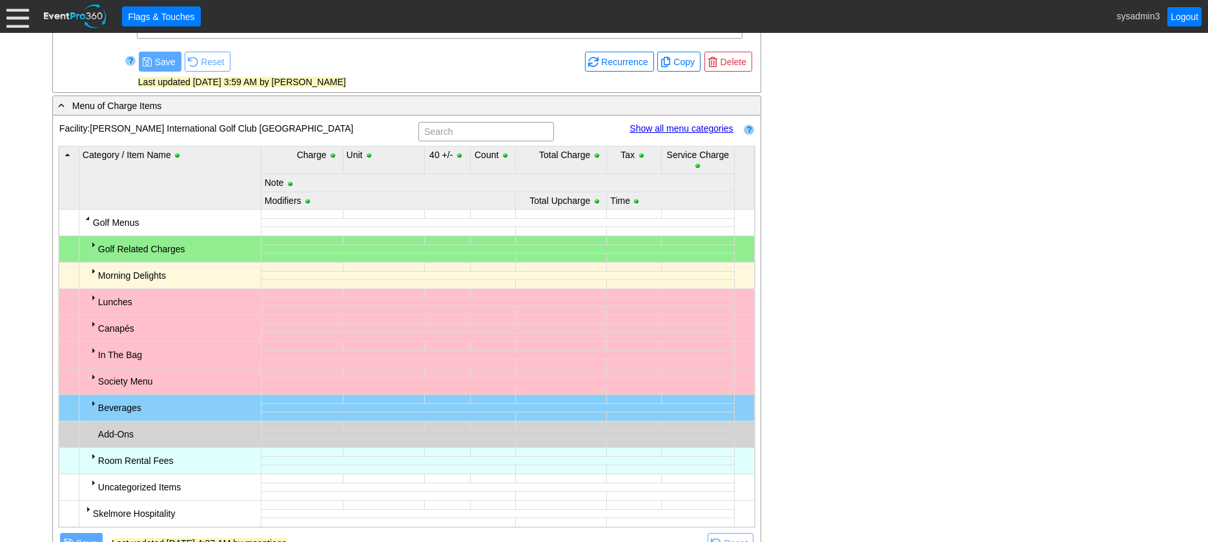
click at [86, 220] on div at bounding box center [88, 218] width 10 height 10
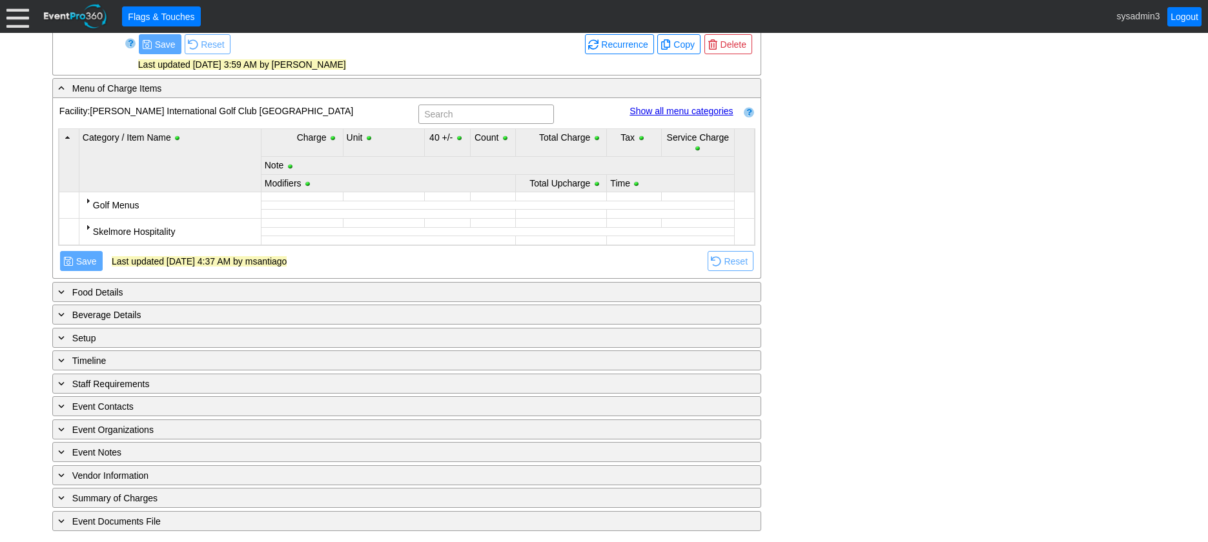
scroll to position [471, 0]
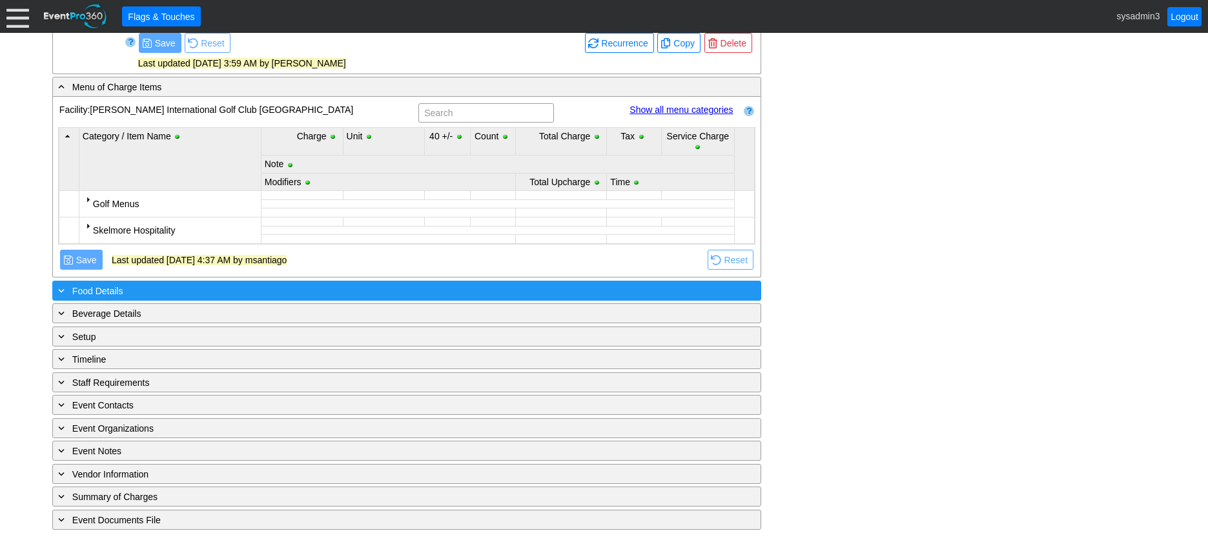
click at [179, 289] on div "+ Food Details" at bounding box center [381, 290] width 650 height 15
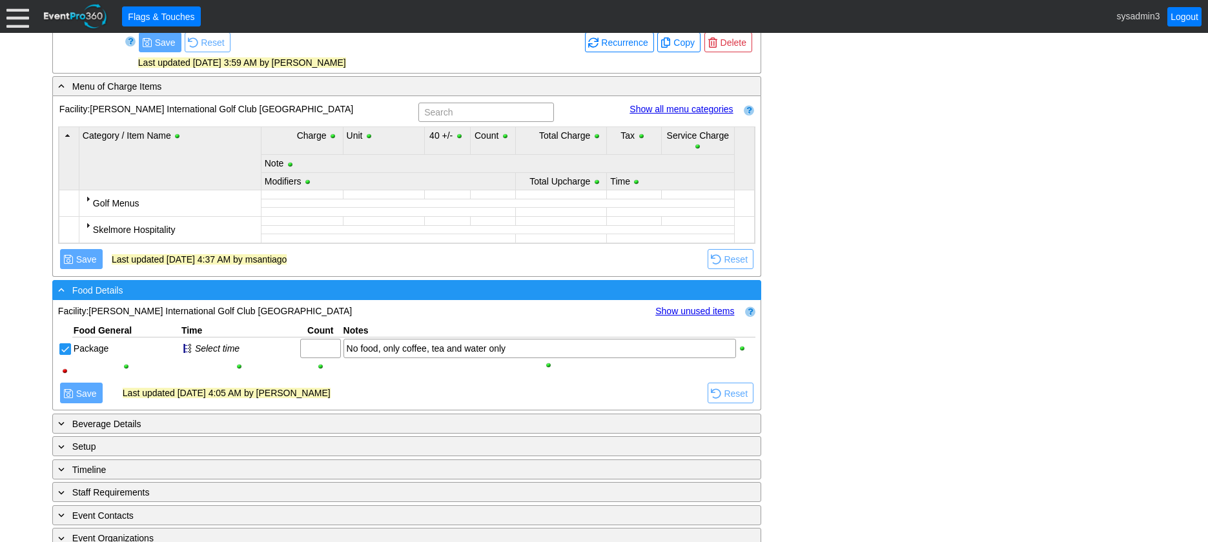
click at [180, 291] on div "- Food Details" at bounding box center [381, 290] width 650 height 15
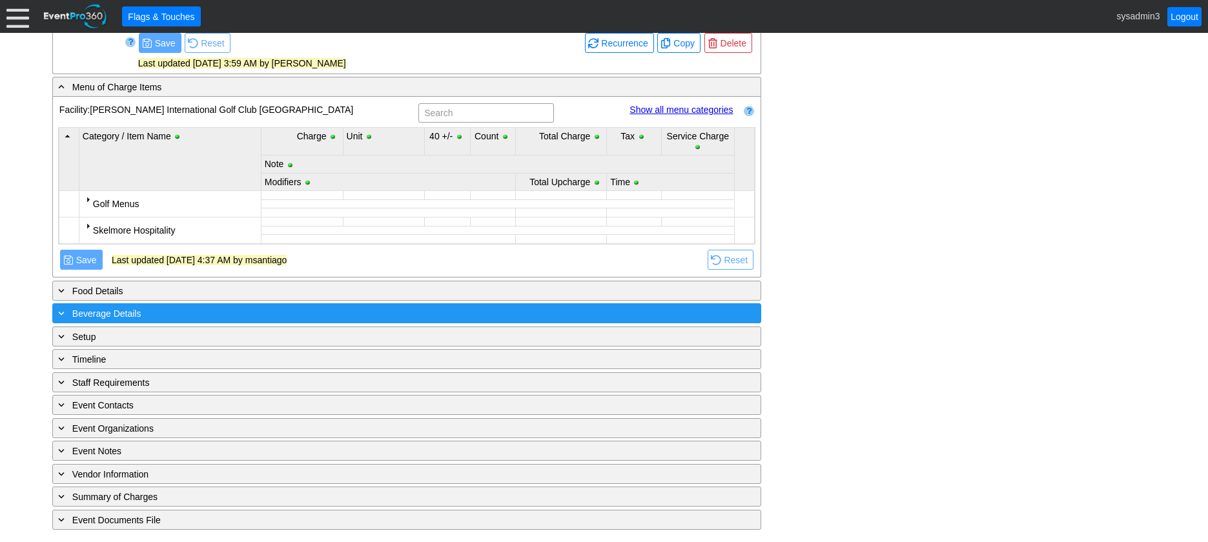
click at [178, 322] on div "+ Beverage Details ▼" at bounding box center [406, 313] width 709 height 20
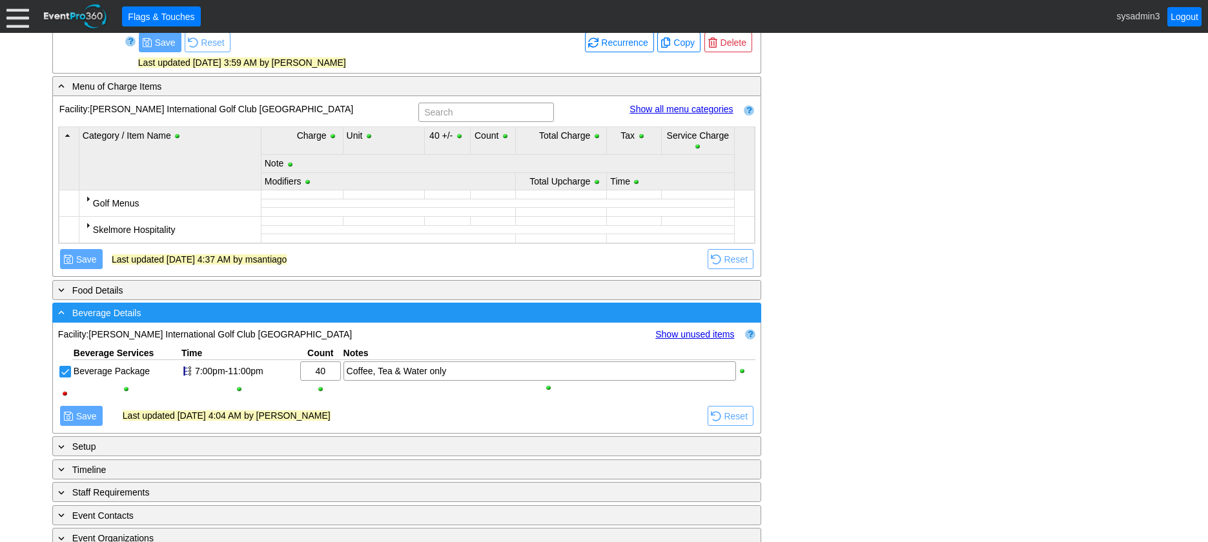
click at [185, 312] on div "- Beverage Details" at bounding box center [381, 312] width 650 height 15
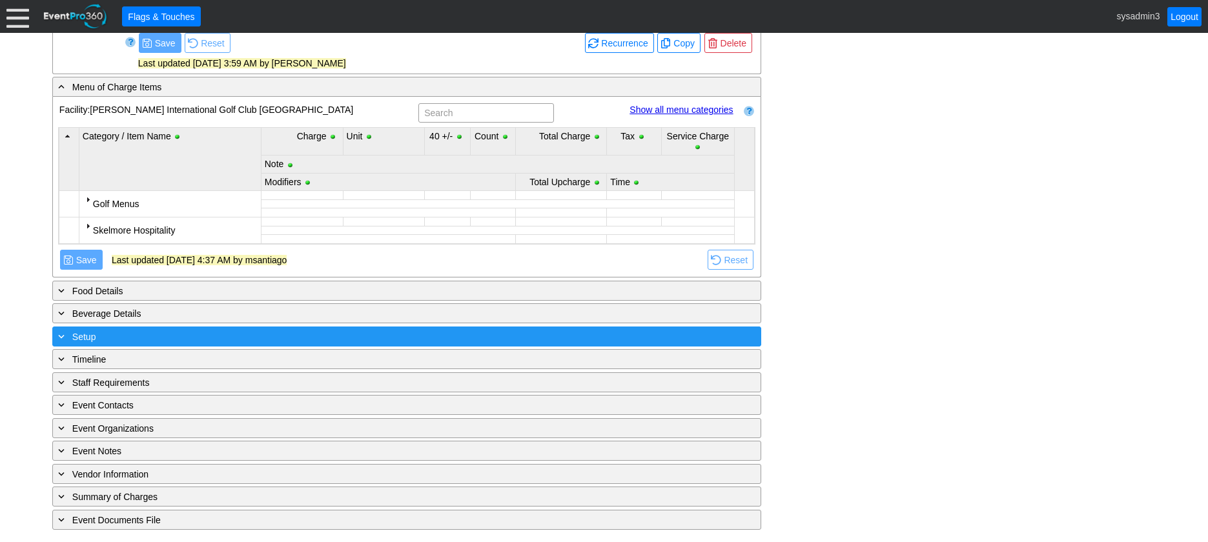
click at [188, 338] on div "+ Setup" at bounding box center [381, 336] width 650 height 15
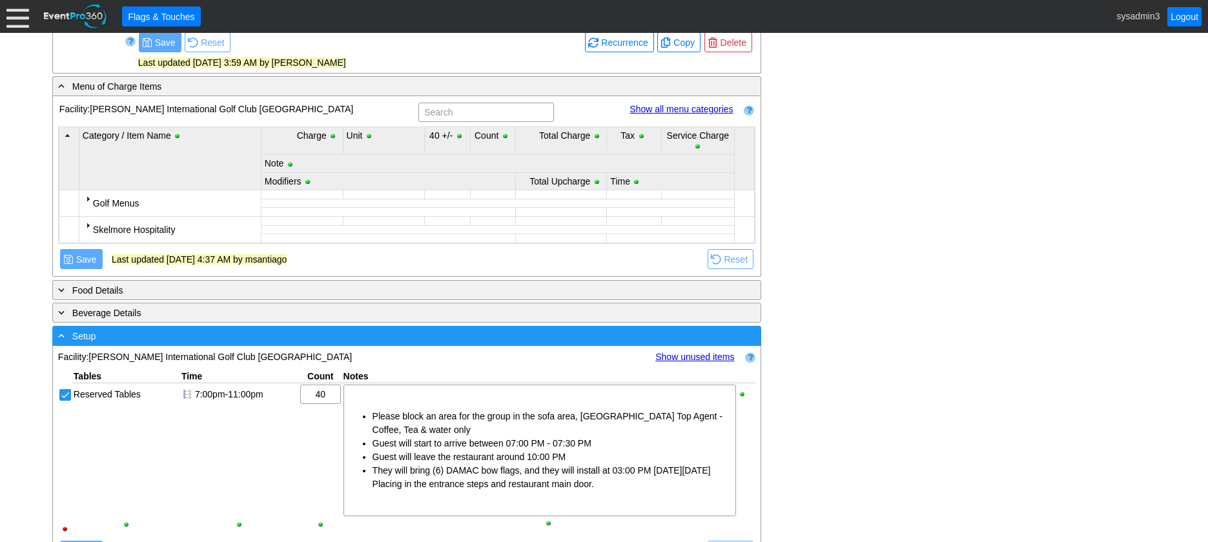
click at [188, 338] on div "- Setup" at bounding box center [381, 336] width 650 height 15
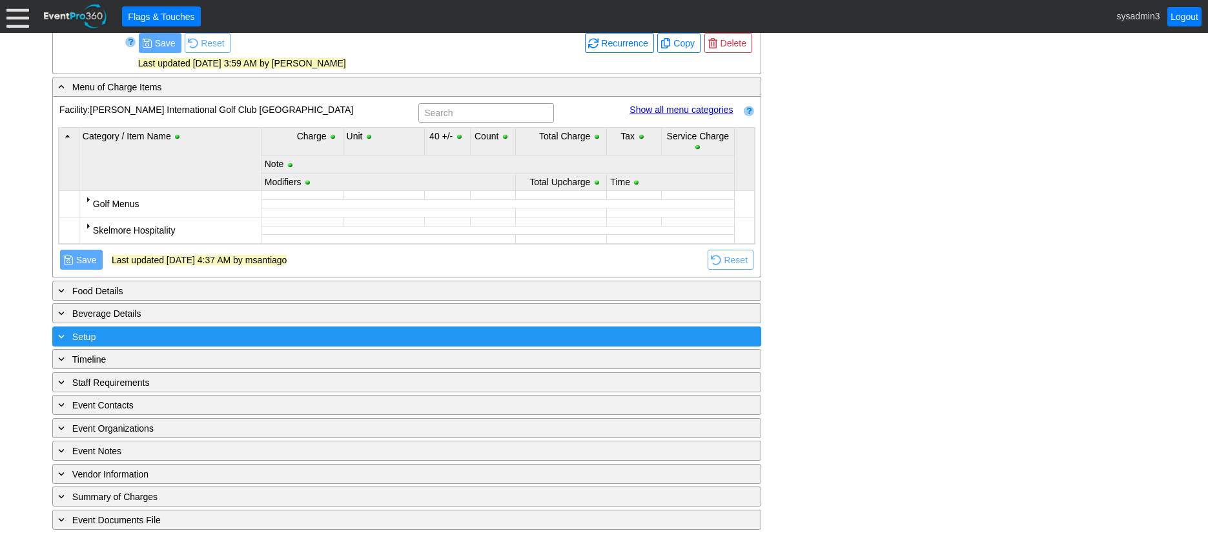
click at [188, 338] on div "+ Setup" at bounding box center [381, 336] width 650 height 15
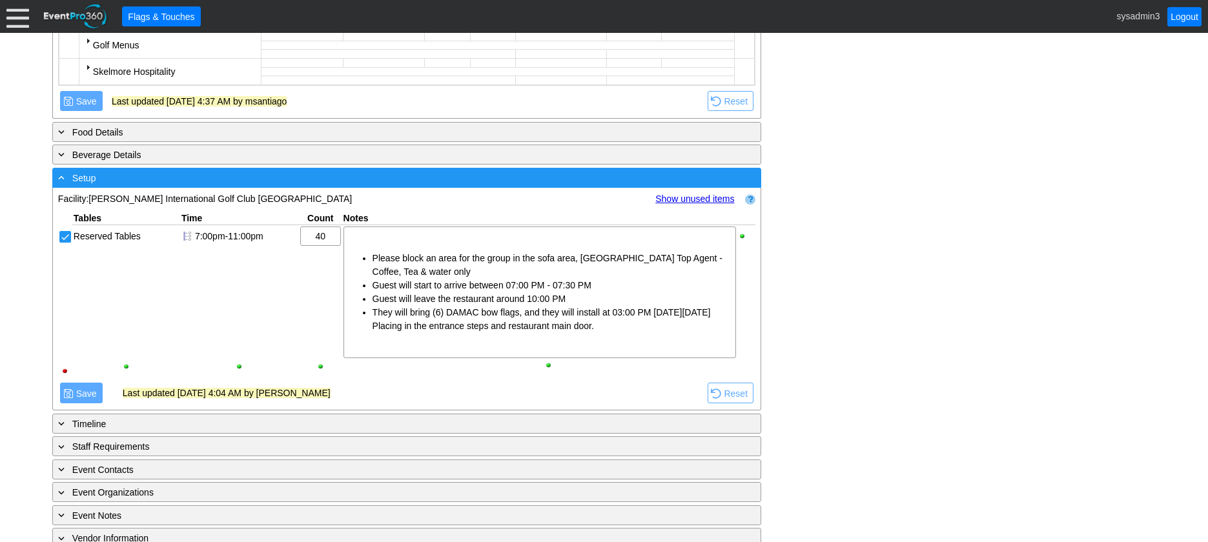
scroll to position [665, 0]
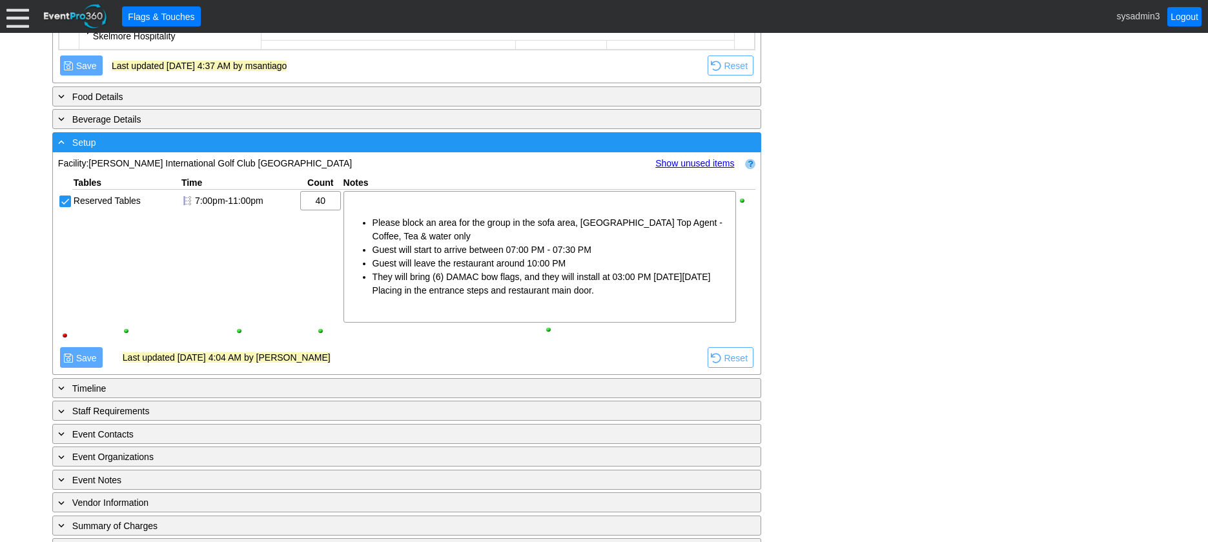
click at [279, 145] on div "- Setup" at bounding box center [381, 142] width 650 height 15
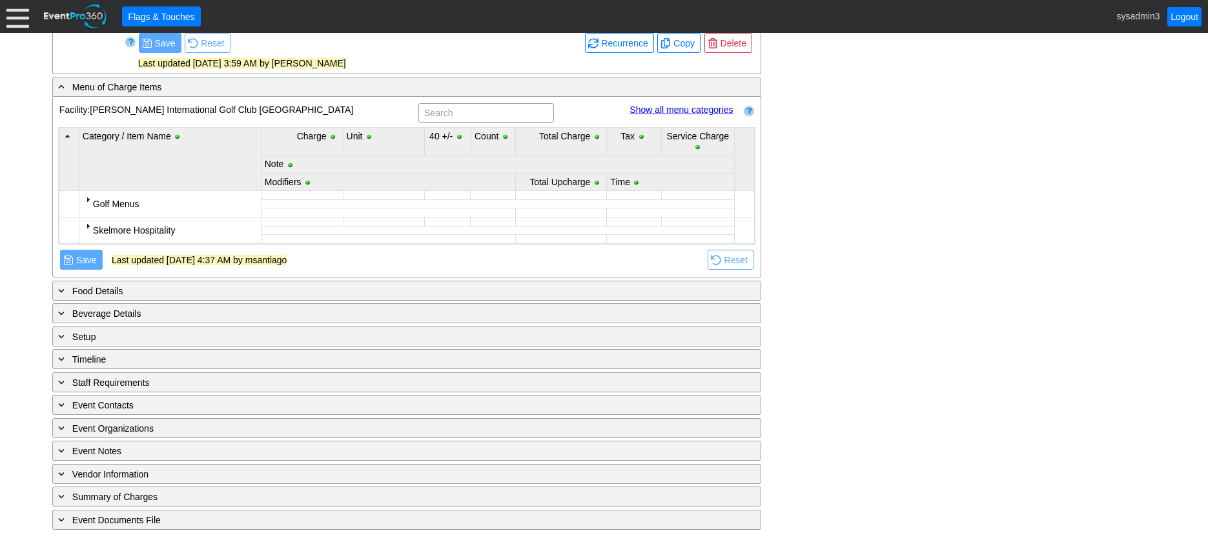
scroll to position [471, 0]
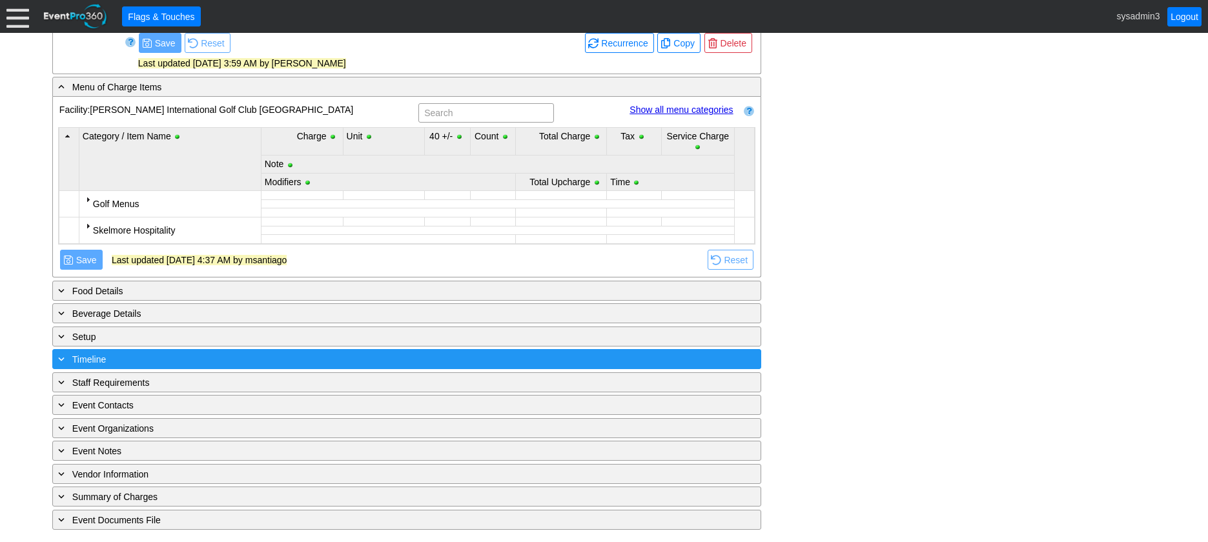
click at [200, 362] on div "+ Timeline" at bounding box center [381, 359] width 650 height 15
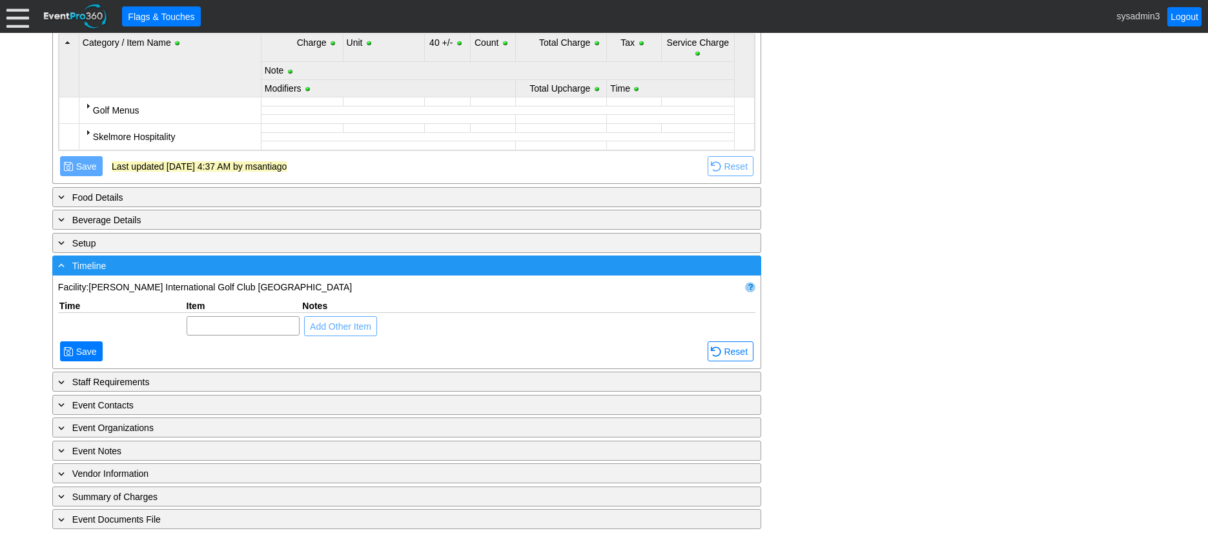
scroll to position [622, 0]
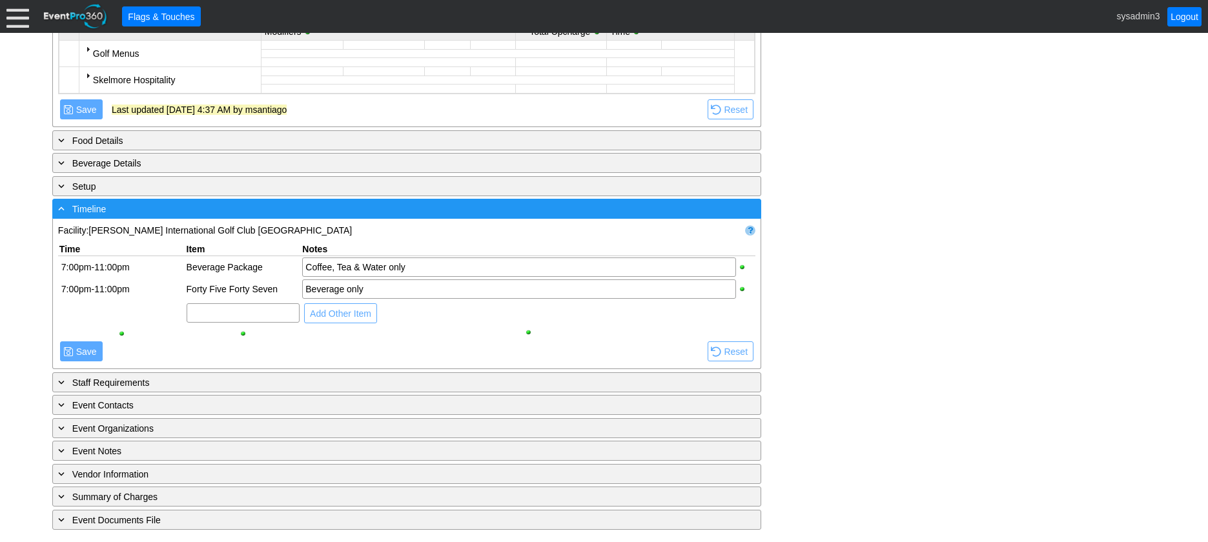
click at [302, 205] on div "- Timeline" at bounding box center [381, 208] width 650 height 15
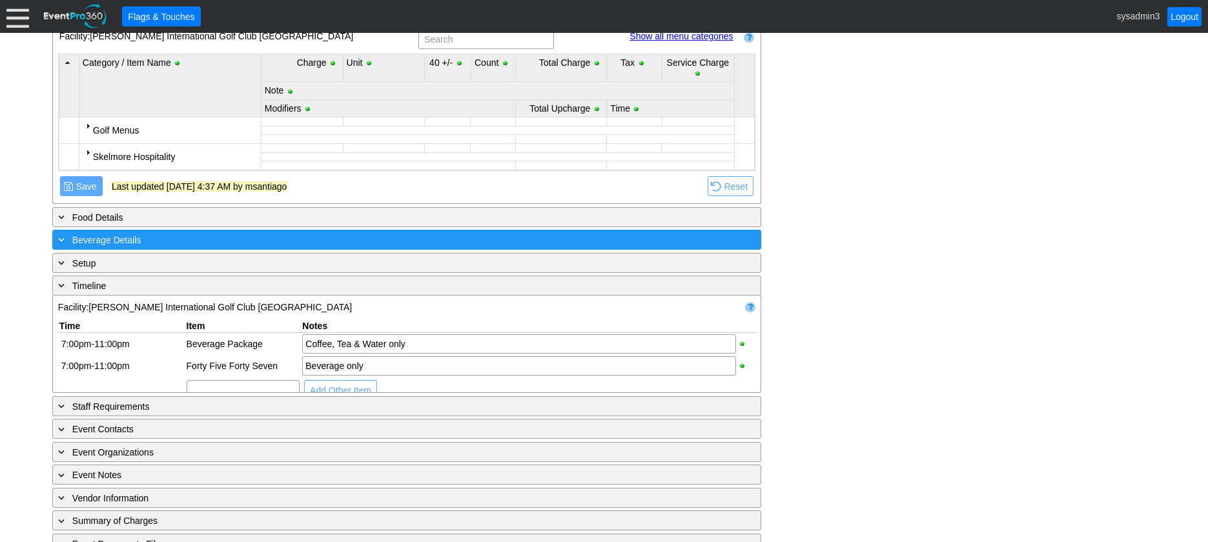
scroll to position [471, 0]
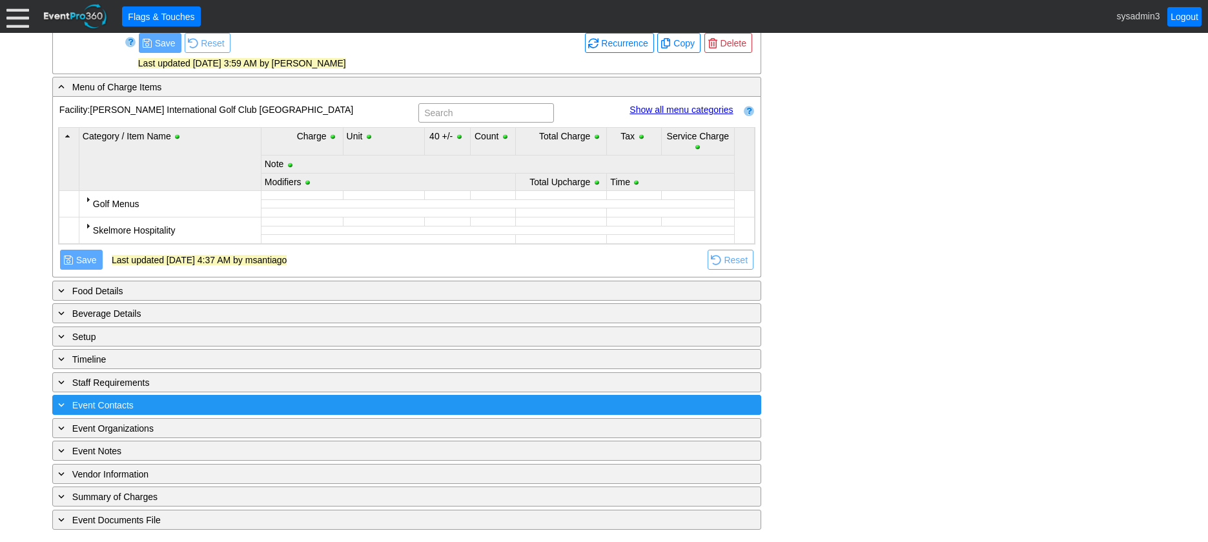
click at [238, 402] on div "+ Event Contacts" at bounding box center [381, 405] width 650 height 15
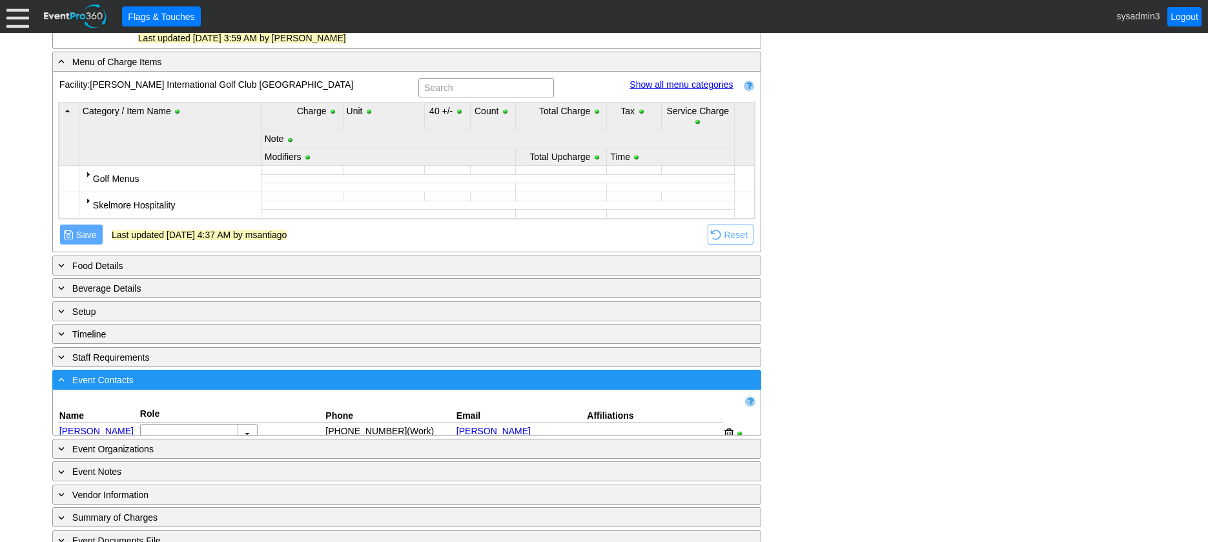
scroll to position [605, 0]
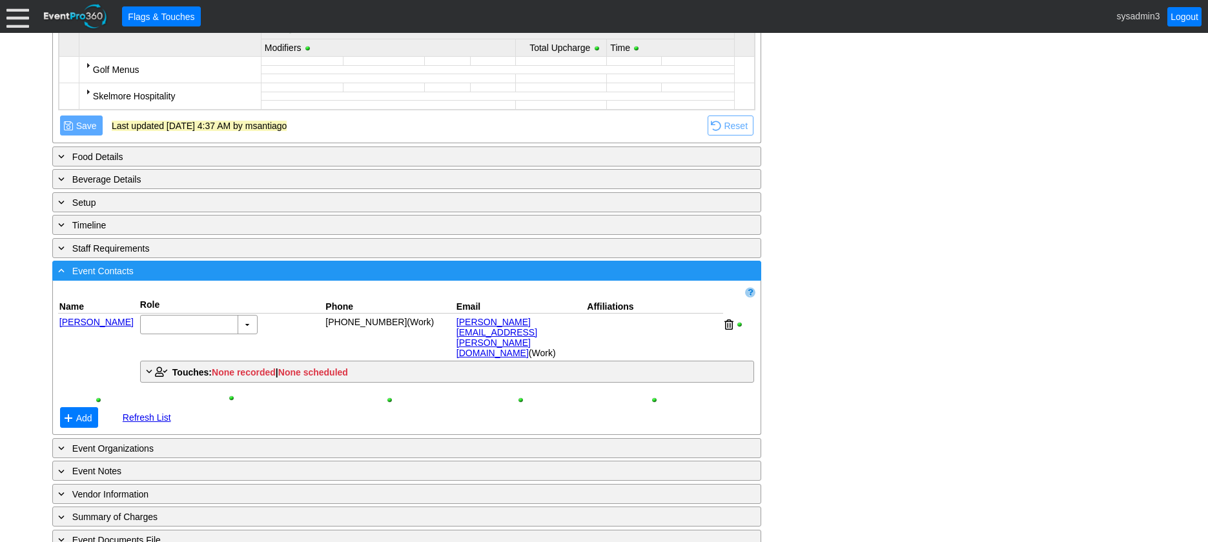
click at [293, 268] on div "- Event Contacts" at bounding box center [381, 270] width 650 height 15
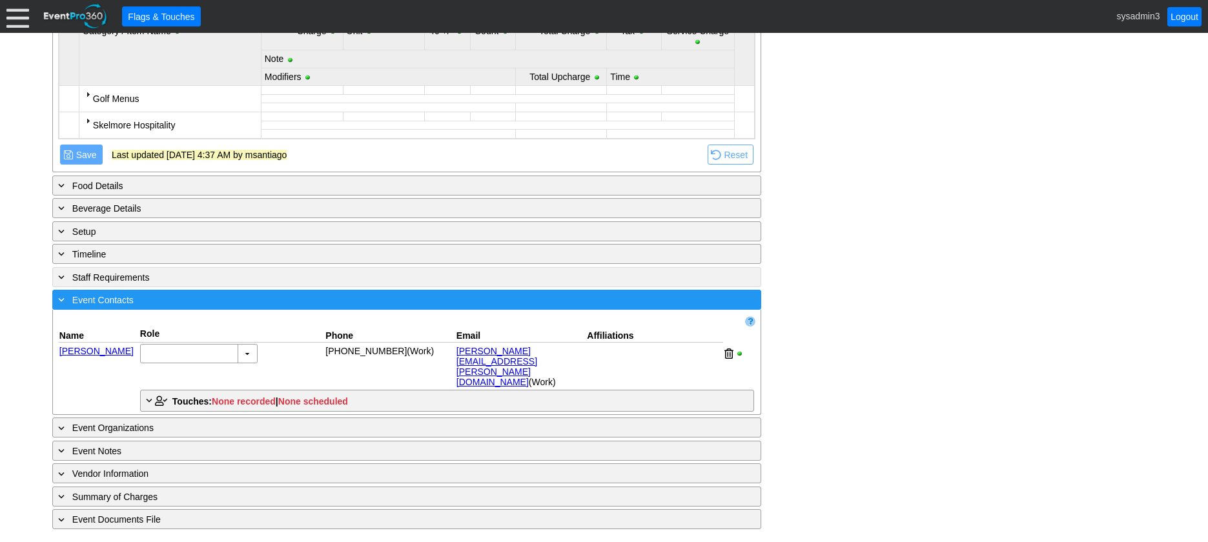
scroll to position [471, 0]
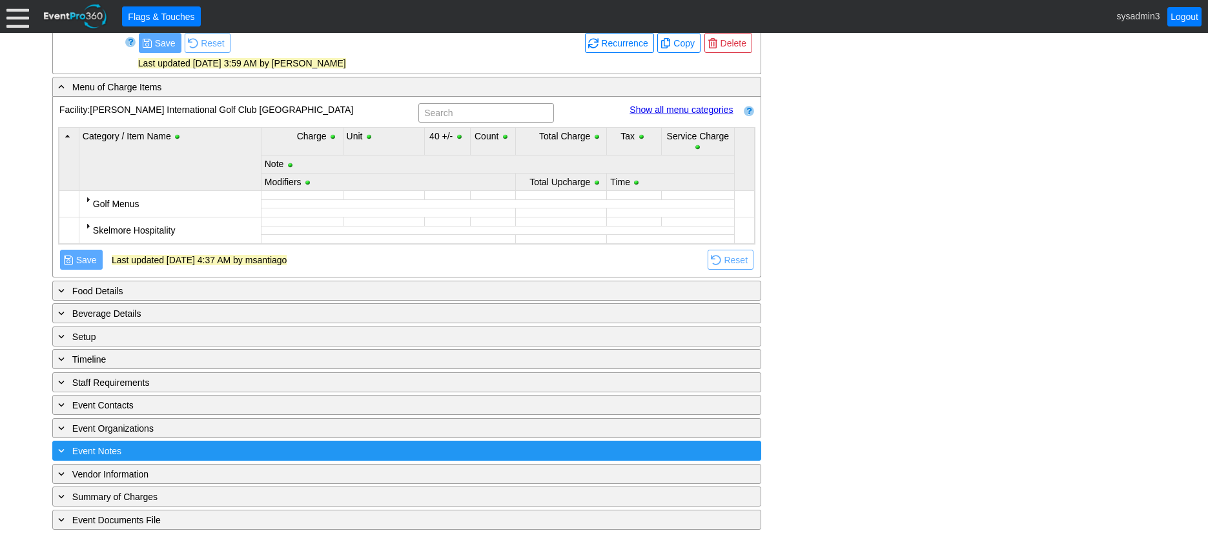
click at [234, 449] on div "+ Event Notes" at bounding box center [381, 451] width 650 height 15
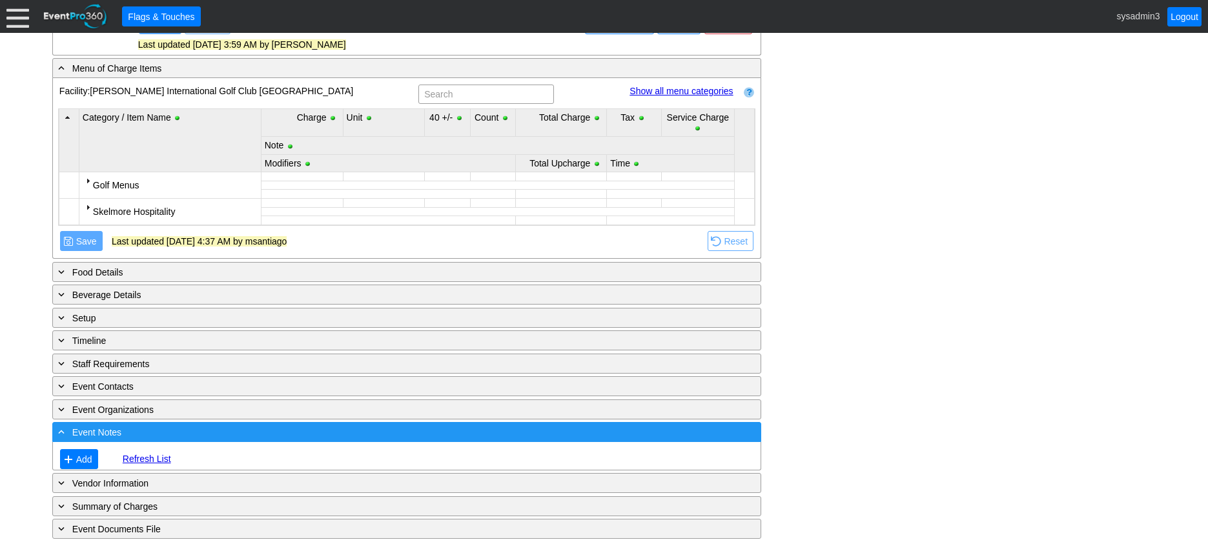
scroll to position [506, 0]
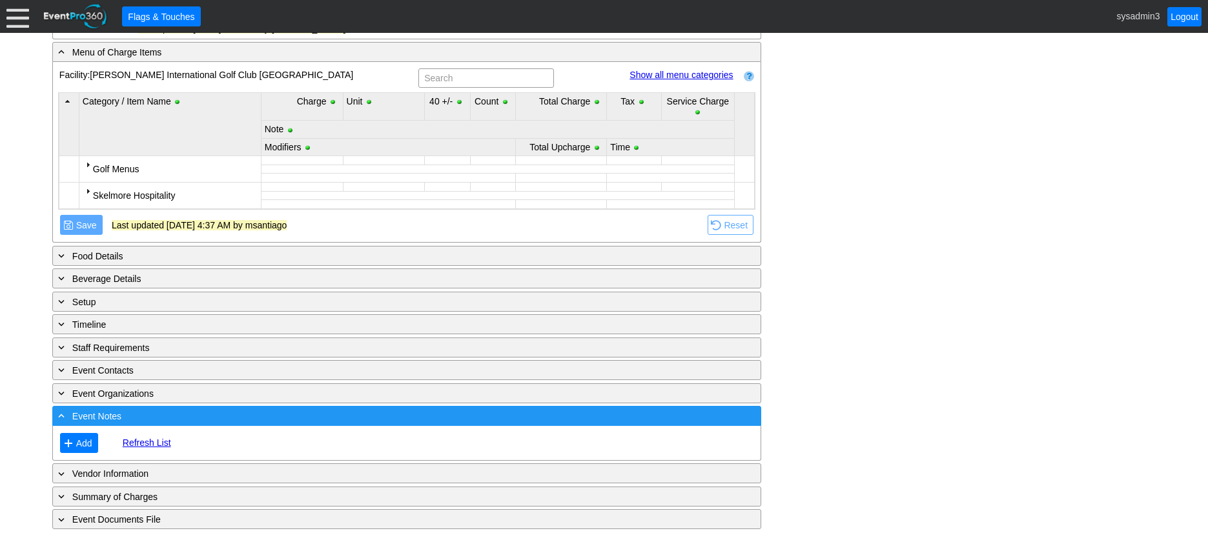
click at [253, 413] on div "- Event Notes" at bounding box center [381, 416] width 650 height 15
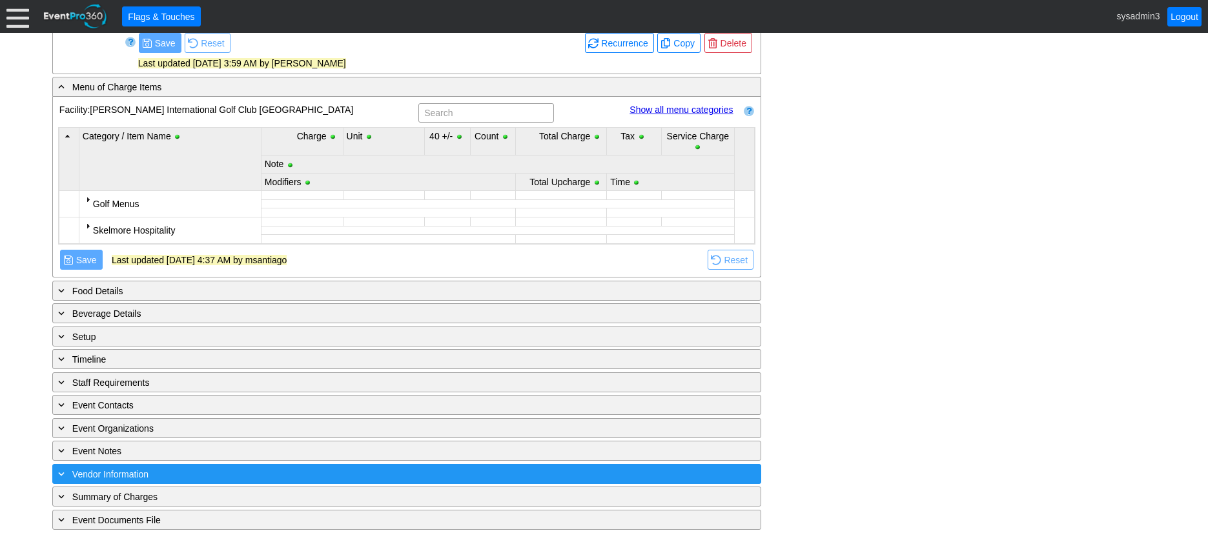
click at [235, 467] on div "+ Vendor Information" at bounding box center [381, 474] width 650 height 15
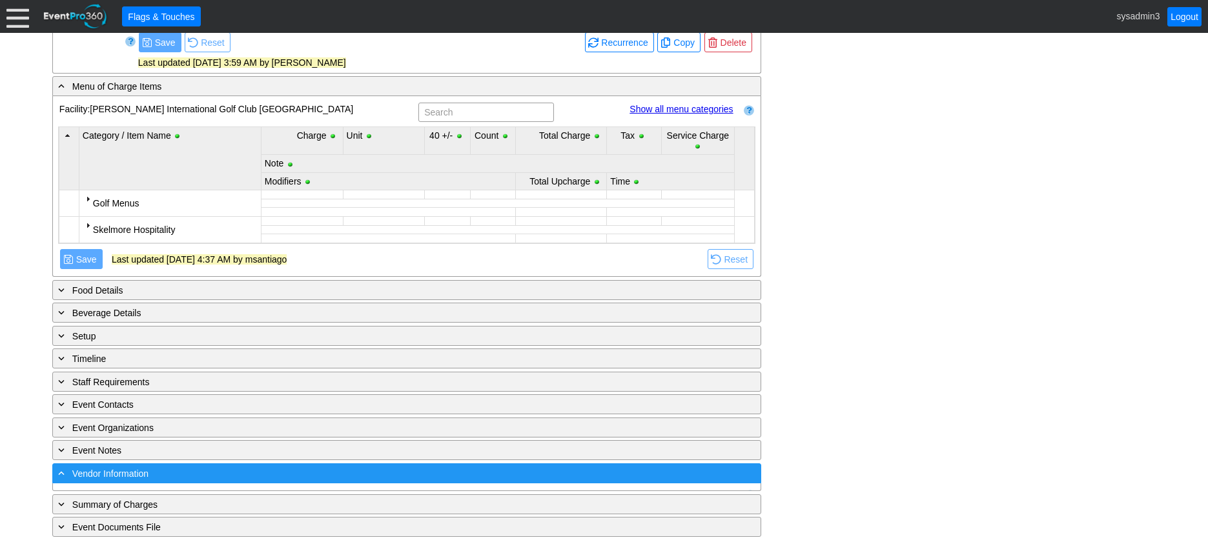
scroll to position [665, 0]
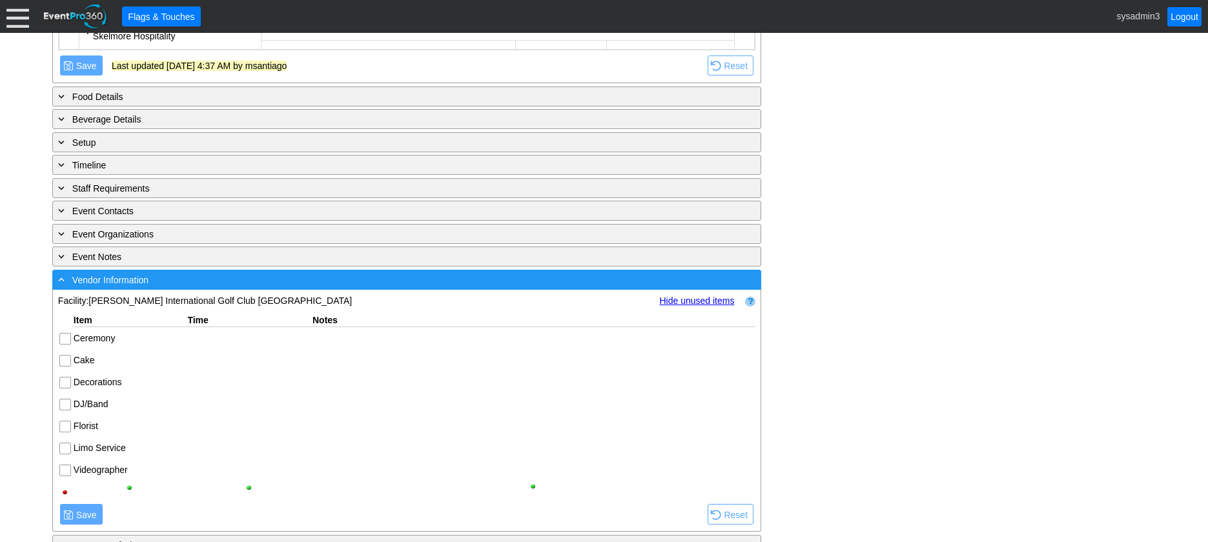
click at [298, 277] on div "- Vendor Information" at bounding box center [381, 279] width 650 height 15
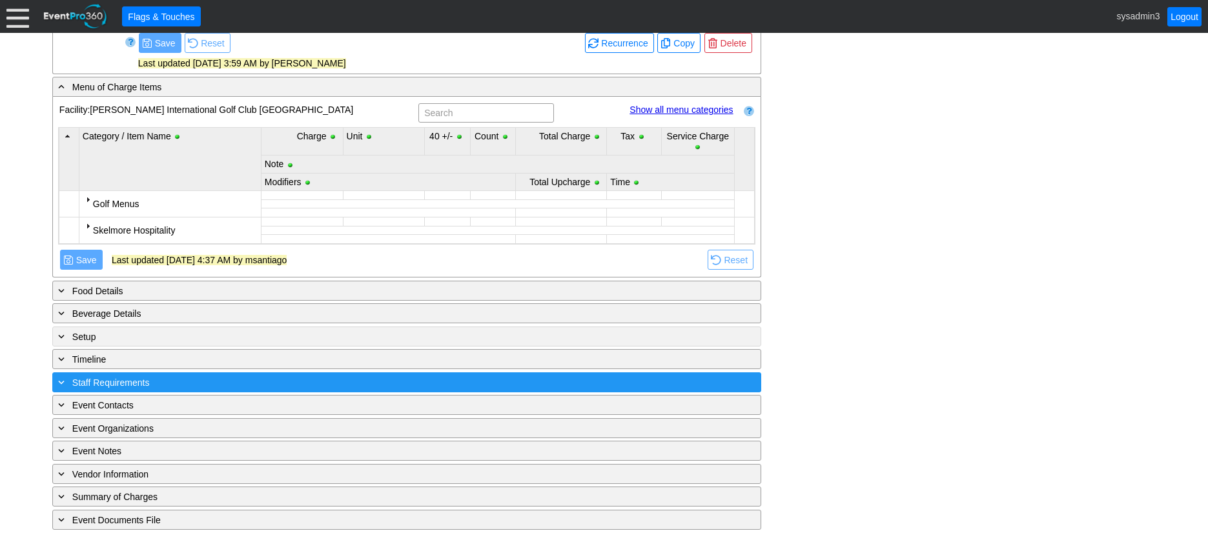
scroll to position [471, 0]
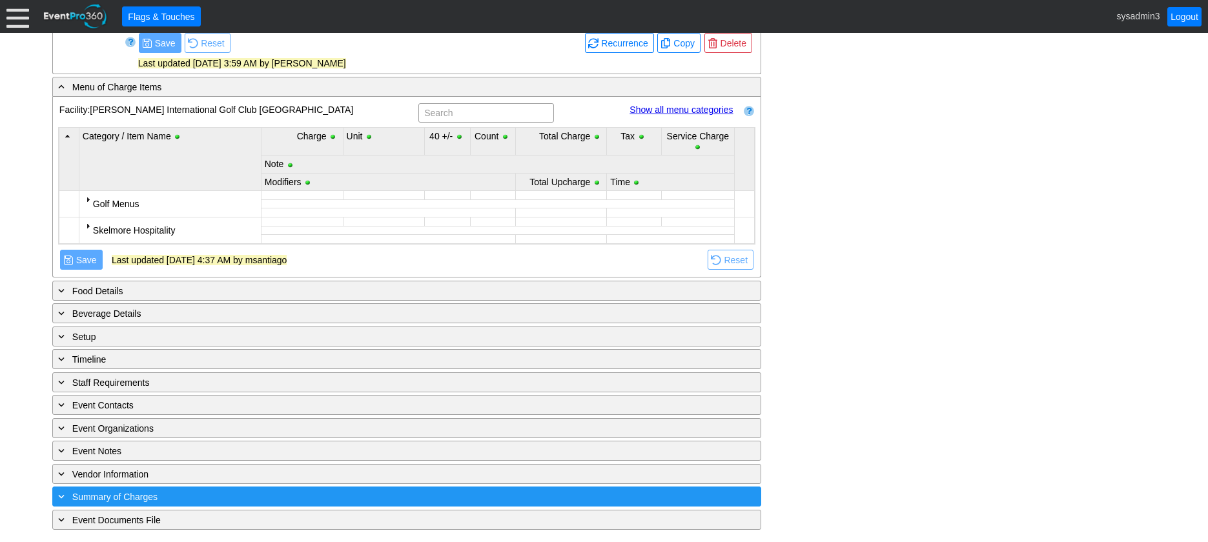
click at [238, 498] on div "+ Summary of Charges" at bounding box center [381, 496] width 650 height 15
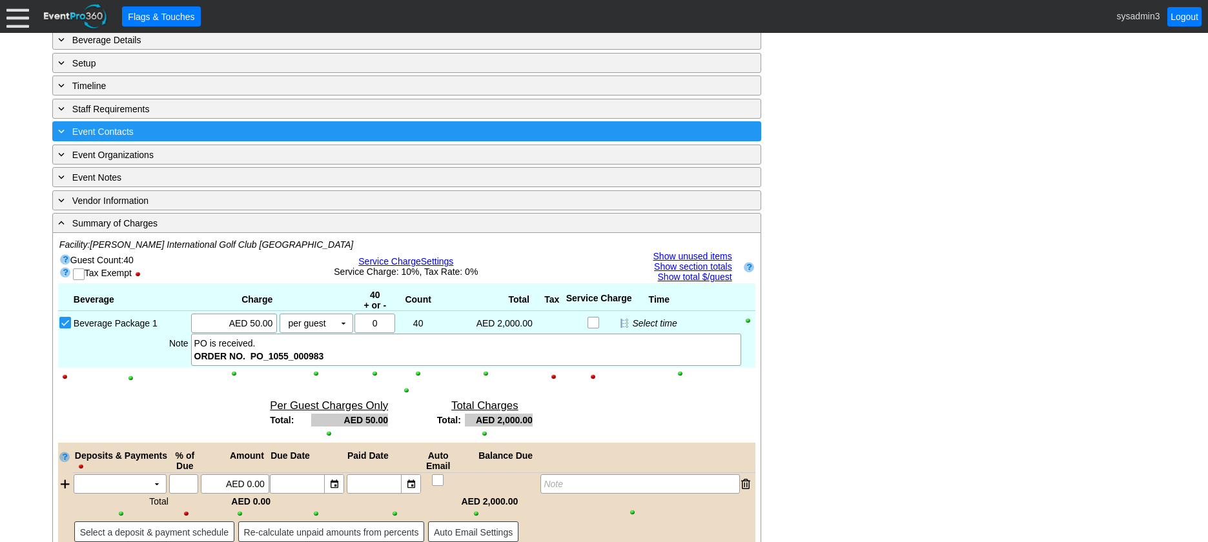
scroll to position [600, 0]
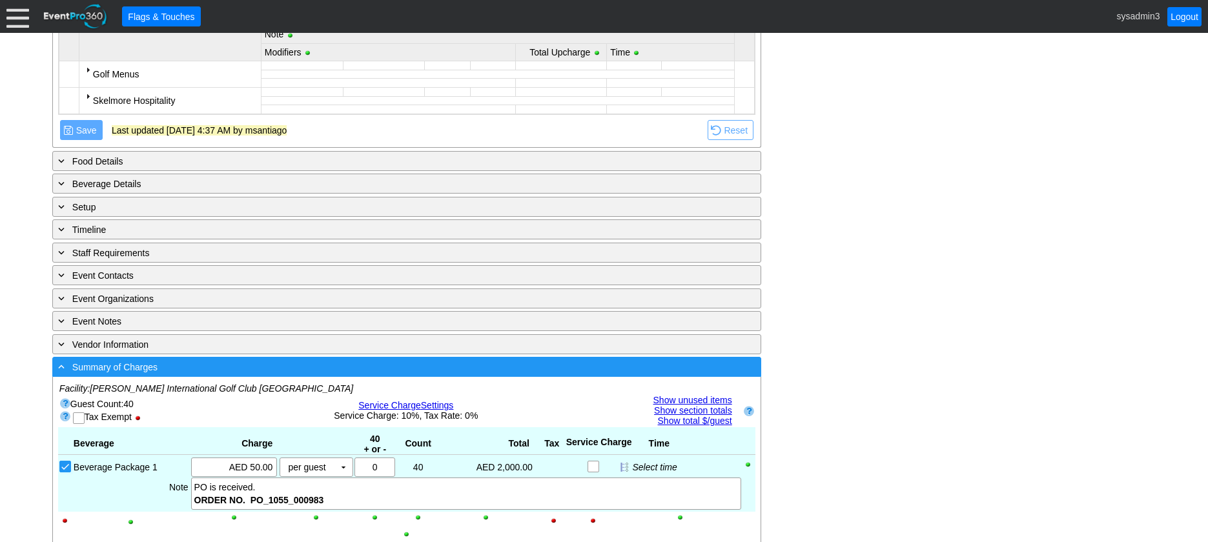
click at [421, 373] on div "- Summary of Charges" at bounding box center [381, 367] width 650 height 15
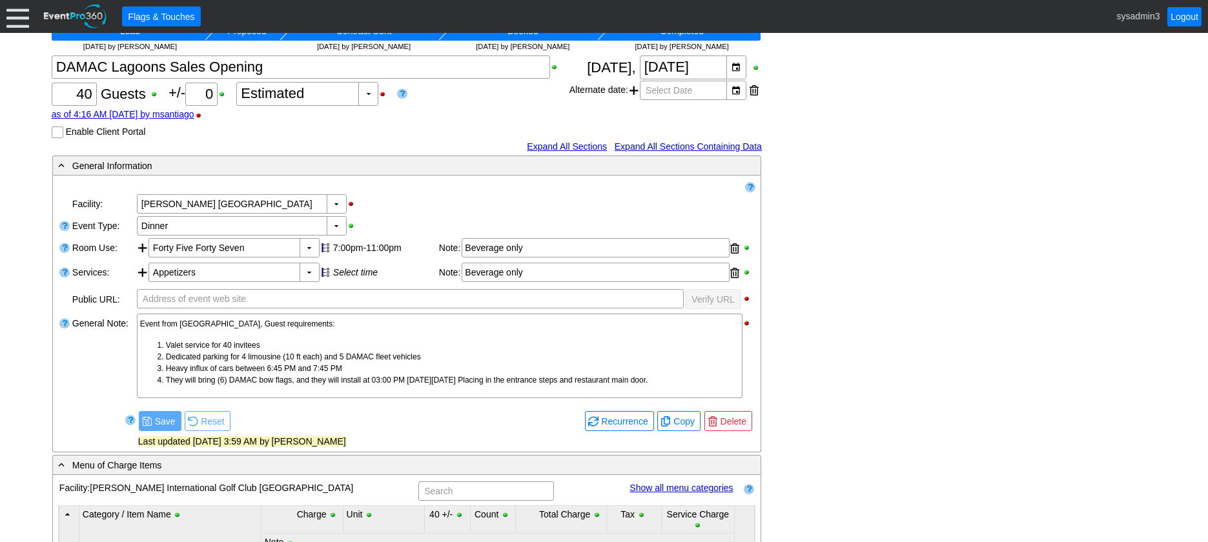
scroll to position [0, 0]
